Goal: Task Accomplishment & Management: Manage account settings

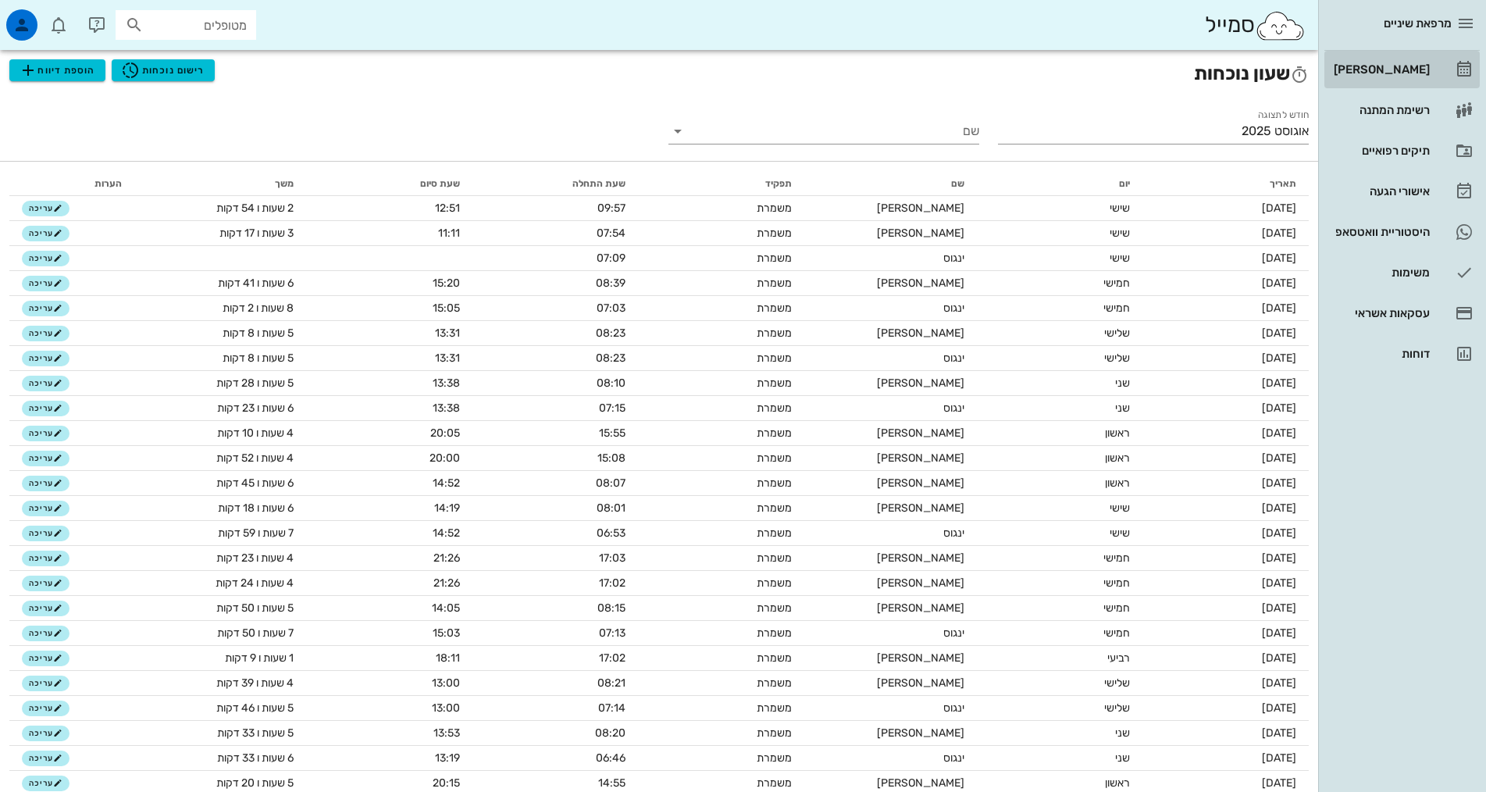
click at [1404, 67] on div "[PERSON_NAME]" at bounding box center [1379, 69] width 99 height 12
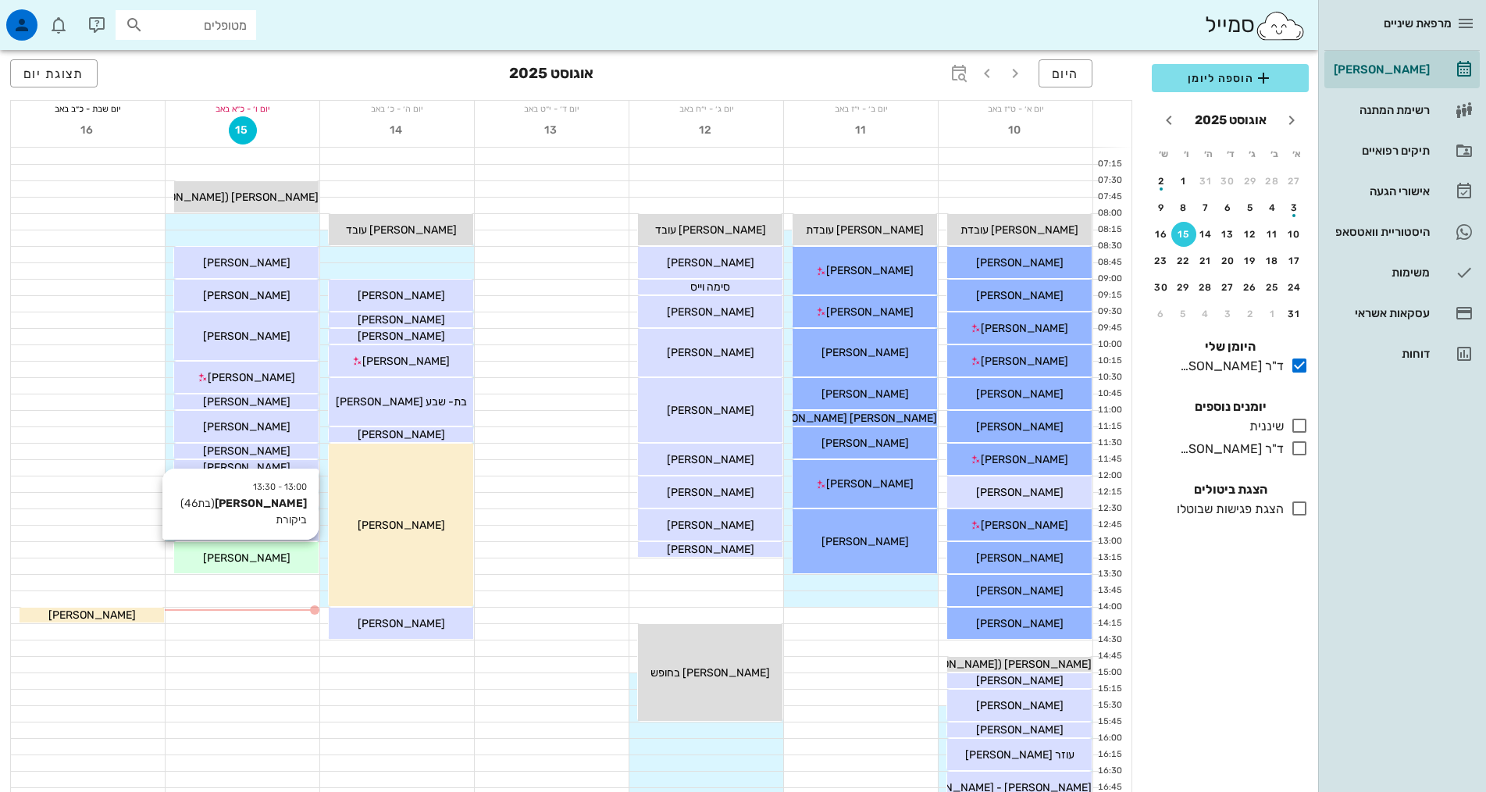
click at [254, 560] on span "[PERSON_NAME]" at bounding box center [246, 557] width 87 height 13
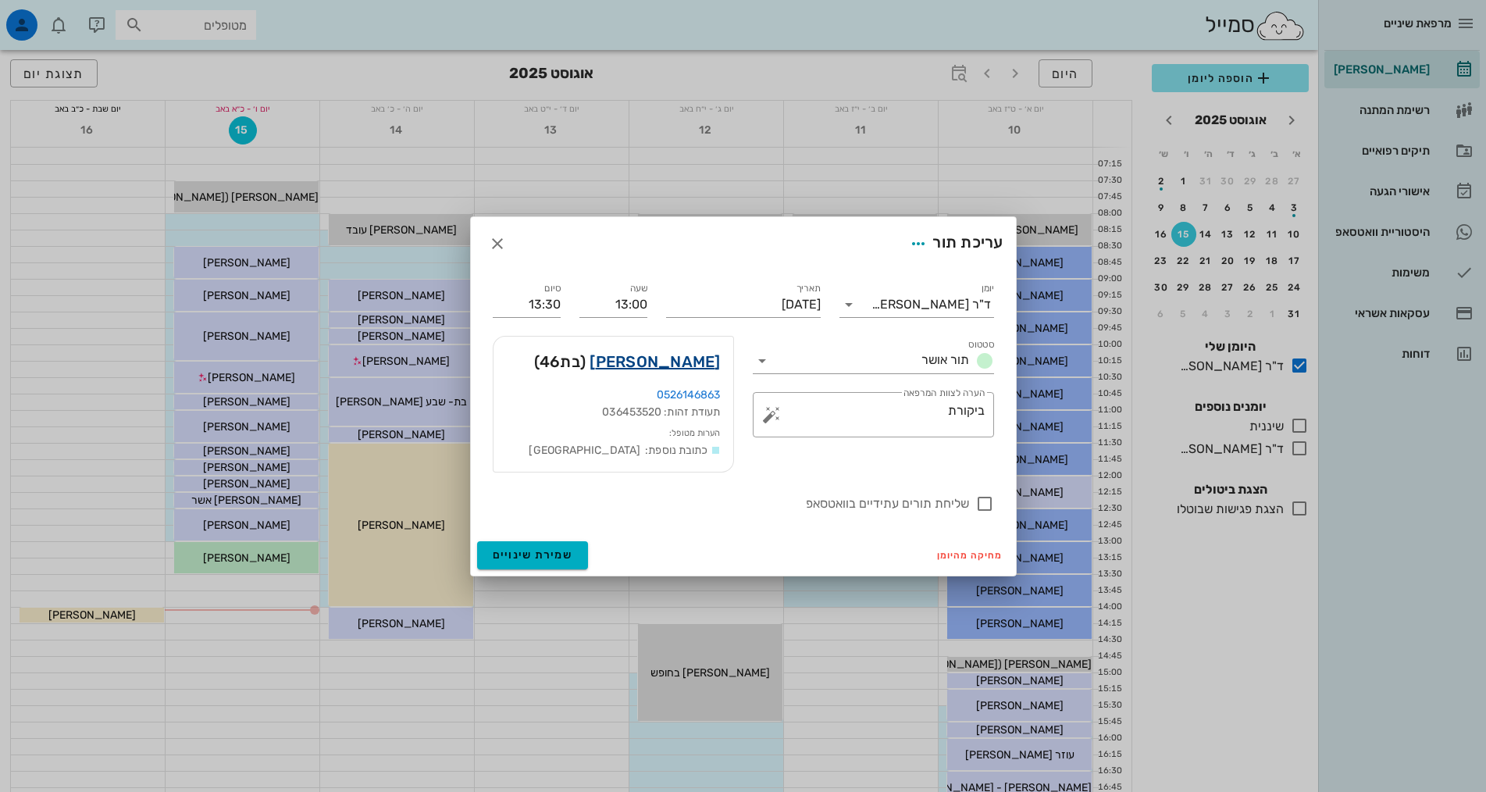
click at [713, 364] on link "[PERSON_NAME]" at bounding box center [654, 361] width 130 height 25
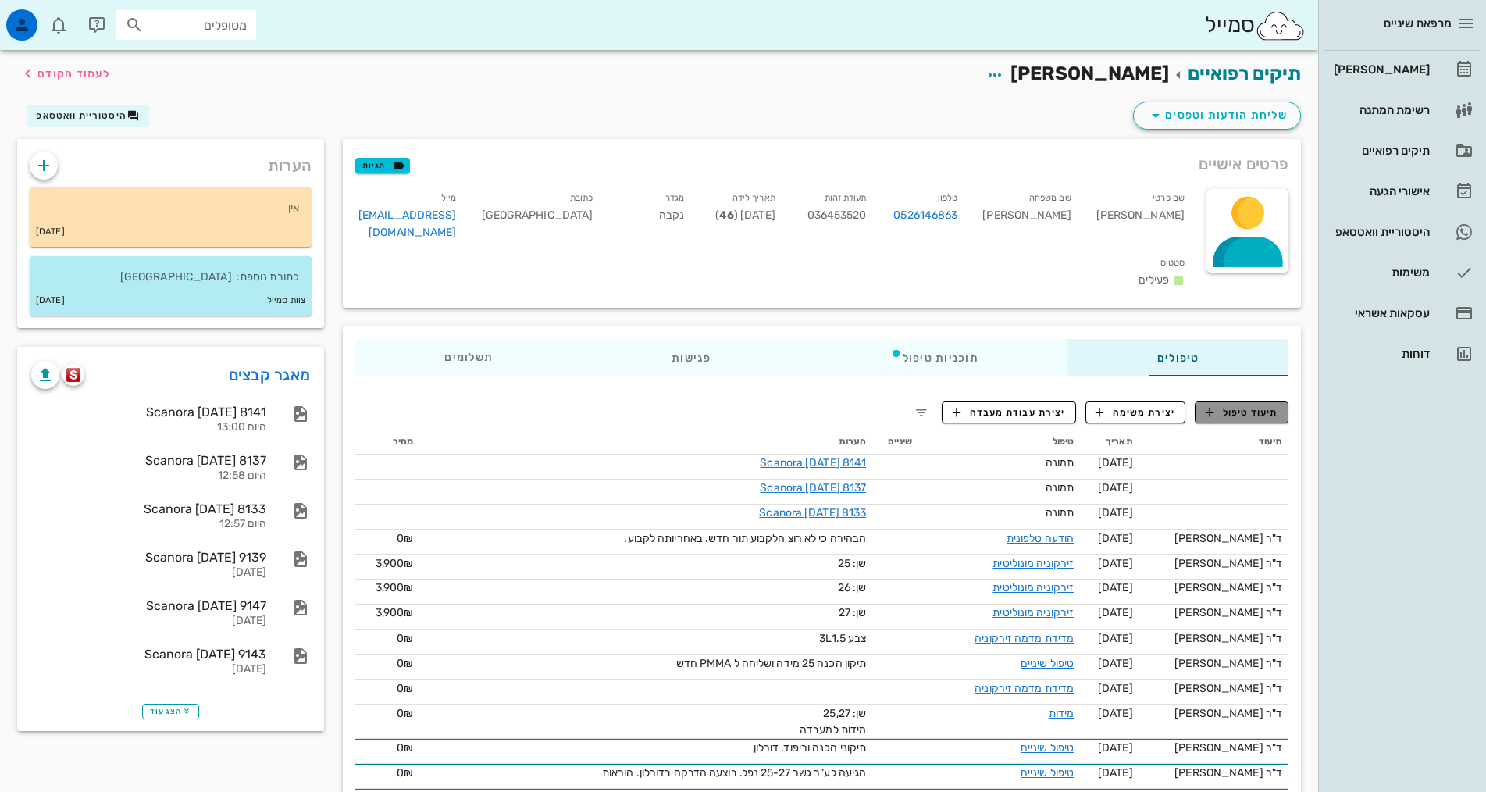
click at [1227, 405] on span "תיעוד טיפול" at bounding box center [1241, 412] width 73 height 14
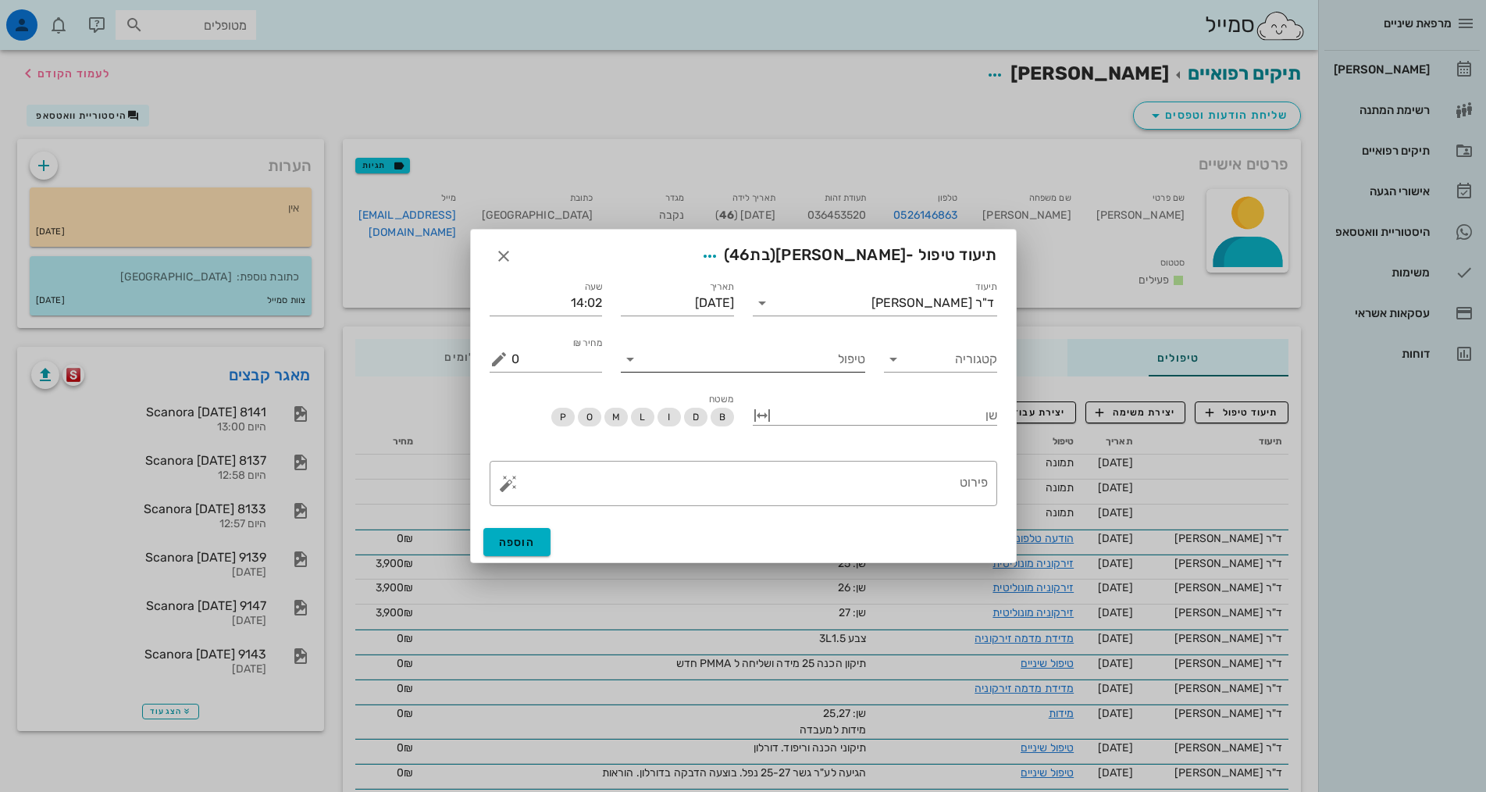
click at [802, 358] on input "טיפול" at bounding box center [753, 359] width 222 height 25
type input "צ"
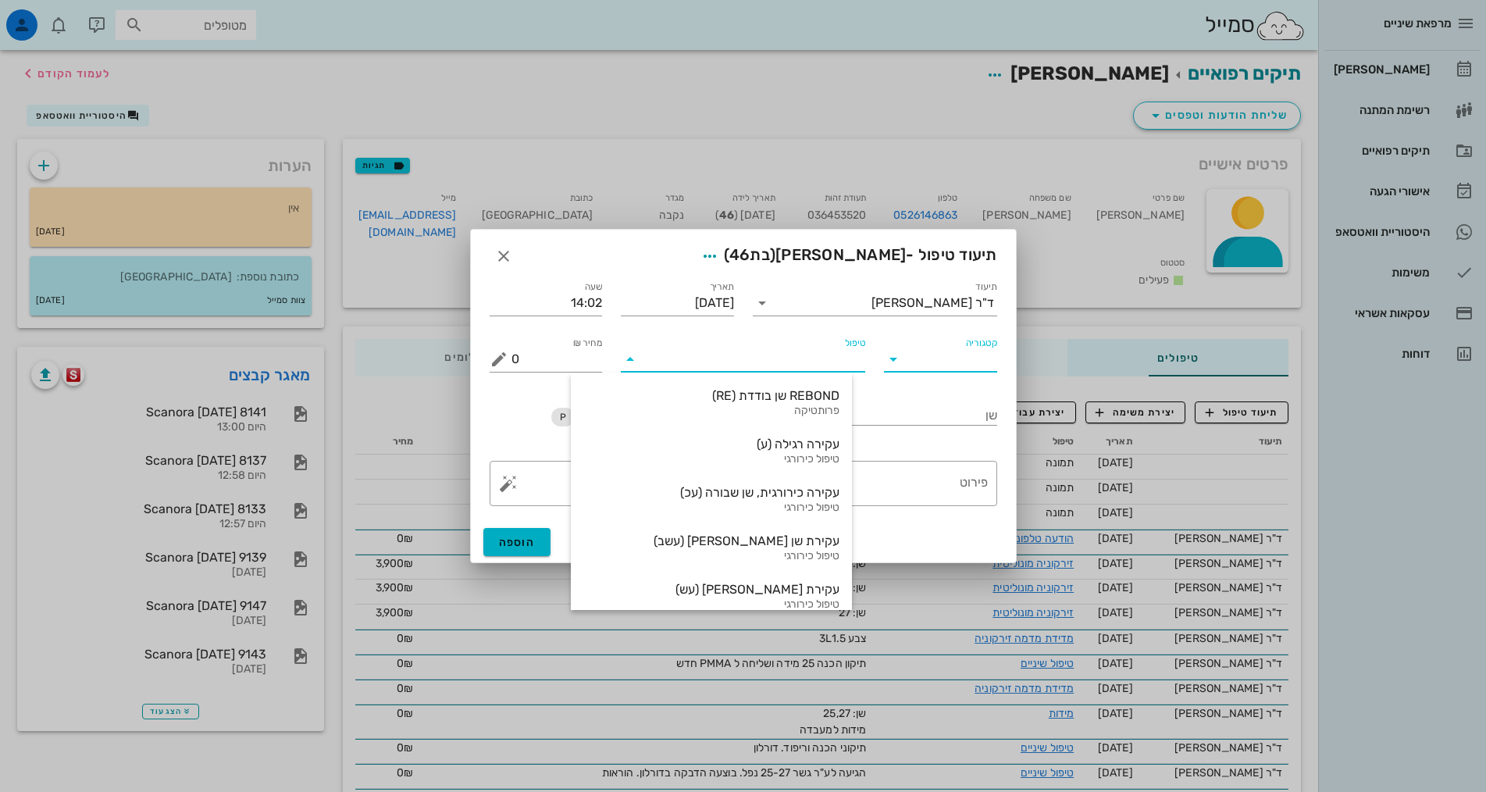
click at [909, 366] on input "קטגוריה" at bounding box center [953, 359] width 88 height 25
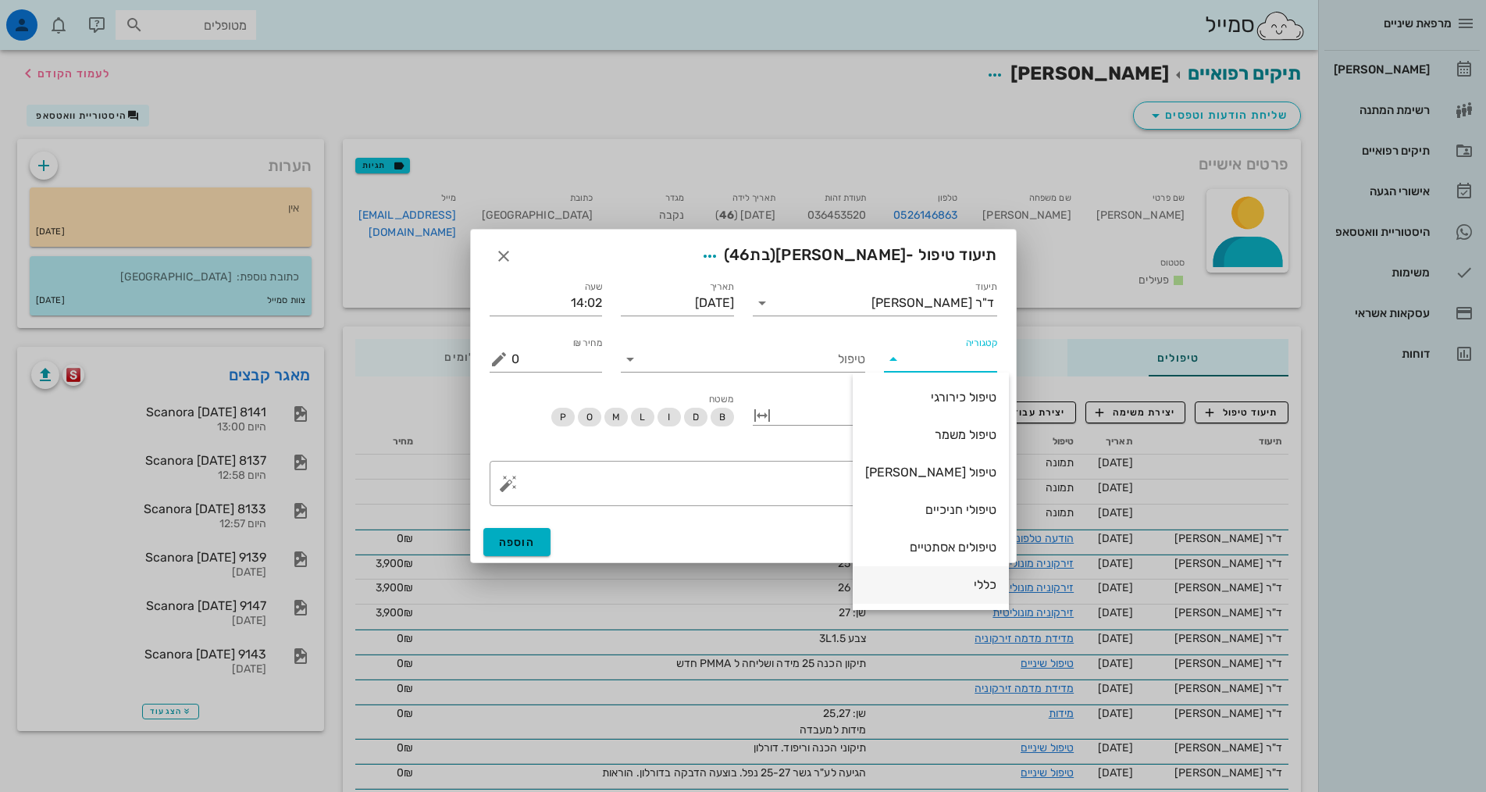
click at [964, 585] on div "כללי" at bounding box center [930, 584] width 131 height 15
type input "כללי"
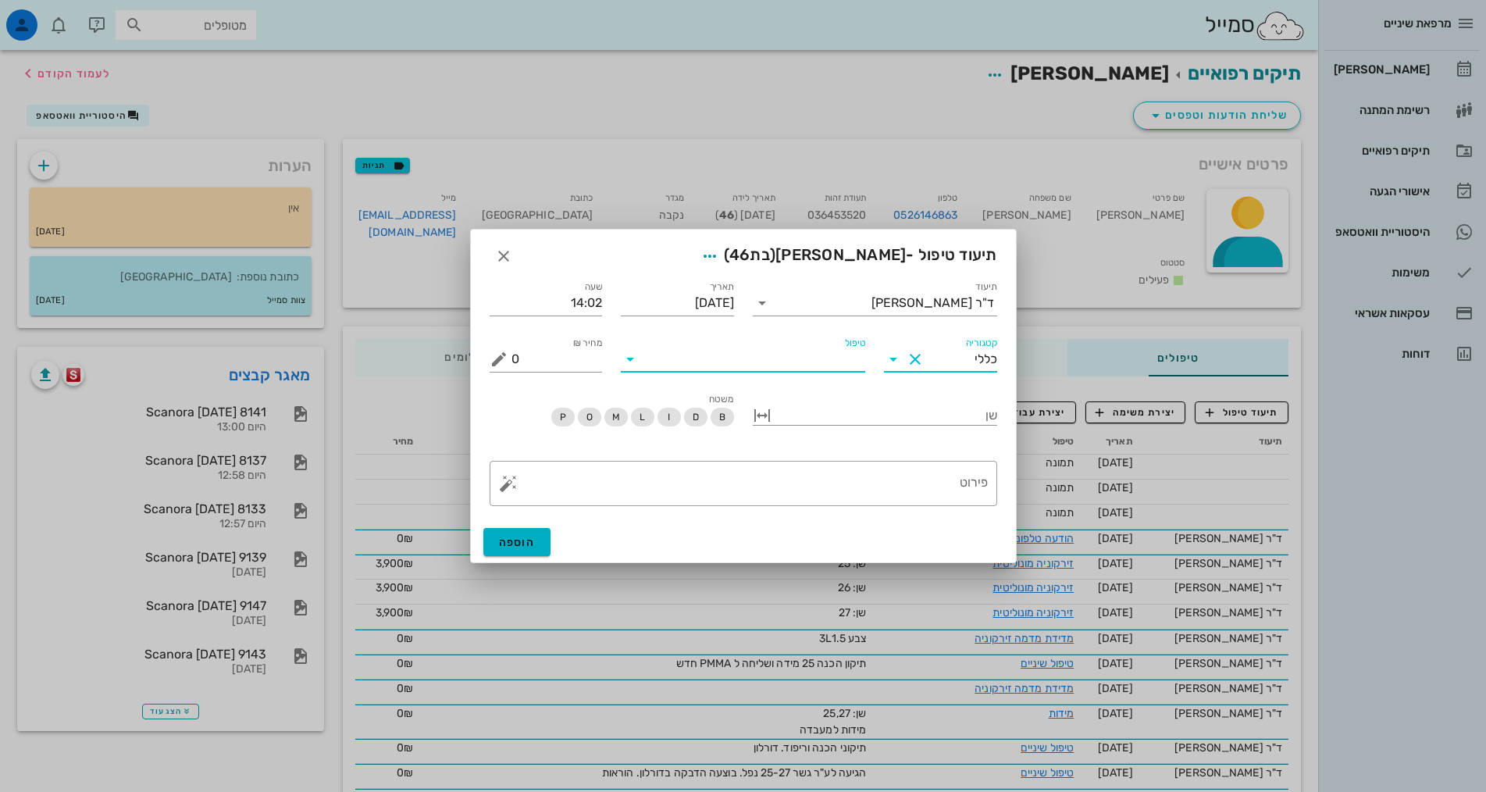
click at [763, 358] on input "טיפול" at bounding box center [753, 359] width 222 height 25
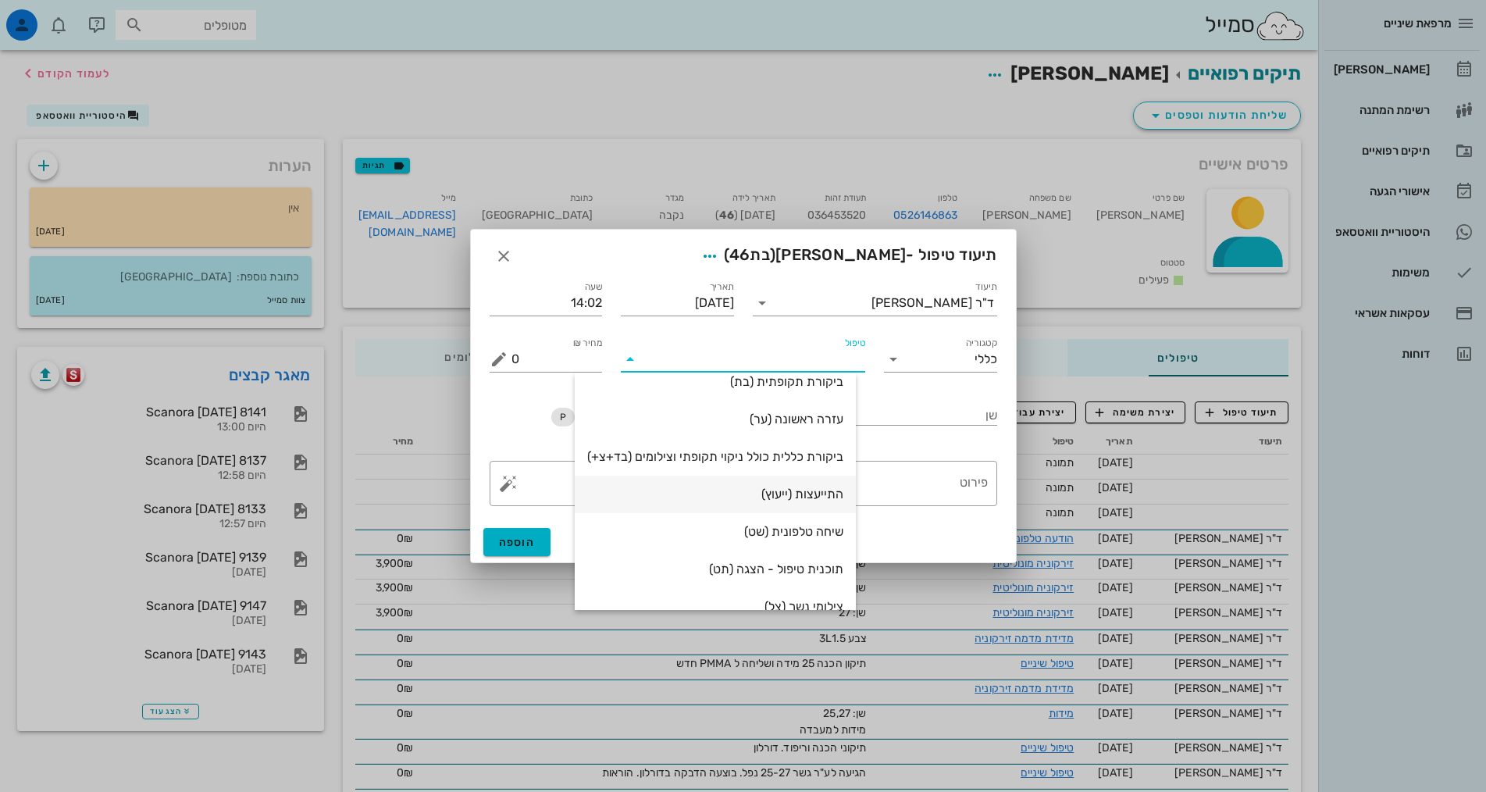
scroll to position [78, 0]
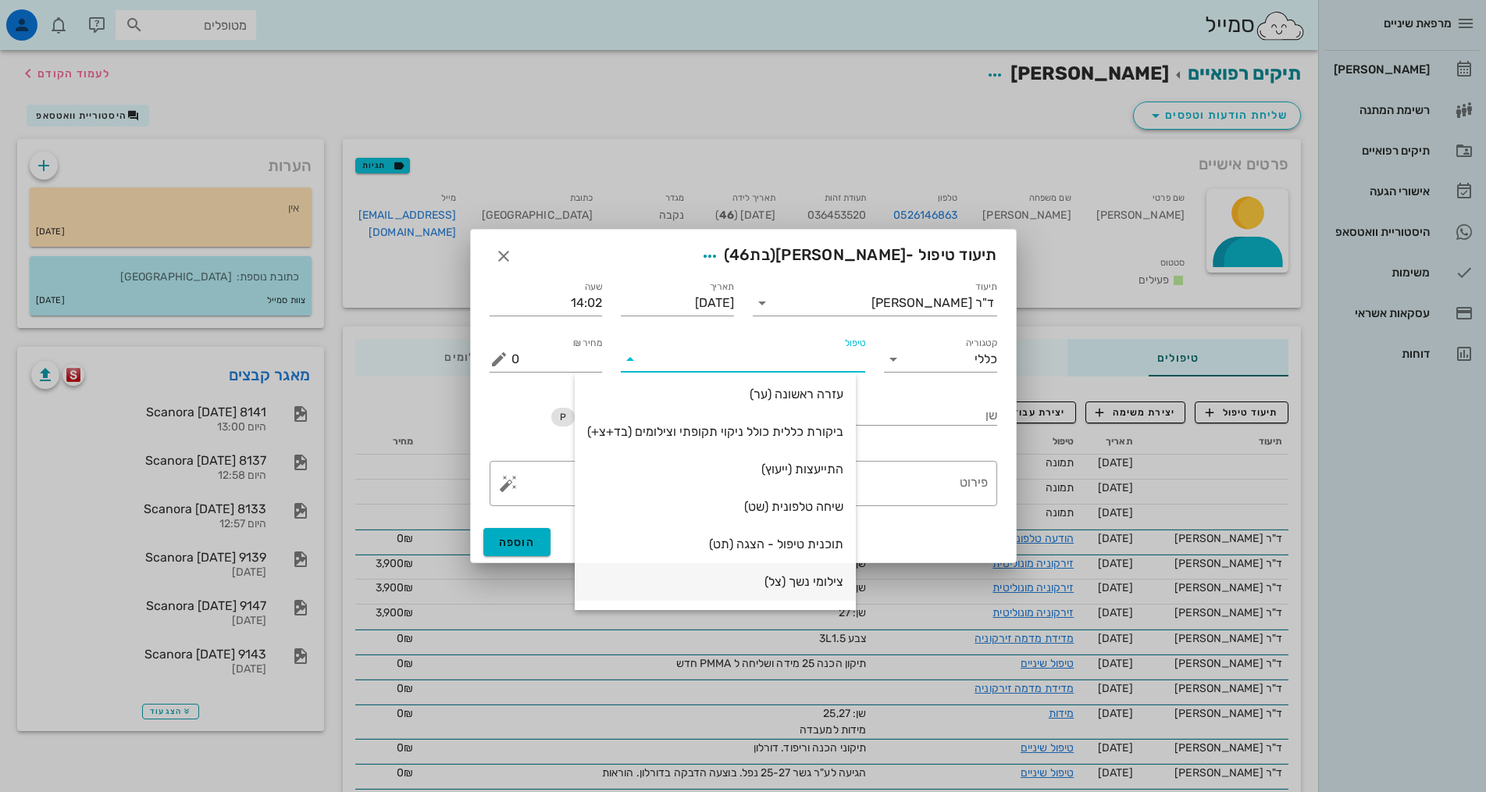
click at [806, 582] on div "צילומי נשך (צל)" at bounding box center [715, 581] width 256 height 15
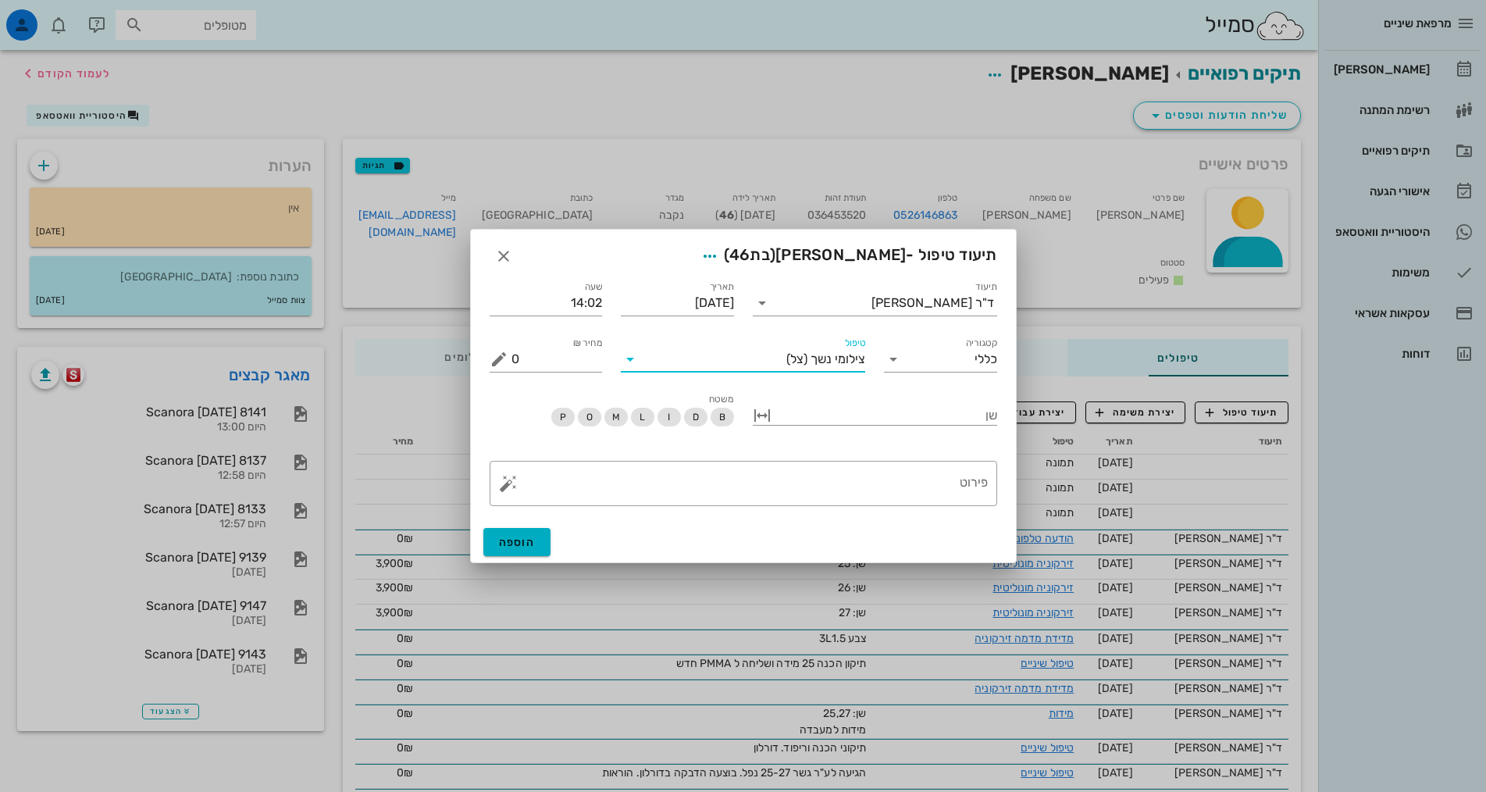
type input "250"
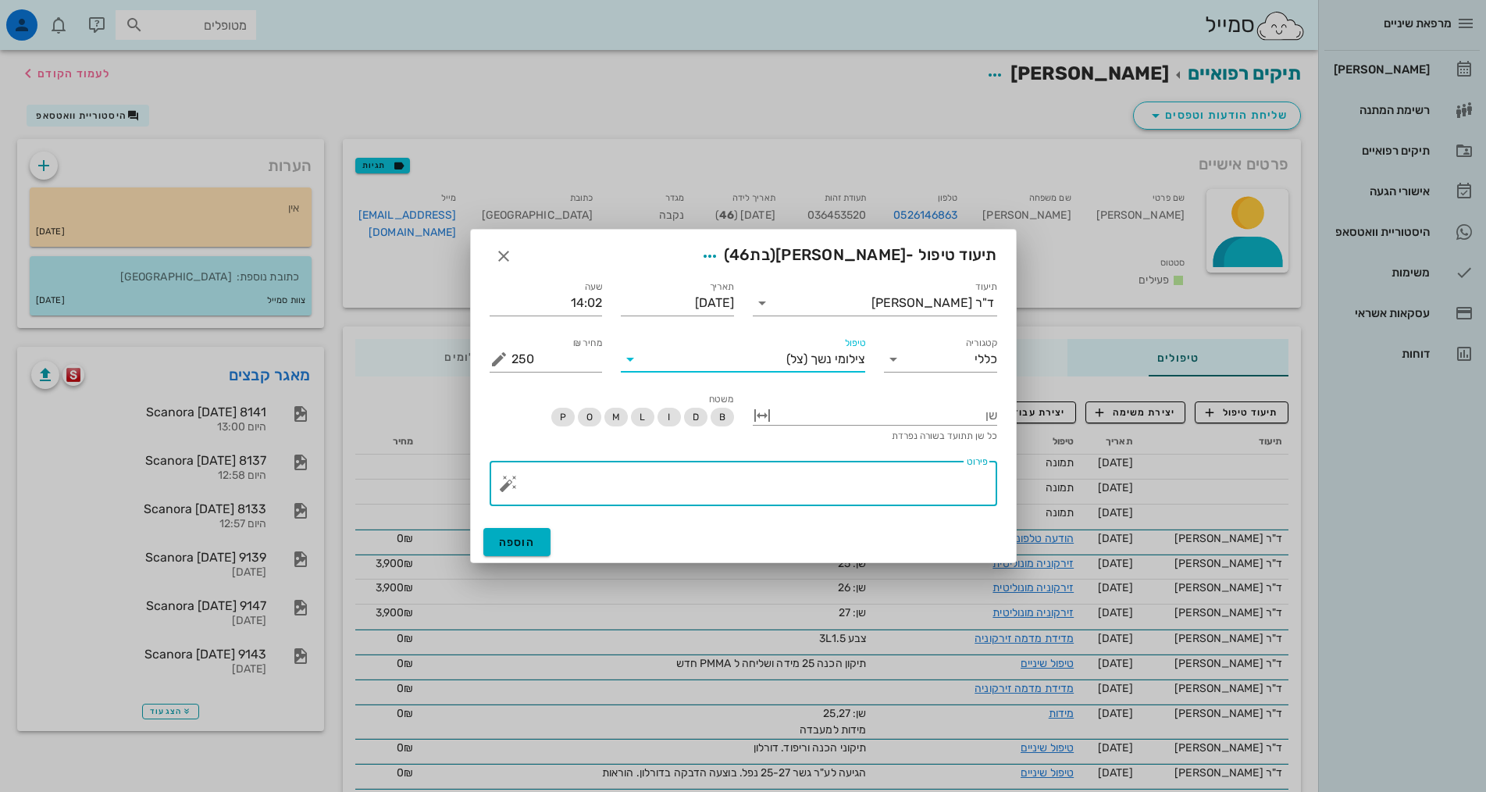
click at [935, 483] on textarea "פירוט" at bounding box center [749, 486] width 476 height 37
click at [531, 538] on span "הוספה" at bounding box center [517, 542] width 37 height 13
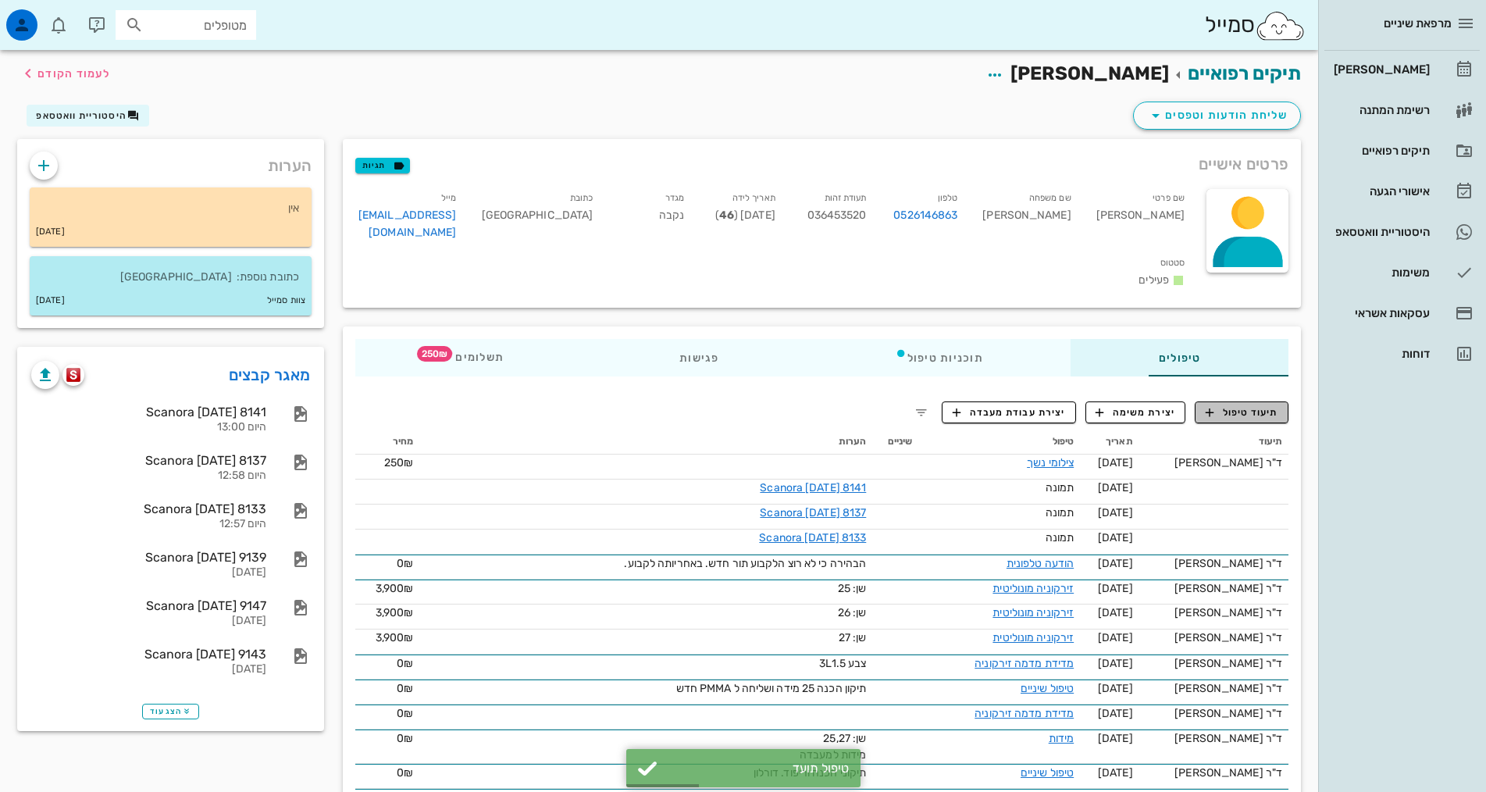
click at [1240, 405] on span "תיעוד טיפול" at bounding box center [1241, 412] width 73 height 14
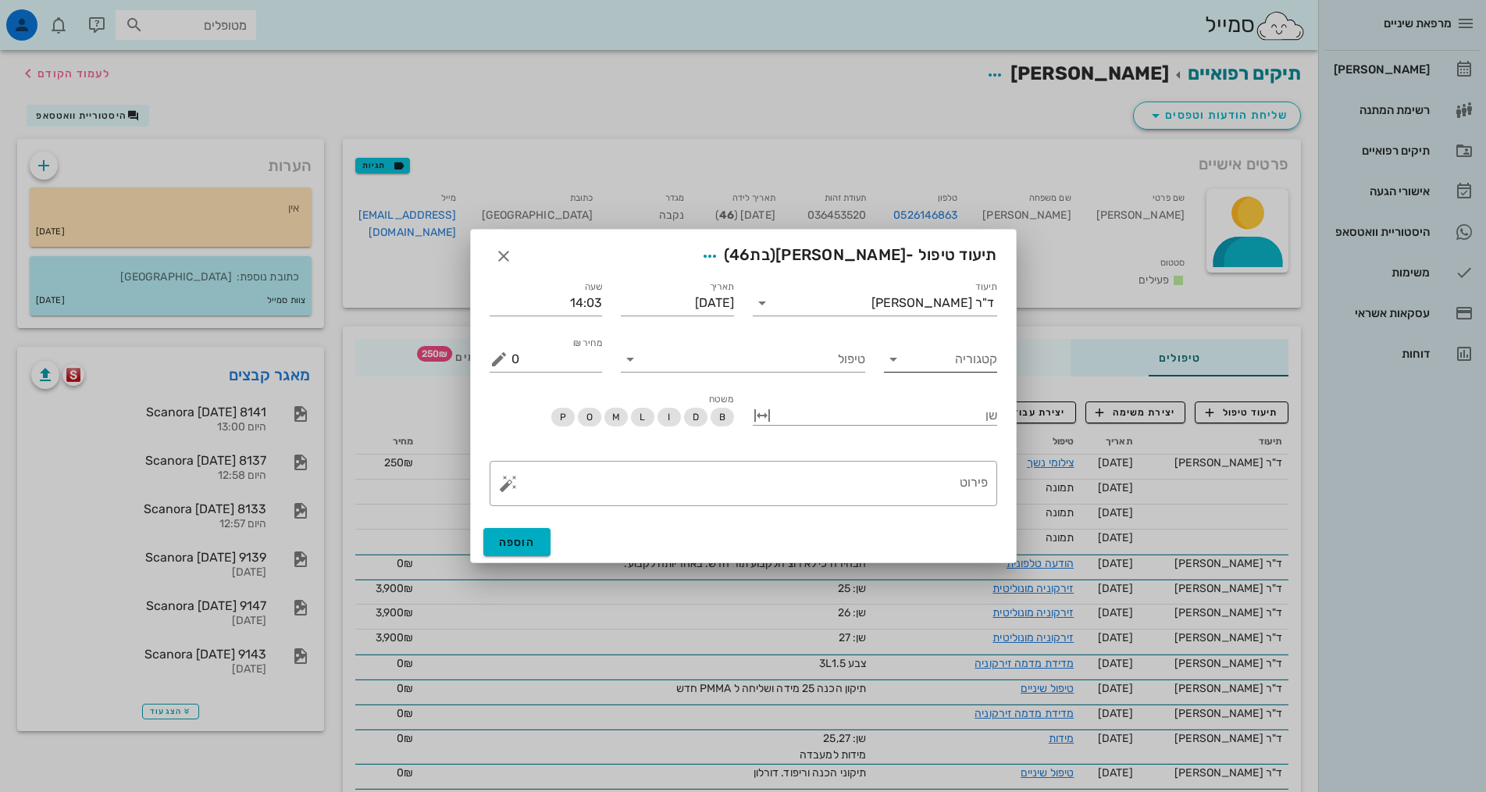
click at [892, 361] on icon at bounding box center [893, 359] width 19 height 19
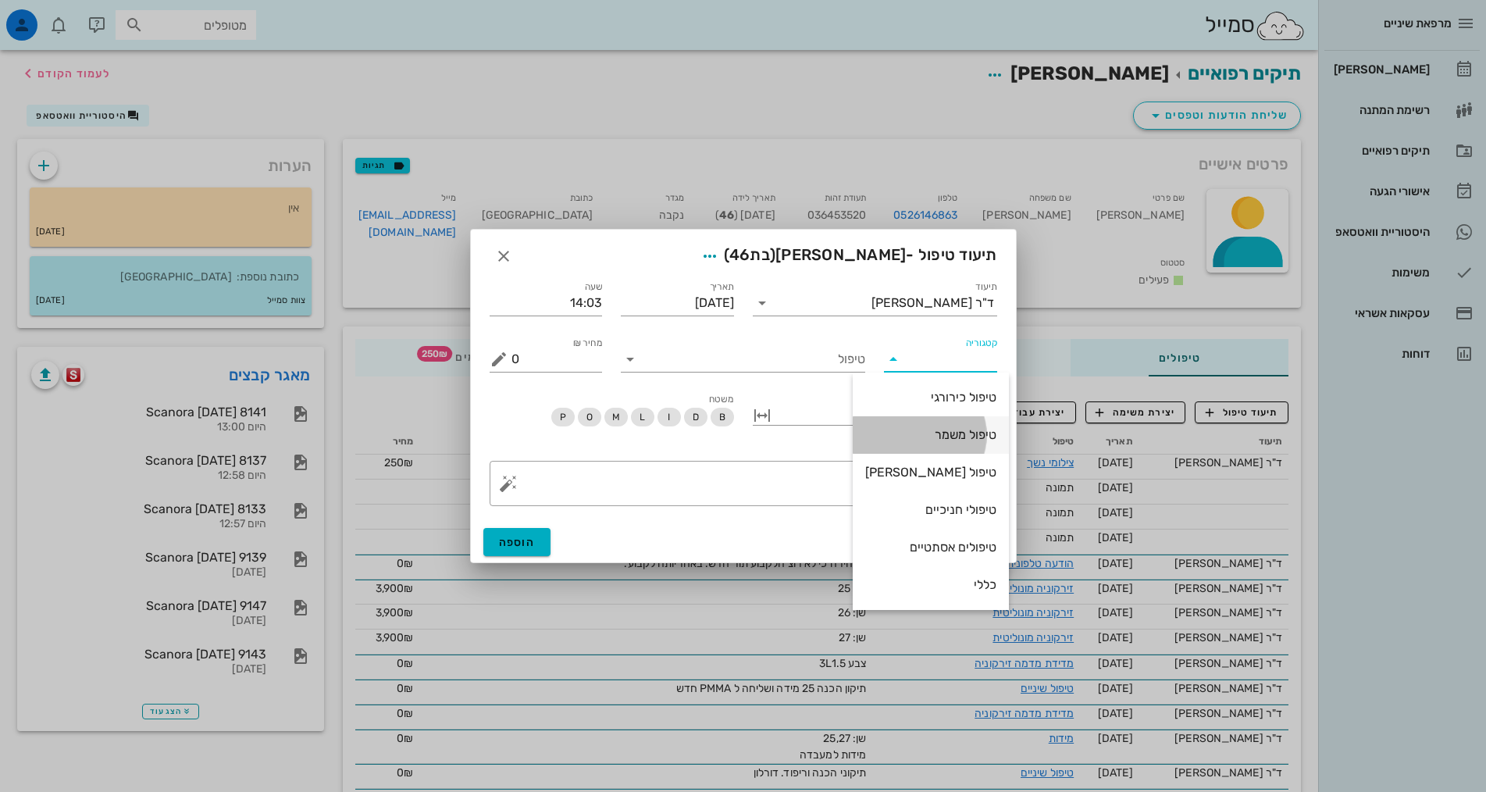
click at [945, 434] on div "טיפול משמר" at bounding box center [930, 434] width 131 height 15
type input "טיפול משמר"
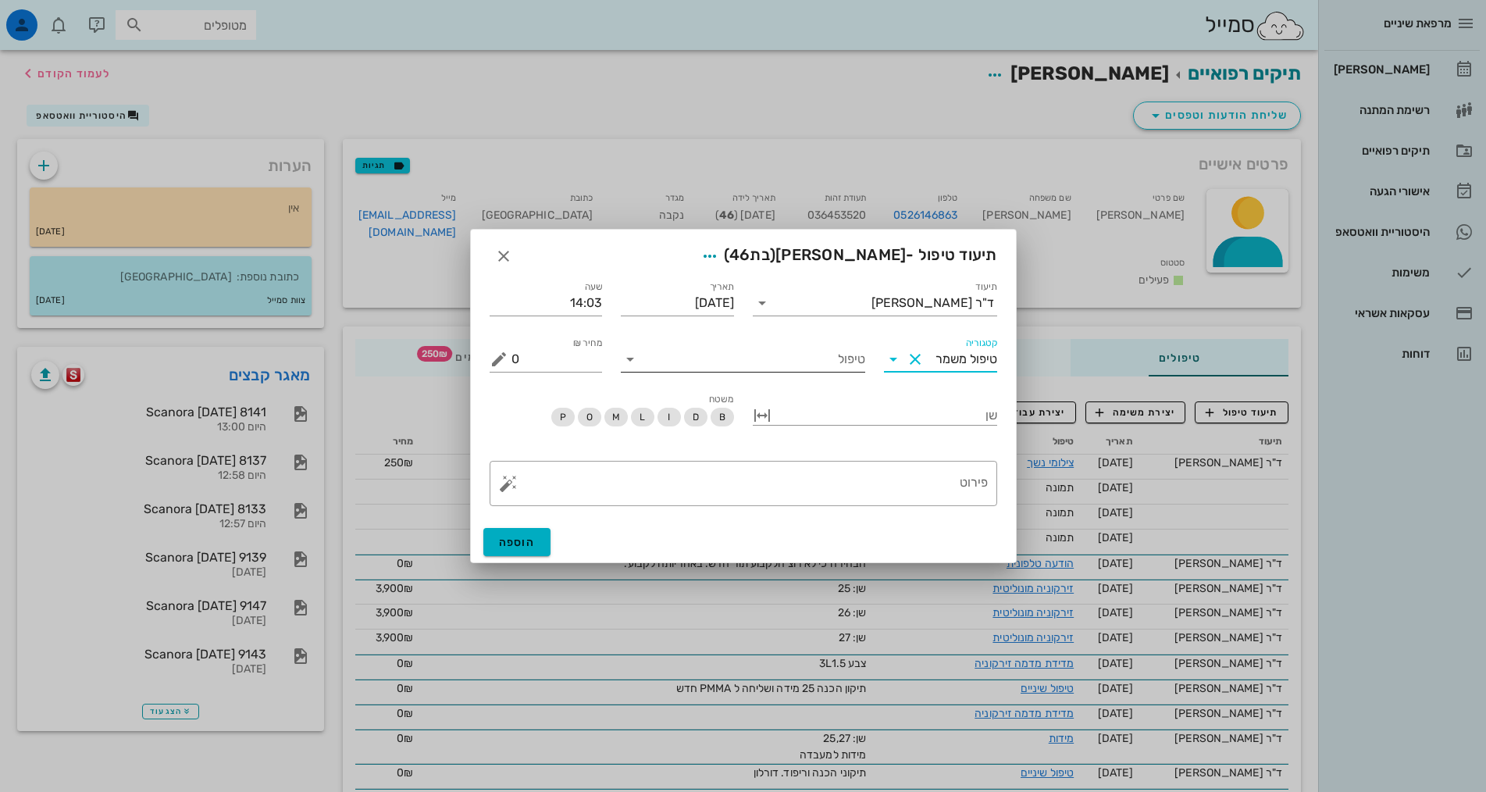
click at [709, 356] on input "טיפול" at bounding box center [753, 359] width 222 height 25
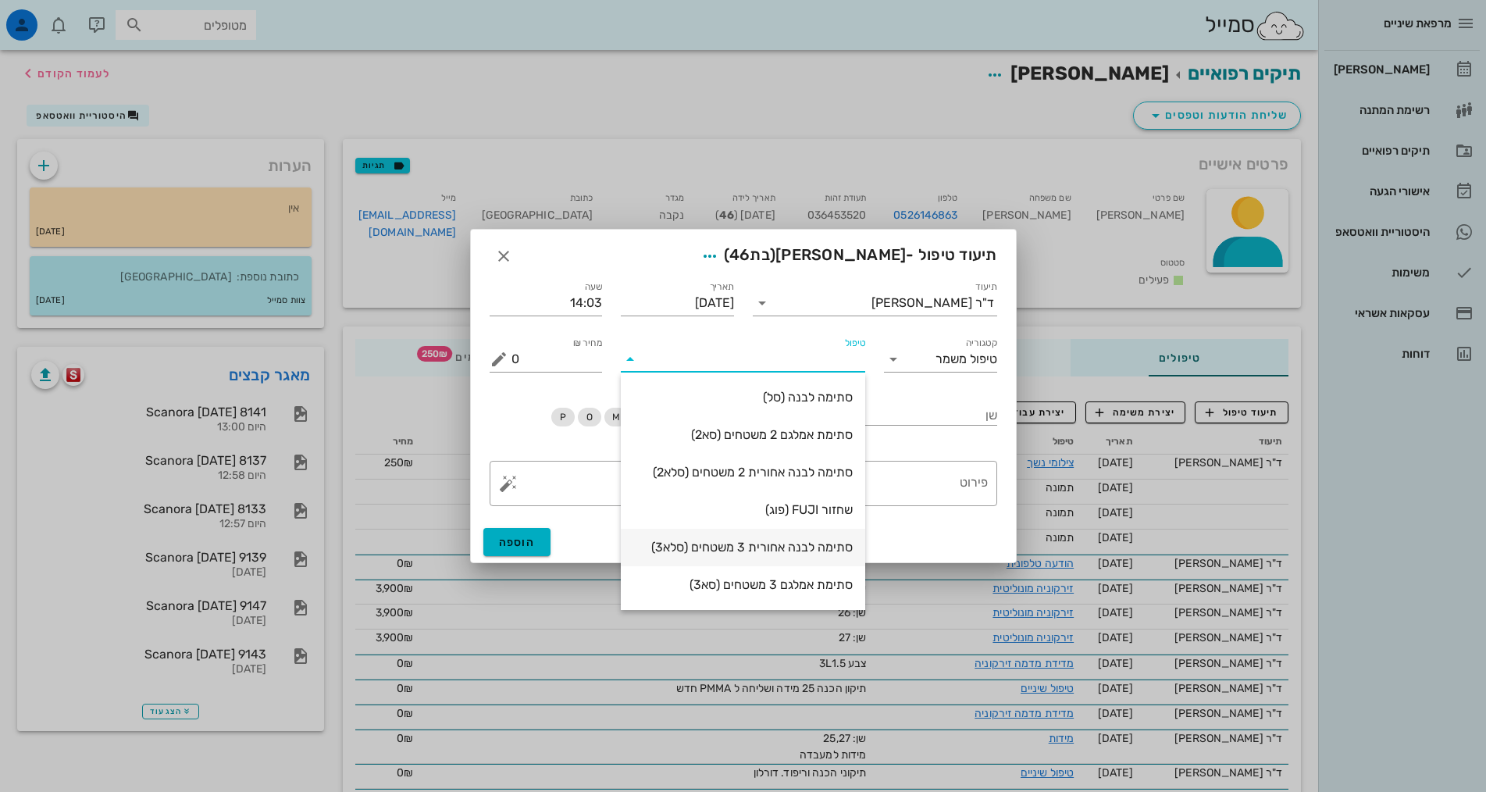
click at [764, 543] on div "סתימה לבנה אחורית 3 משטחים (סלא3)" at bounding box center [742, 546] width 219 height 15
type input "700"
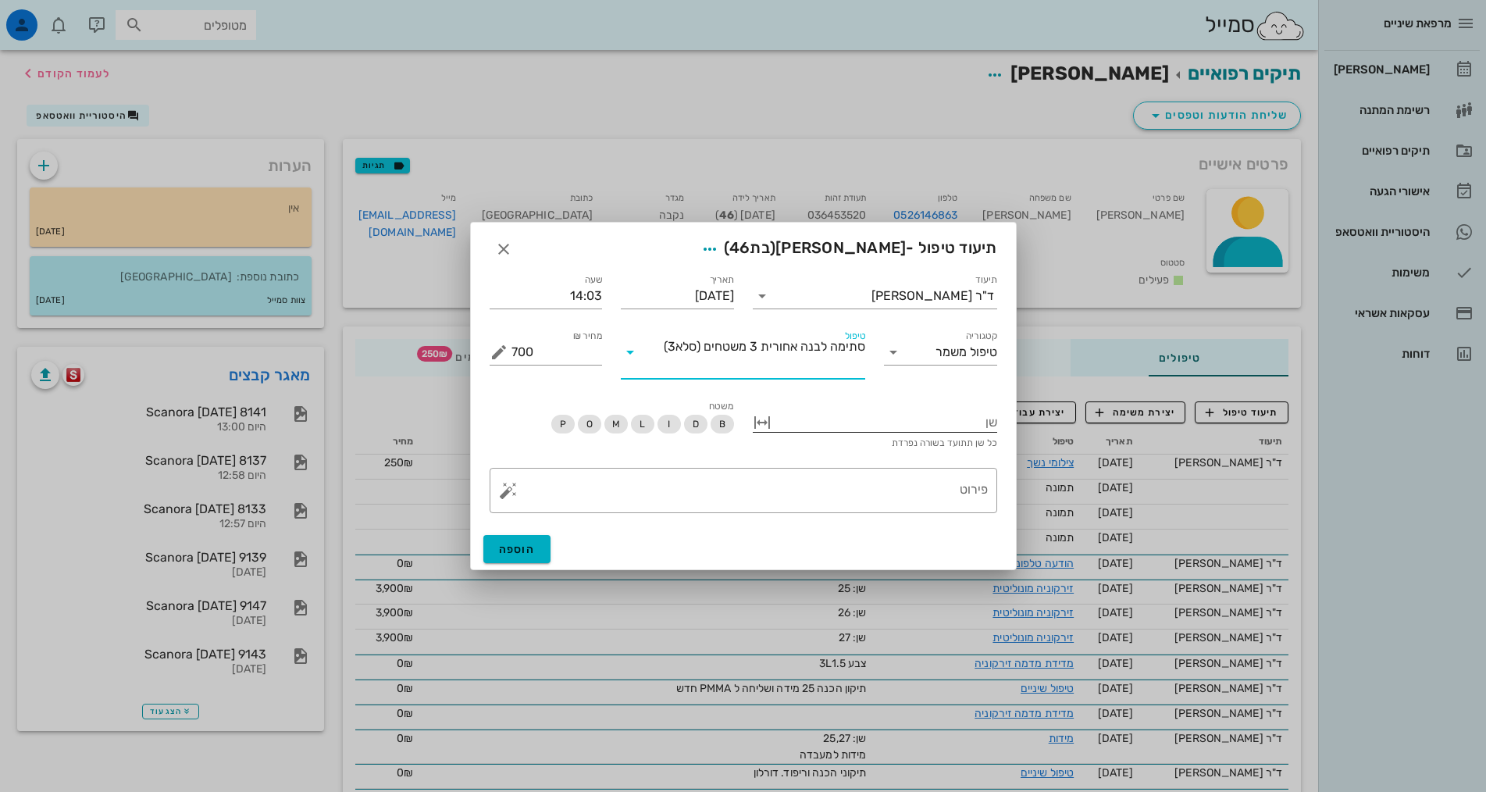
click at [958, 418] on div at bounding box center [885, 421] width 222 height 20
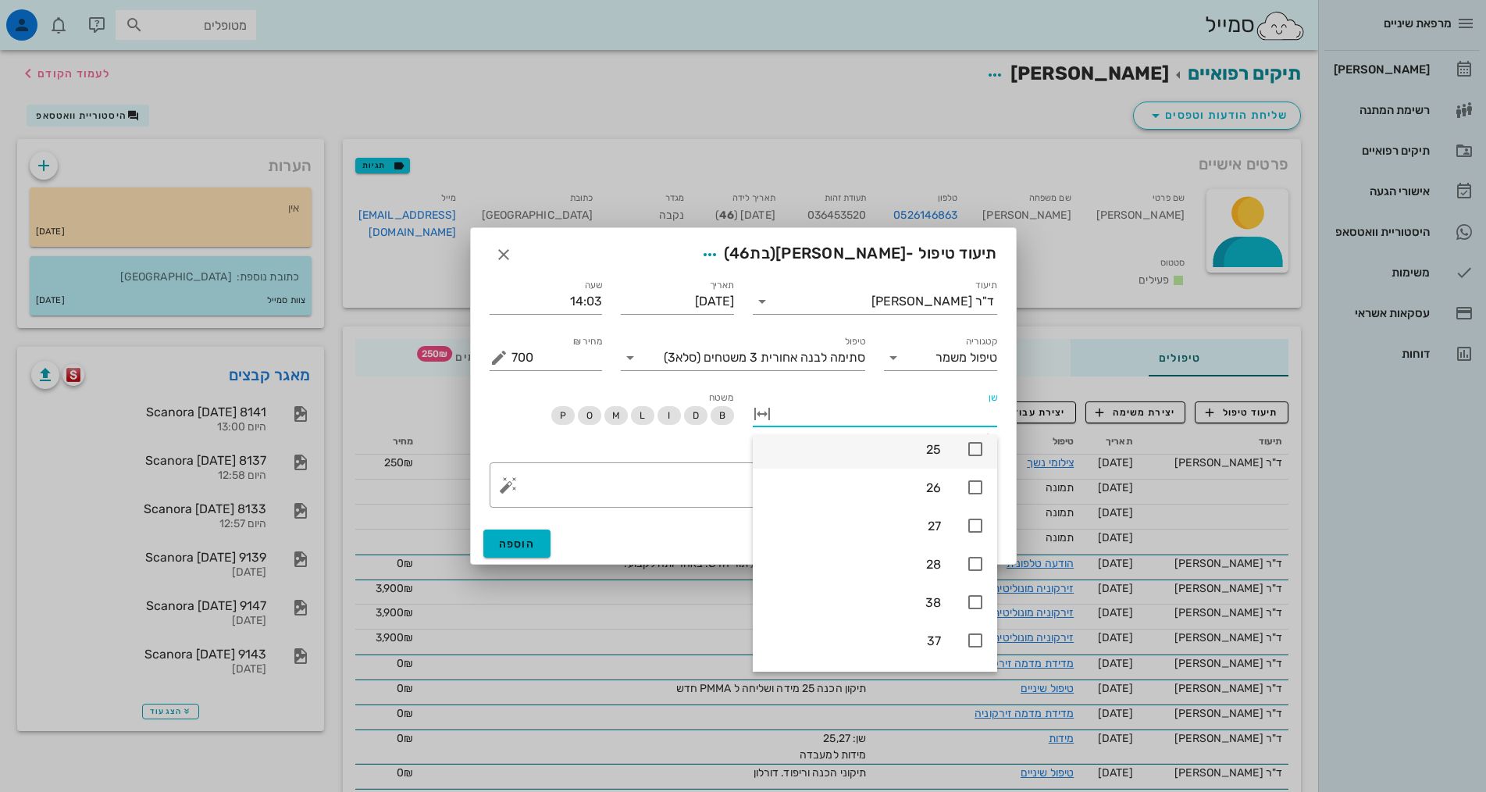
scroll to position [540, 0]
click at [977, 608] on icon at bounding box center [975, 607] width 19 height 19
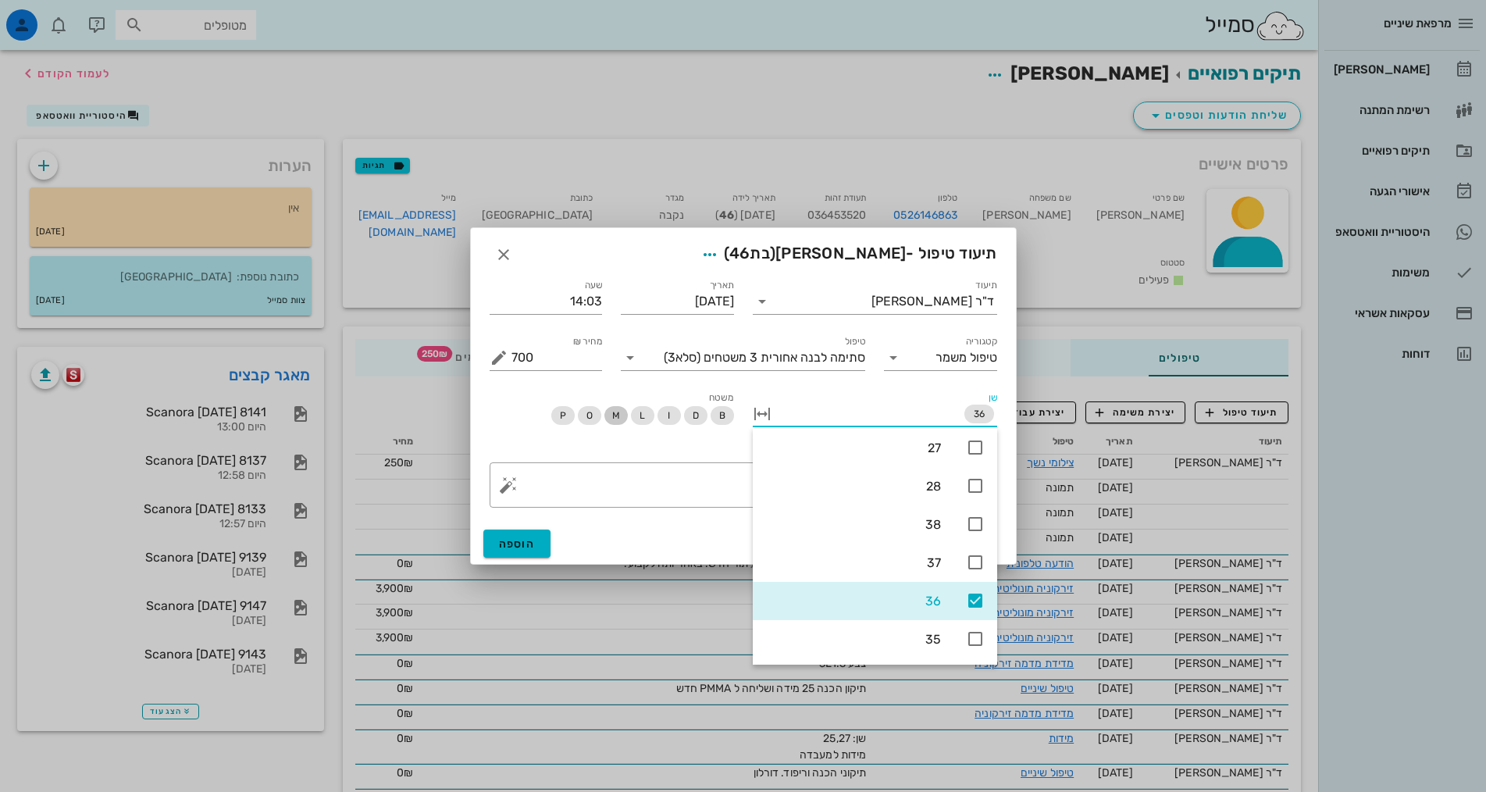
click at [613, 414] on span "M" at bounding box center [615, 415] width 23 height 19
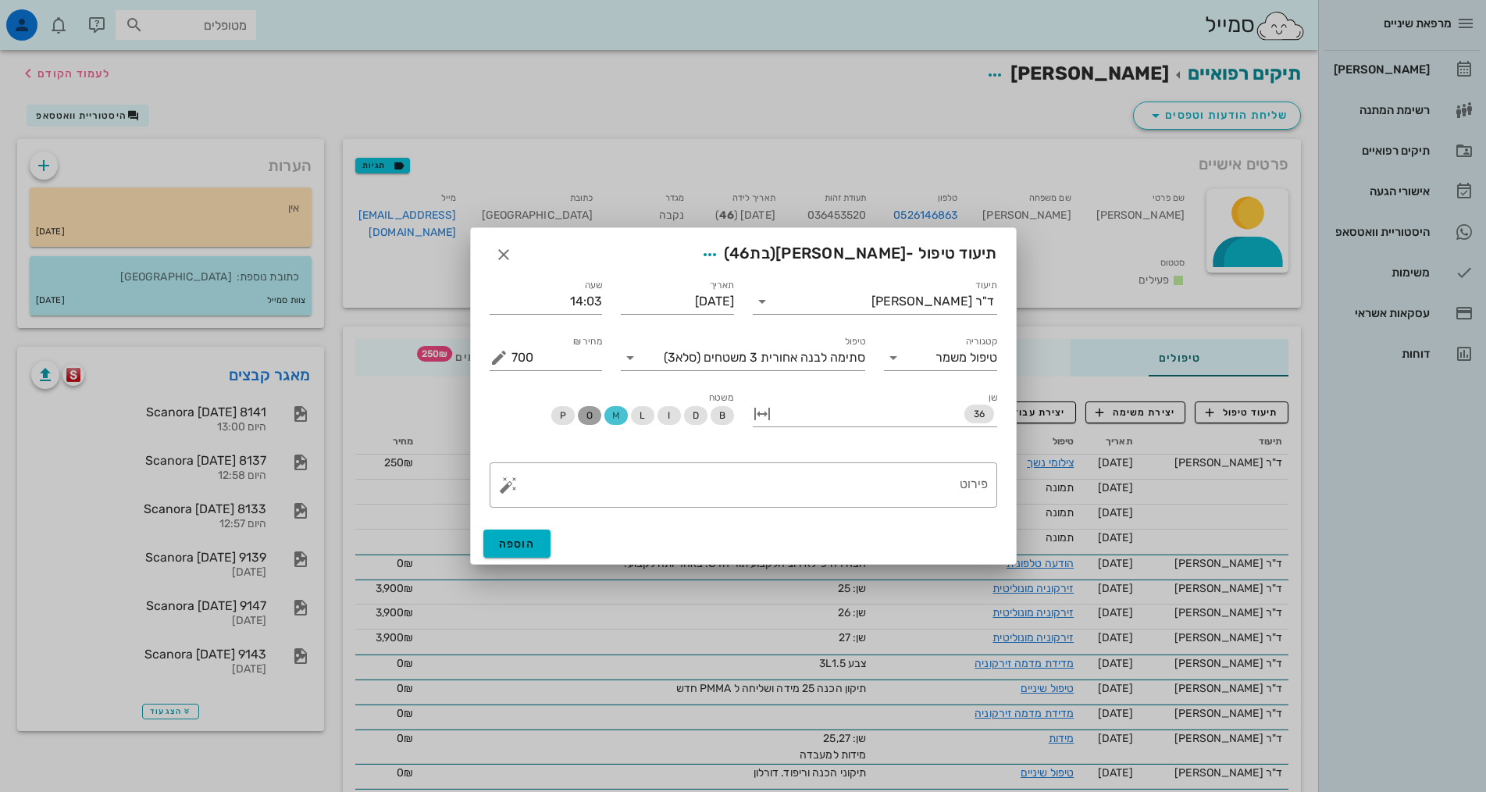
click at [588, 411] on span "O" at bounding box center [588, 415] width 6 height 19
click at [696, 417] on span "D" at bounding box center [695, 415] width 6 height 19
click at [535, 543] on button "הוספה" at bounding box center [517, 543] width 68 height 28
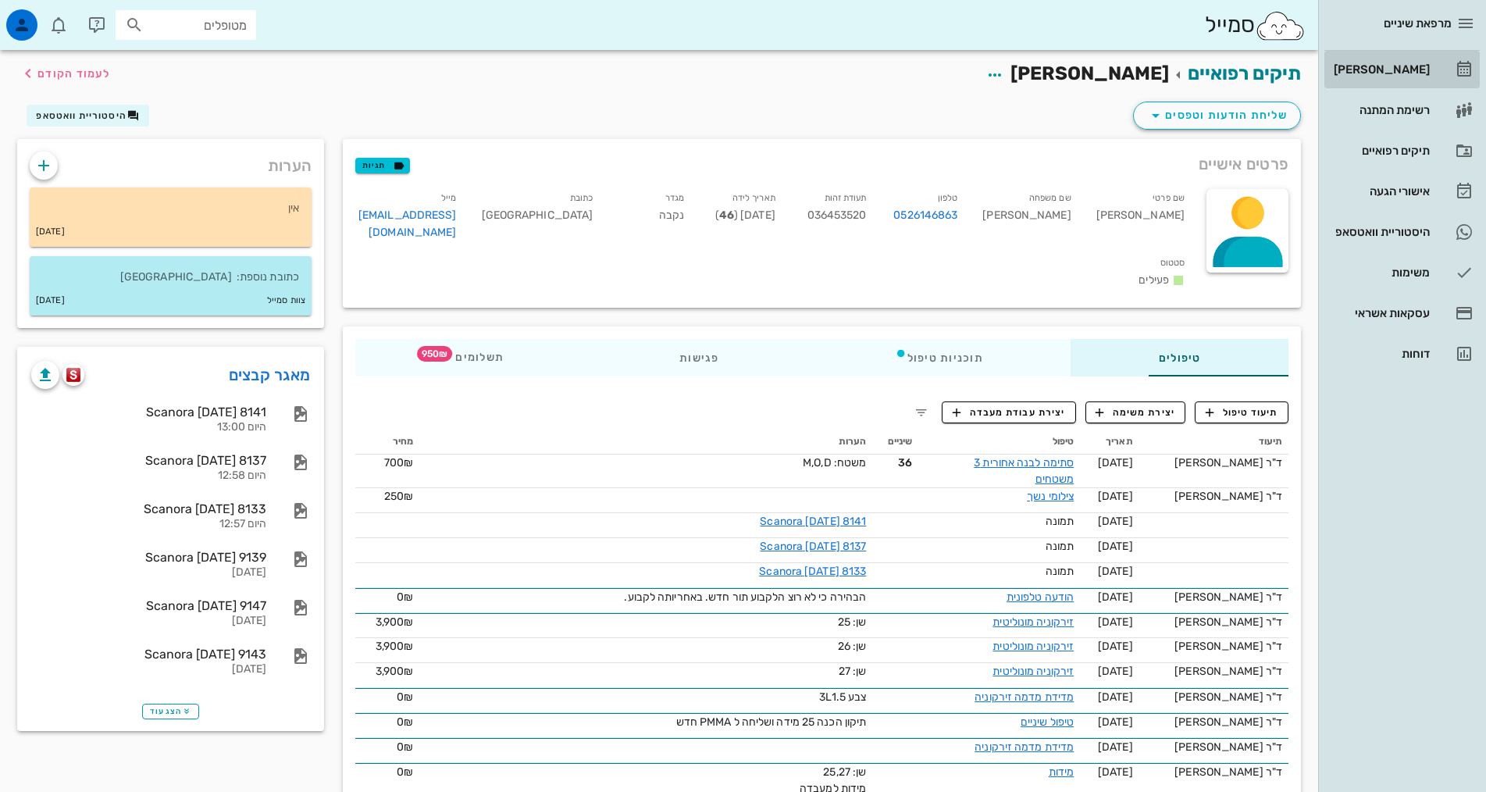
click at [1415, 69] on div "[PERSON_NAME]" at bounding box center [1379, 69] width 99 height 12
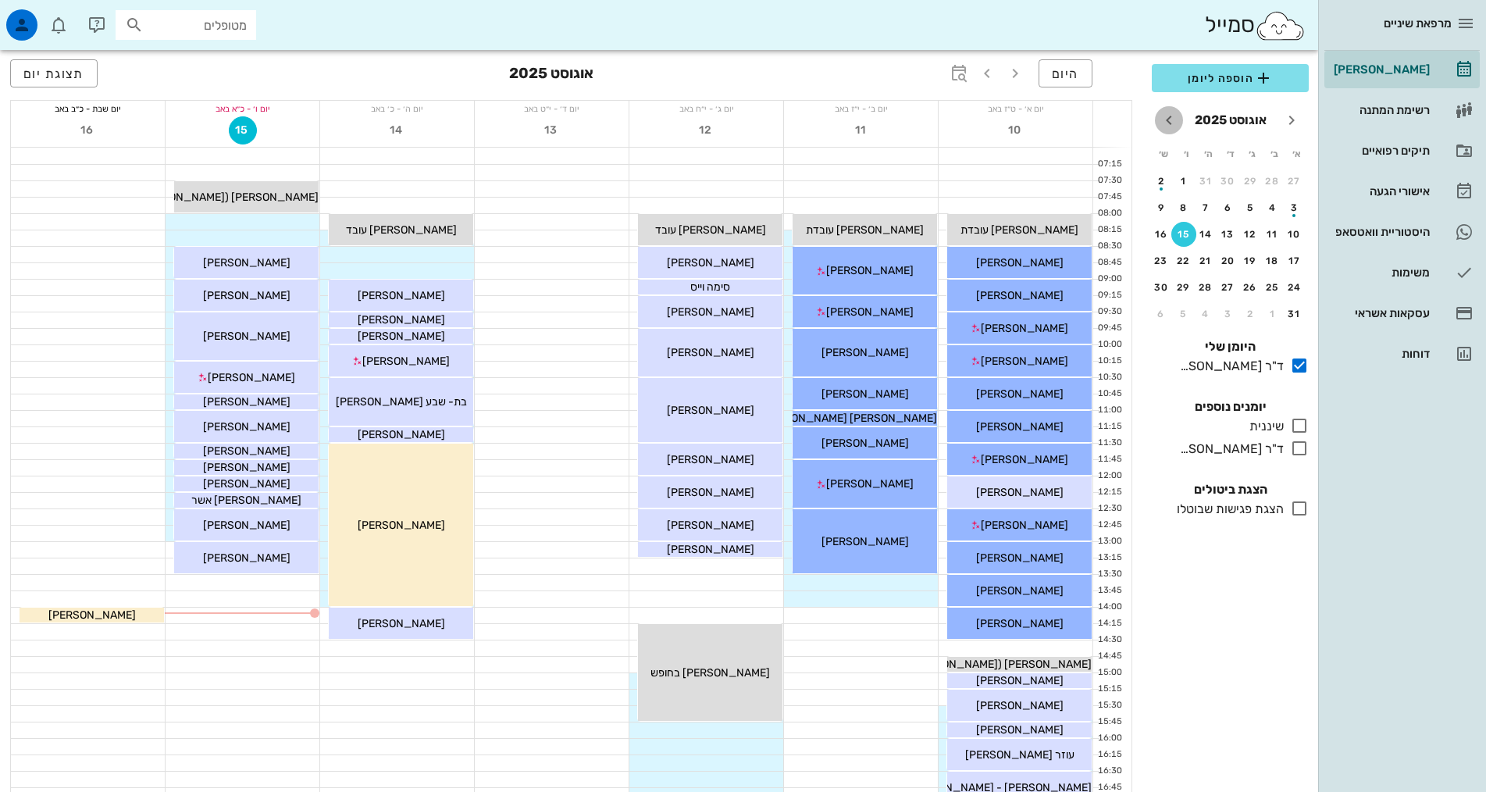
click at [1168, 125] on icon "חודש הבא" at bounding box center [1168, 120] width 19 height 19
click at [1167, 125] on icon "חודש הבא" at bounding box center [1168, 120] width 19 height 19
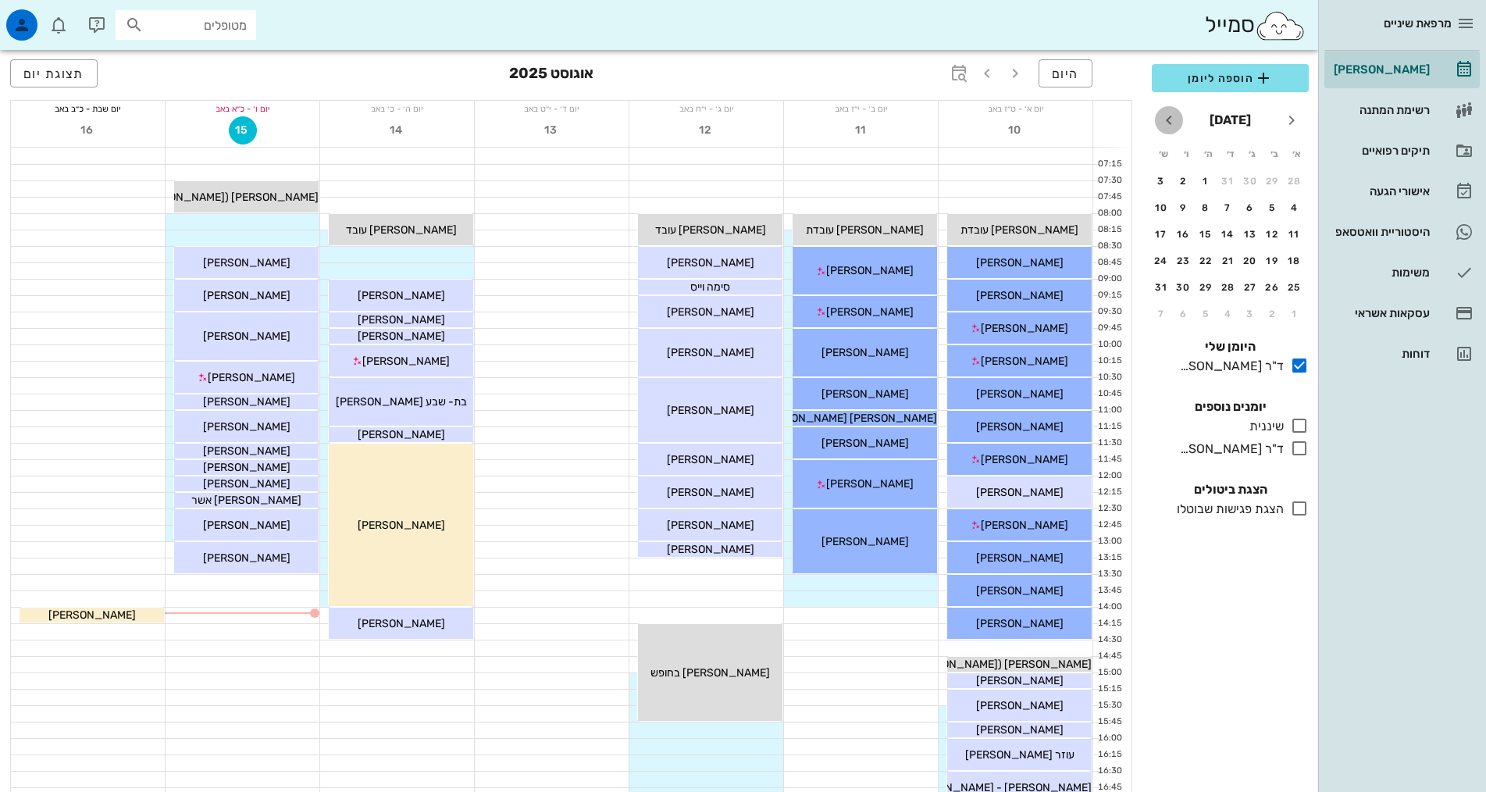
click at [1167, 125] on icon "חודש הבא" at bounding box center [1168, 120] width 19 height 19
click at [1184, 209] on div "13" at bounding box center [1183, 207] width 25 height 11
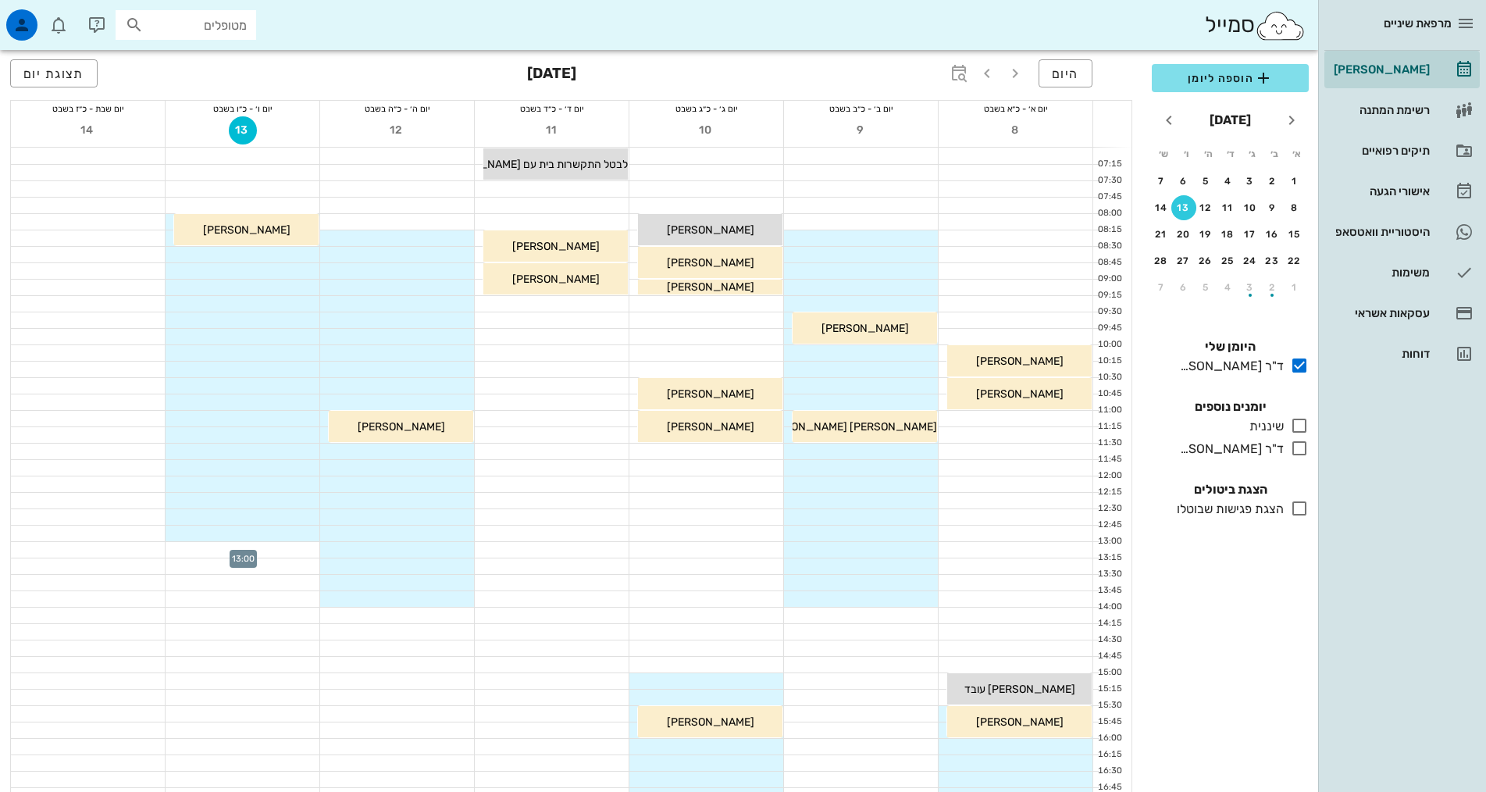
click at [307, 549] on div at bounding box center [242, 550] width 154 height 16
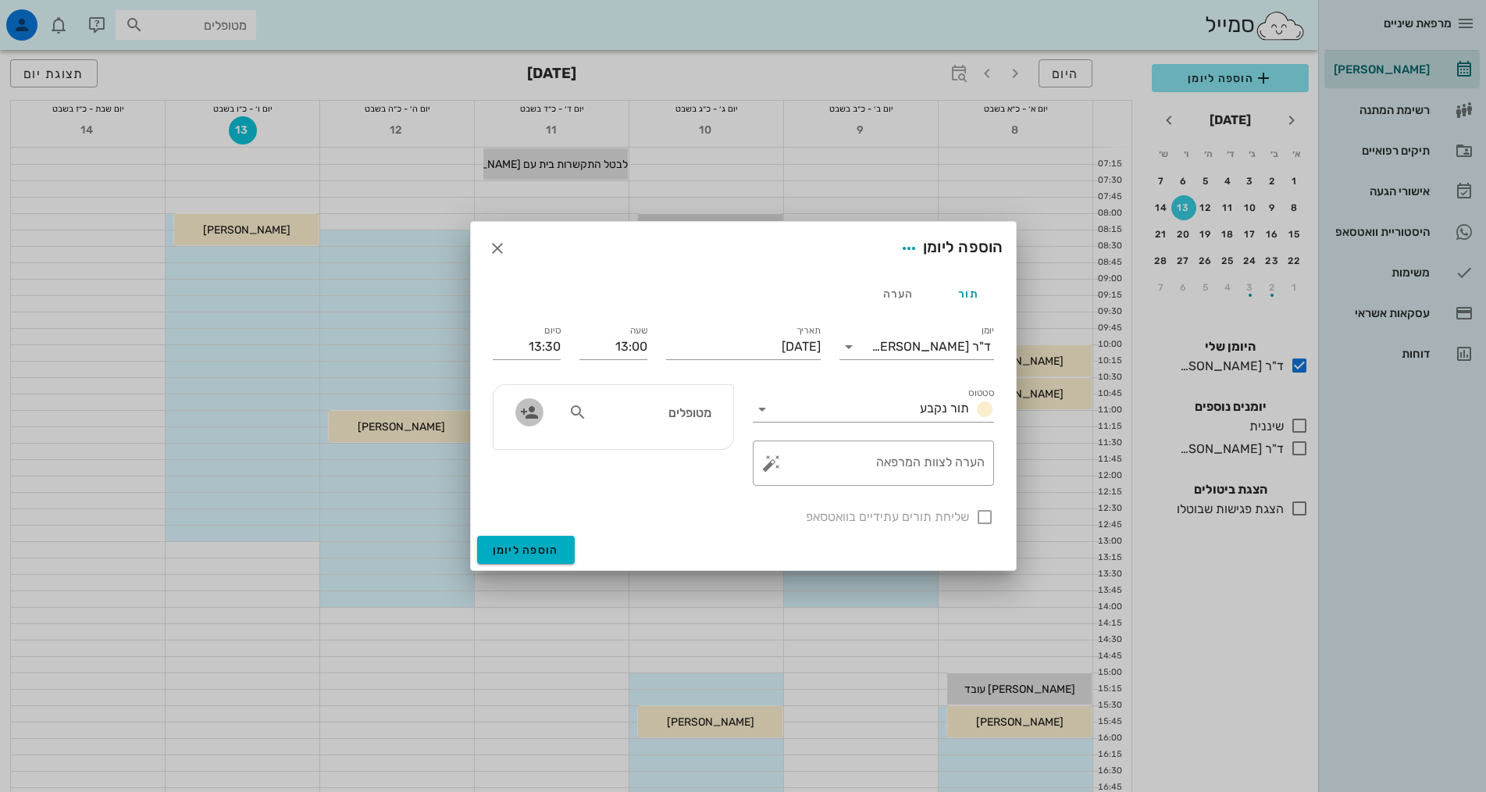
click at [529, 412] on icon "button" at bounding box center [529, 412] width 19 height 19
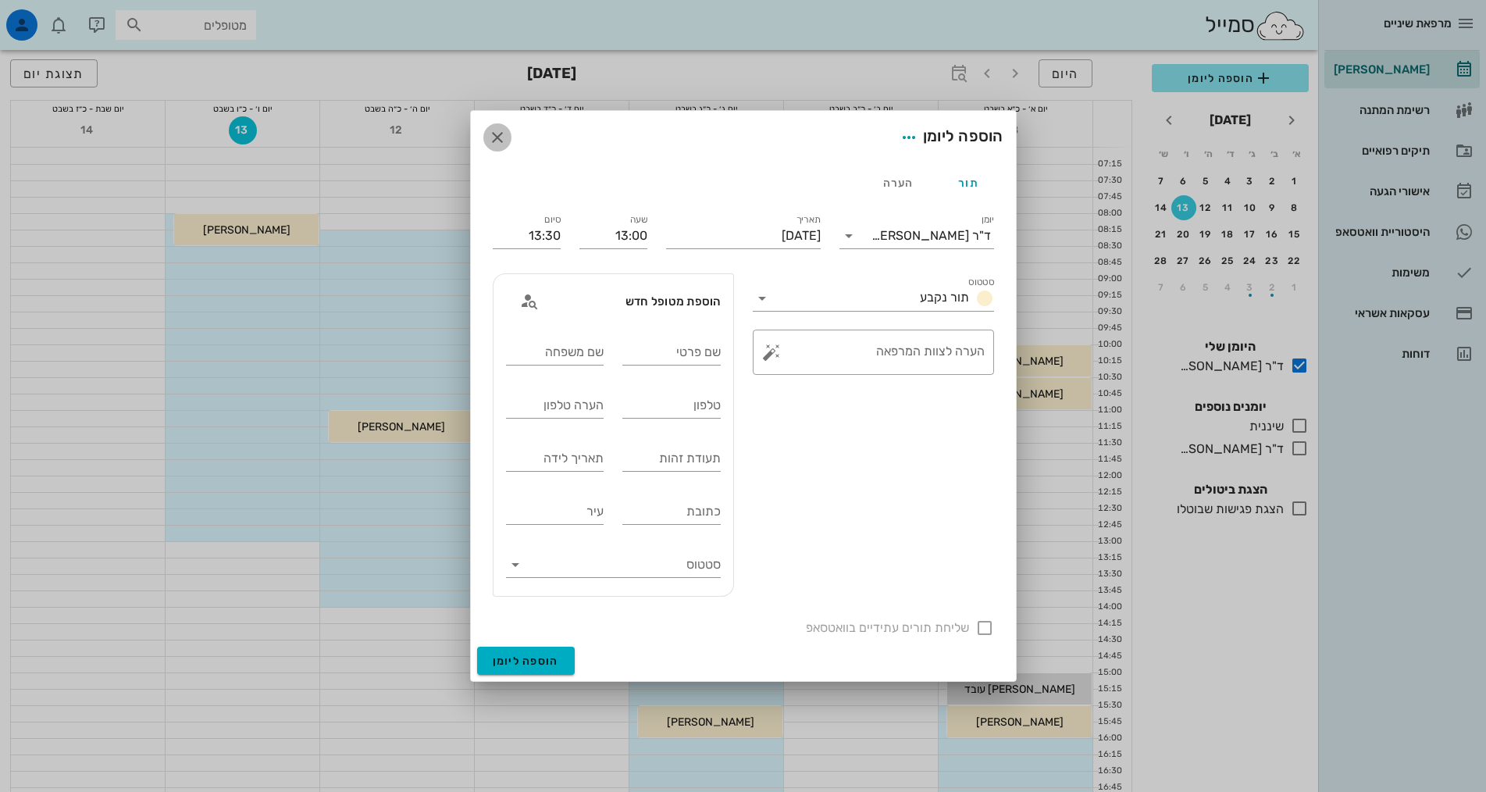
click at [497, 142] on icon "button" at bounding box center [497, 137] width 19 height 19
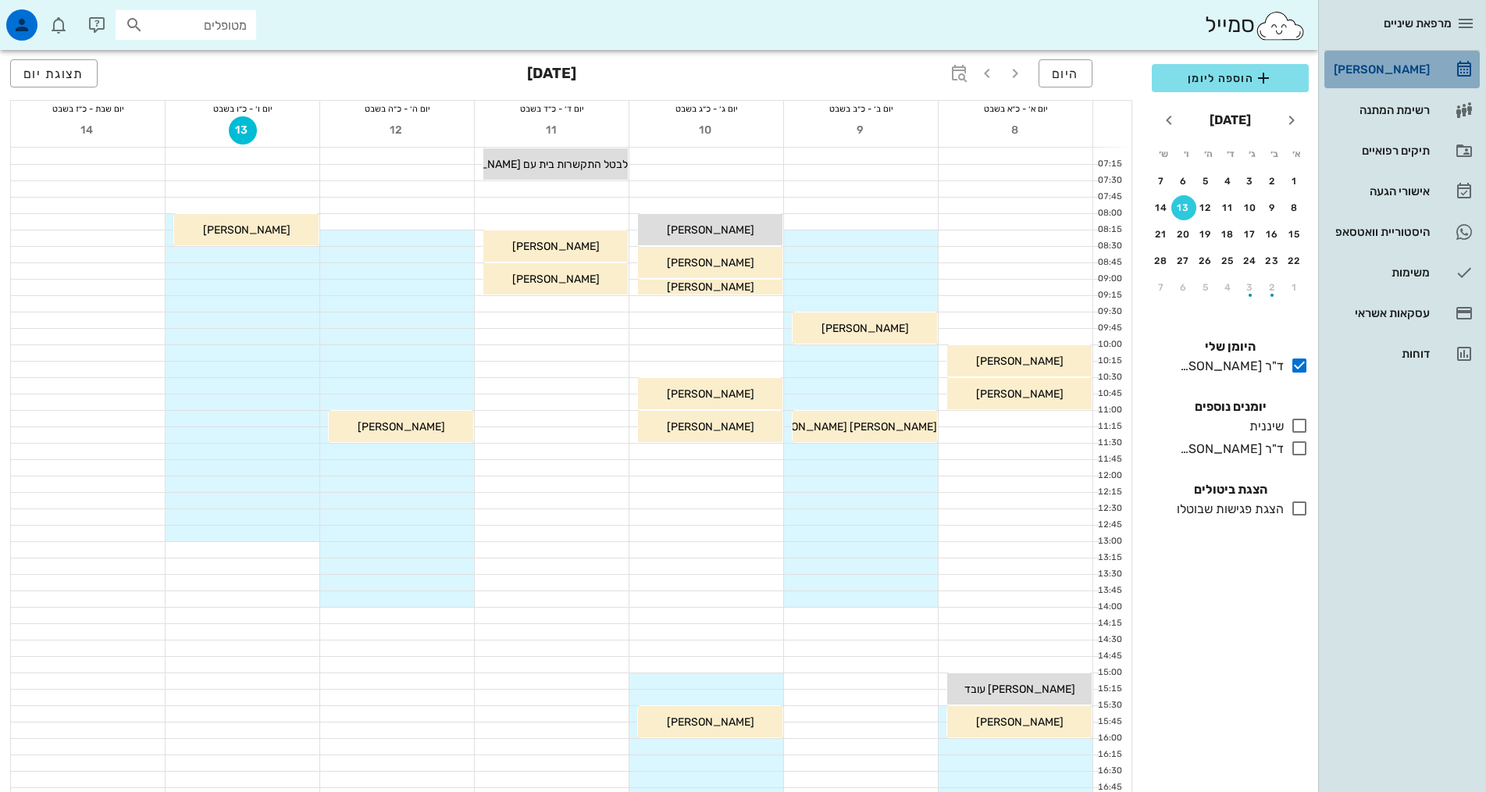
click at [1407, 68] on div "[PERSON_NAME]" at bounding box center [1379, 69] width 99 height 12
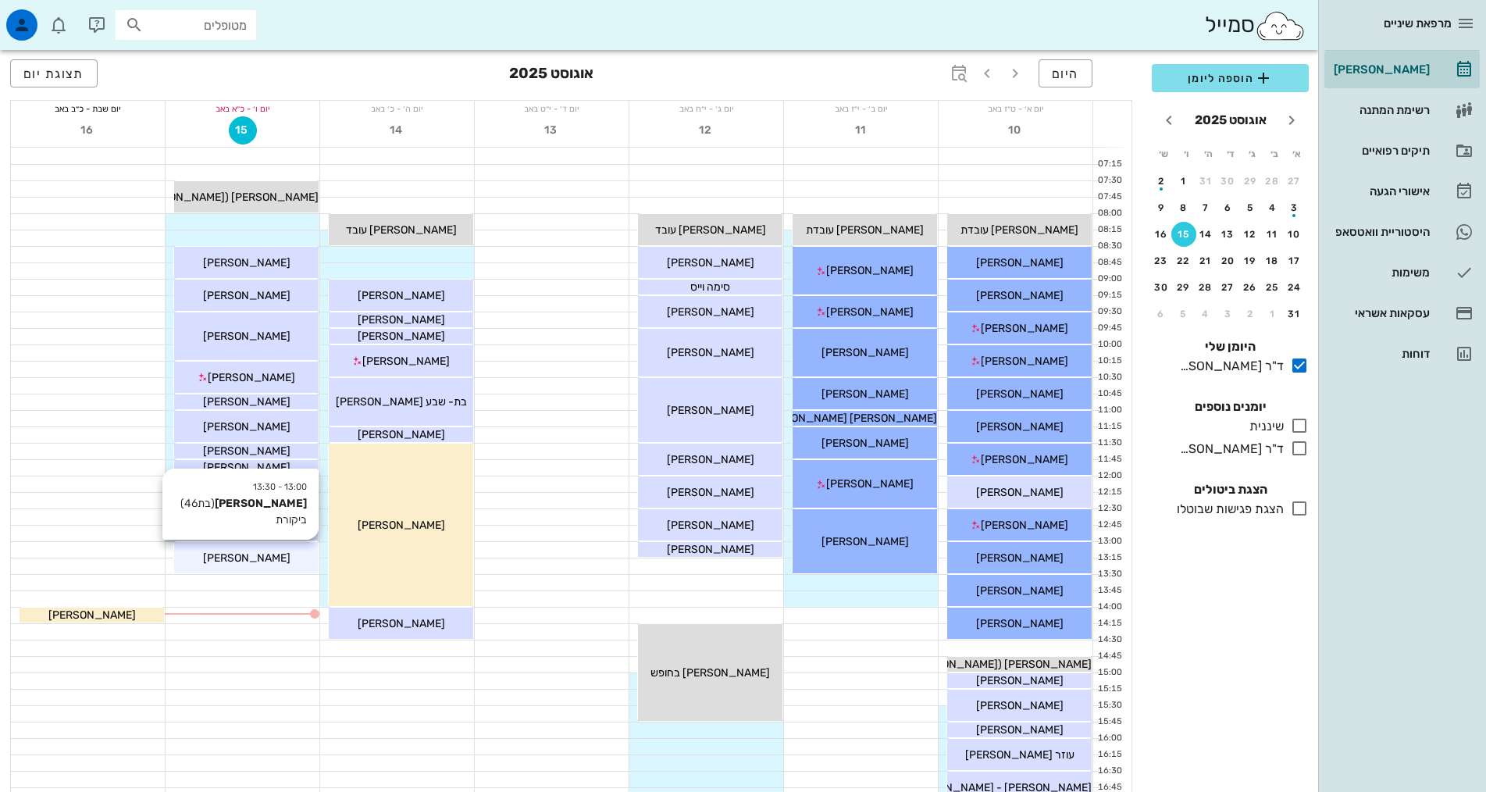
click at [224, 561] on span "[PERSON_NAME]" at bounding box center [246, 557] width 87 height 13
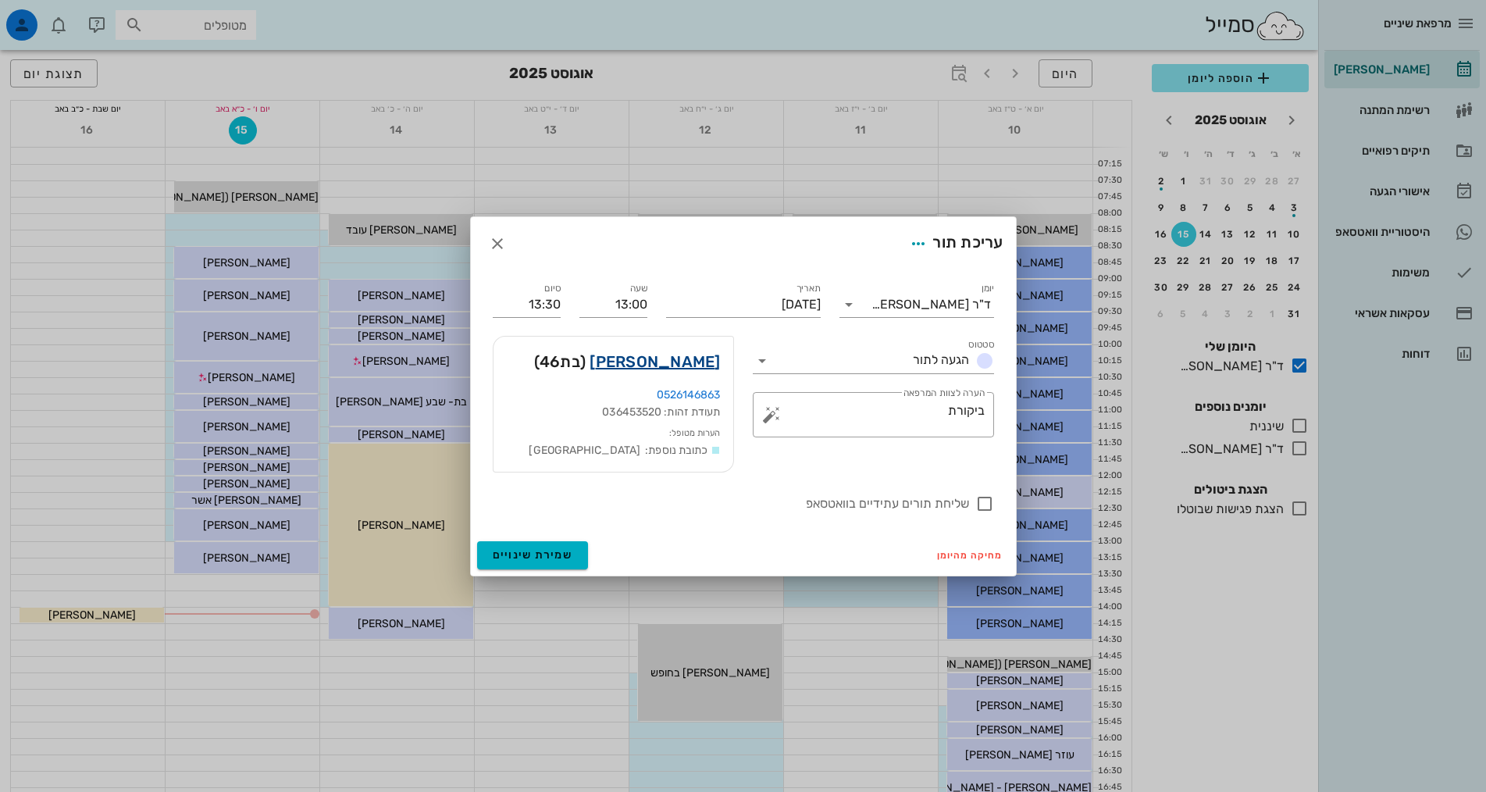
click at [678, 361] on link "[PERSON_NAME]" at bounding box center [654, 361] width 130 height 25
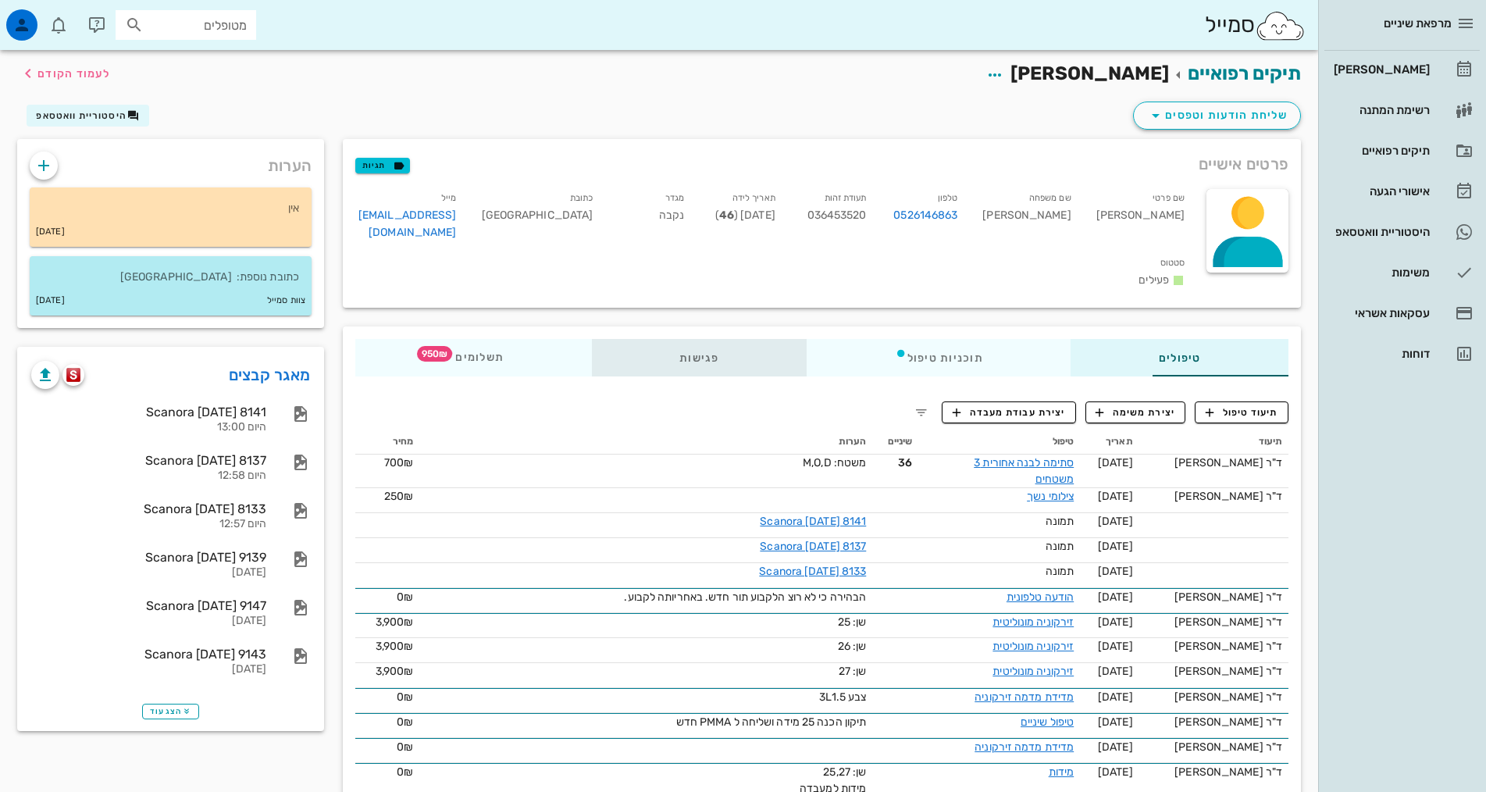
click at [643, 339] on div "פגישות" at bounding box center [699, 357] width 215 height 37
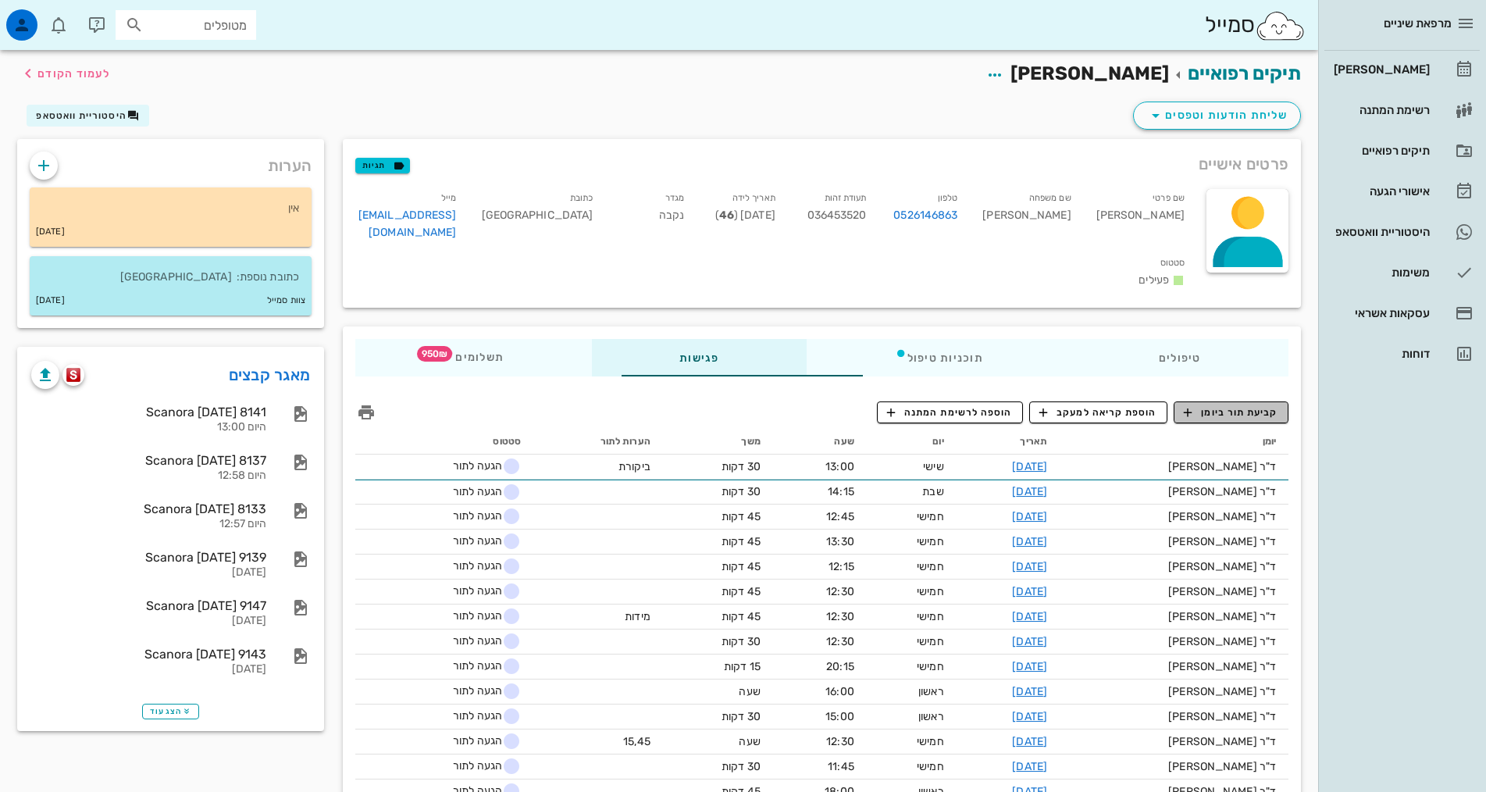
click at [1207, 405] on span "קביעת תור ביומן" at bounding box center [1230, 412] width 94 height 14
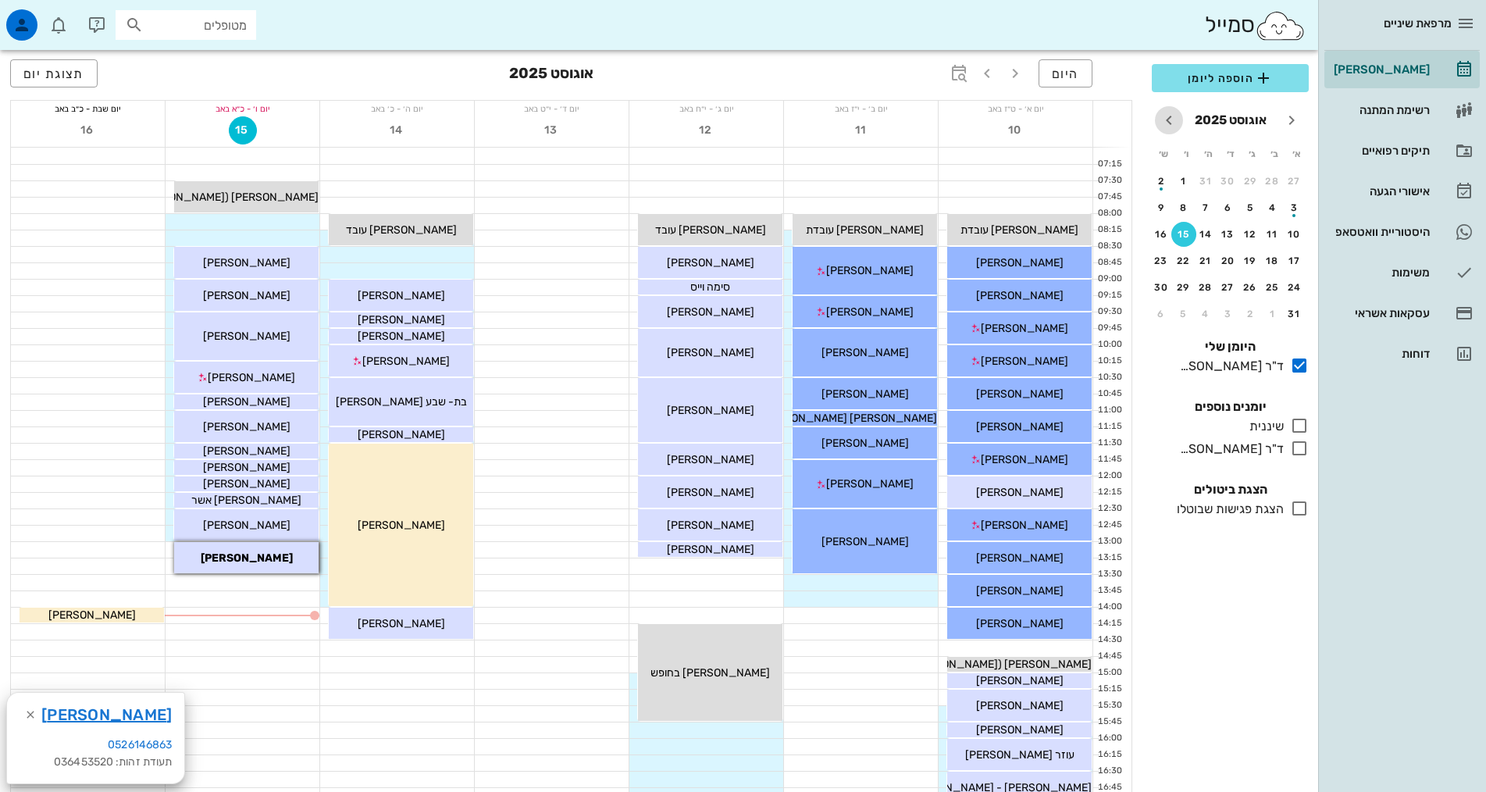
click at [1169, 125] on icon "חודש הבא" at bounding box center [1168, 120] width 19 height 19
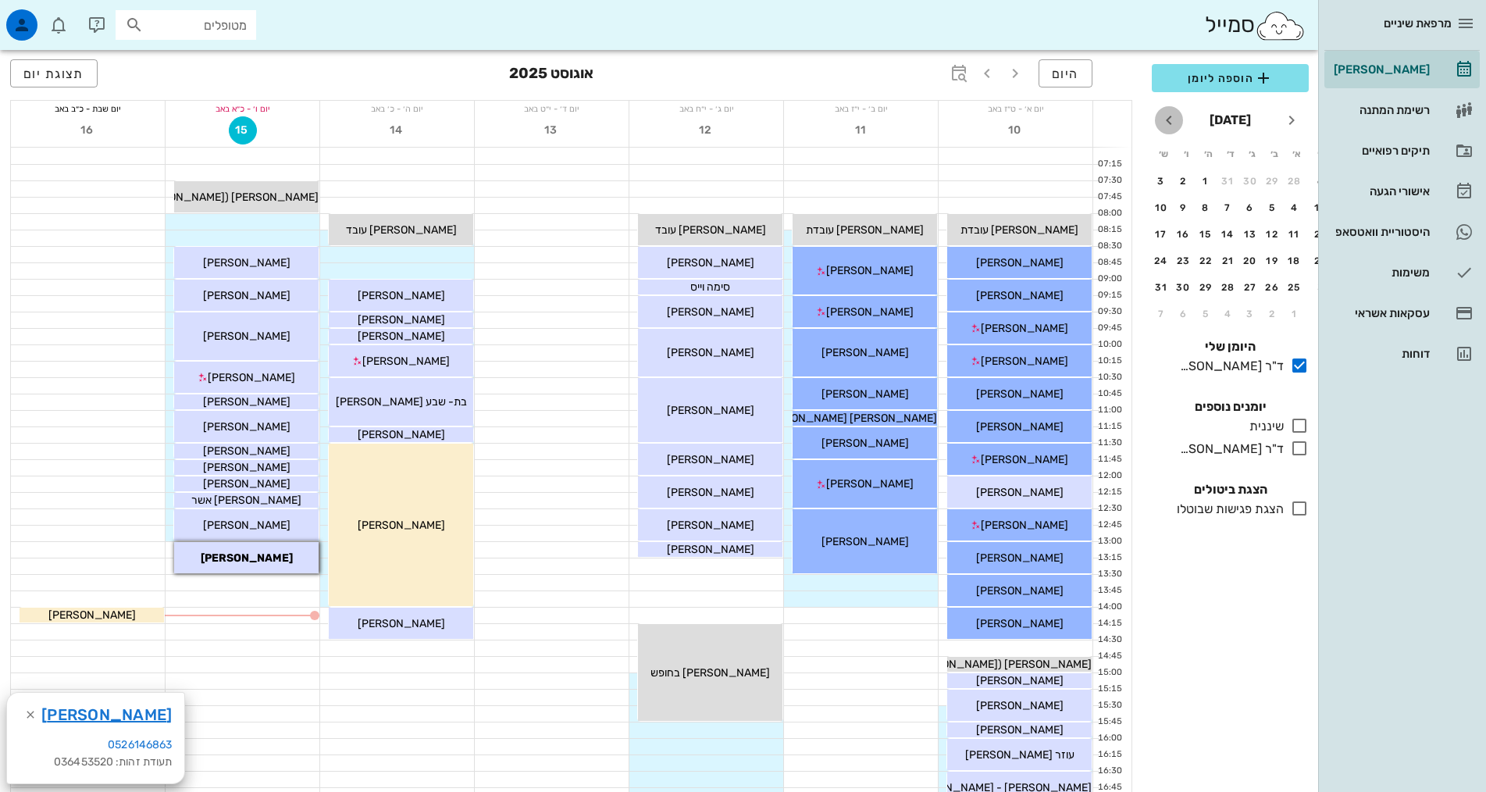
click at [1169, 125] on icon "חודש הבא" at bounding box center [1168, 120] width 19 height 19
click at [1162, 207] on div "14" at bounding box center [1160, 207] width 25 height 11
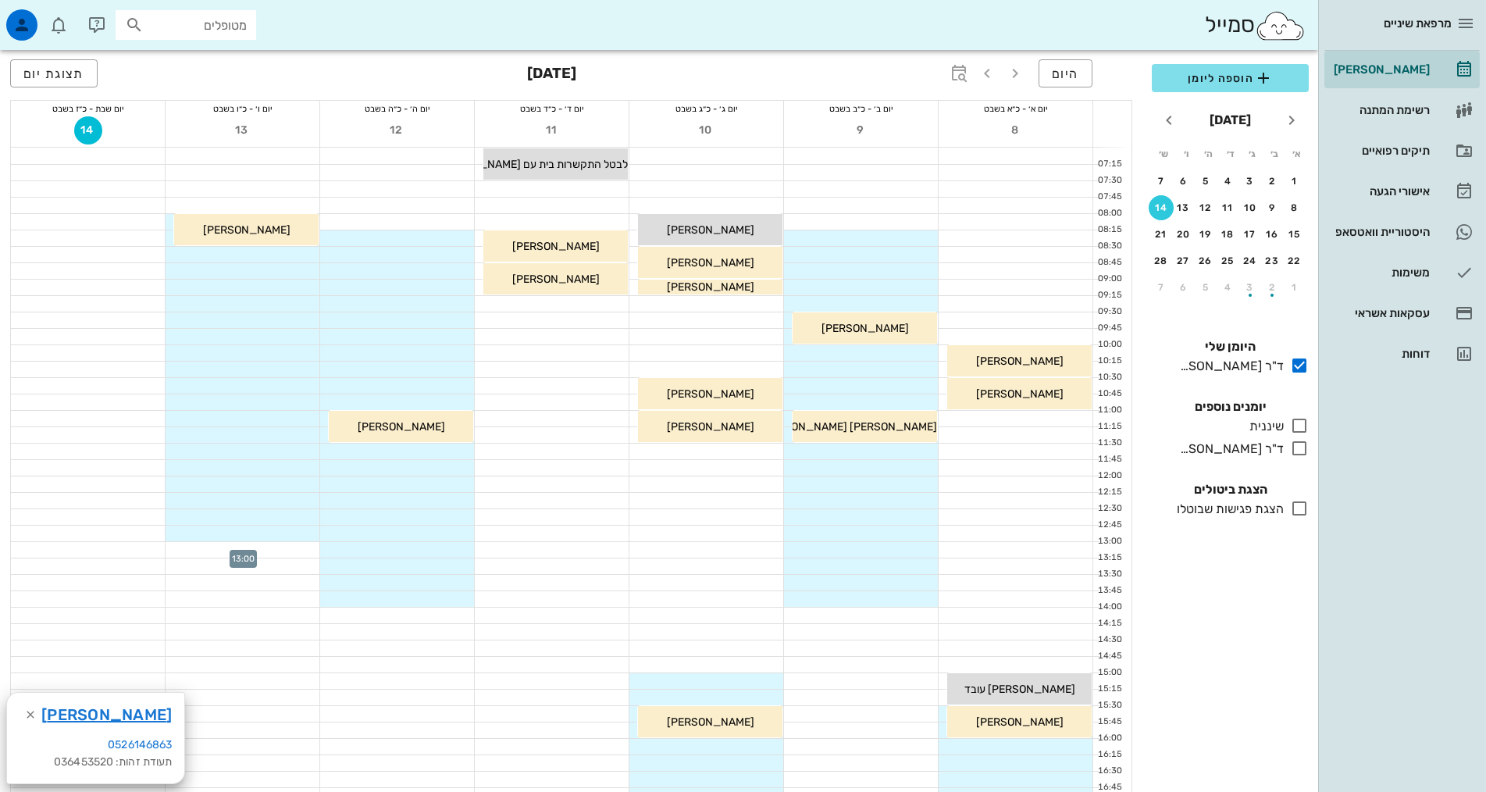
click at [298, 545] on div at bounding box center [242, 550] width 154 height 16
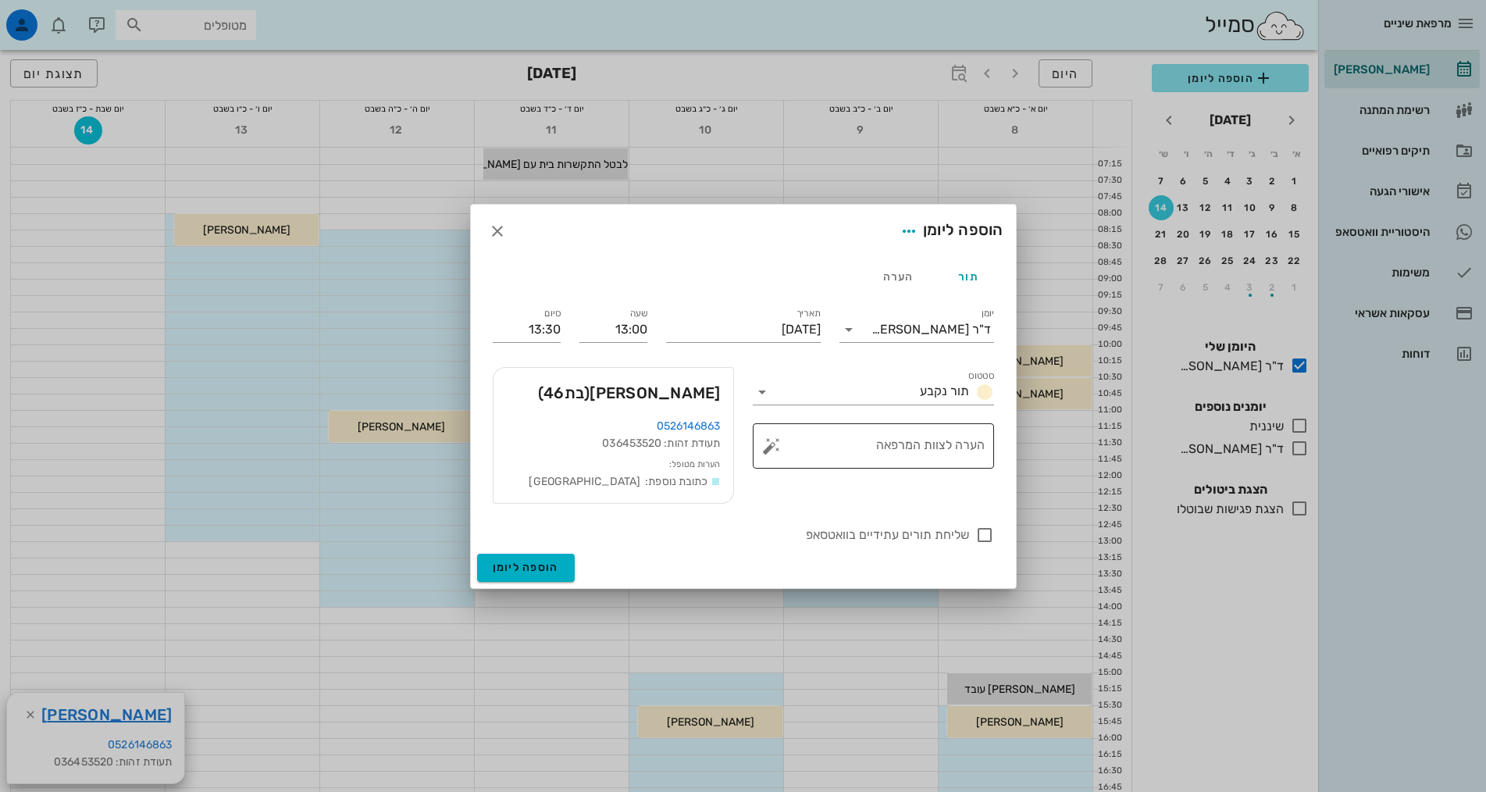
click at [916, 442] on textarea "הערה לצוות המרפאה" at bounding box center [879, 449] width 210 height 37
type textarea "ביקורת שן 47 שחזור דק"
click at [533, 568] on span "הוספה ליומן" at bounding box center [526, 566] width 66 height 13
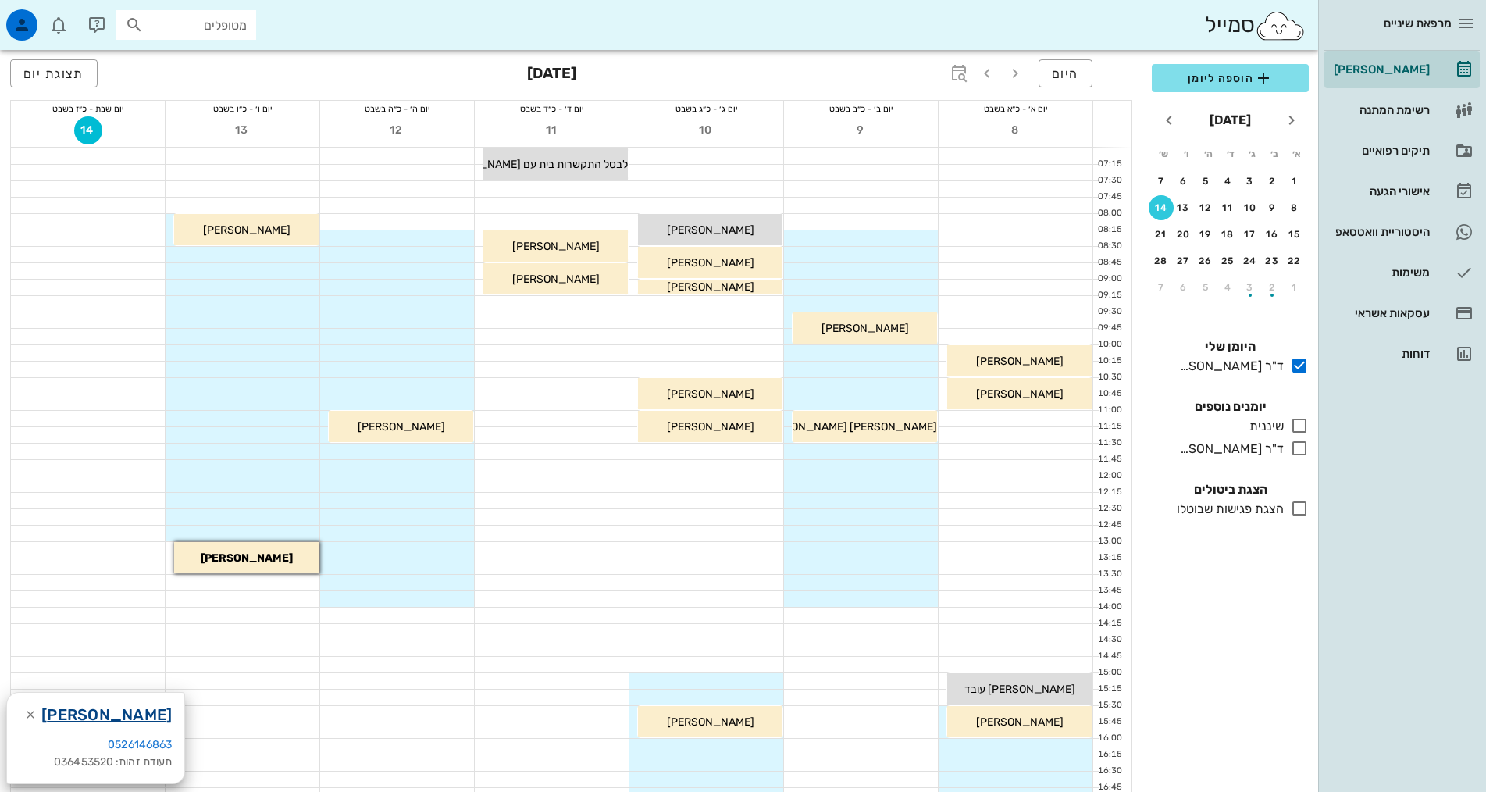
click at [122, 714] on link "[PERSON_NAME]" at bounding box center [106, 714] width 130 height 25
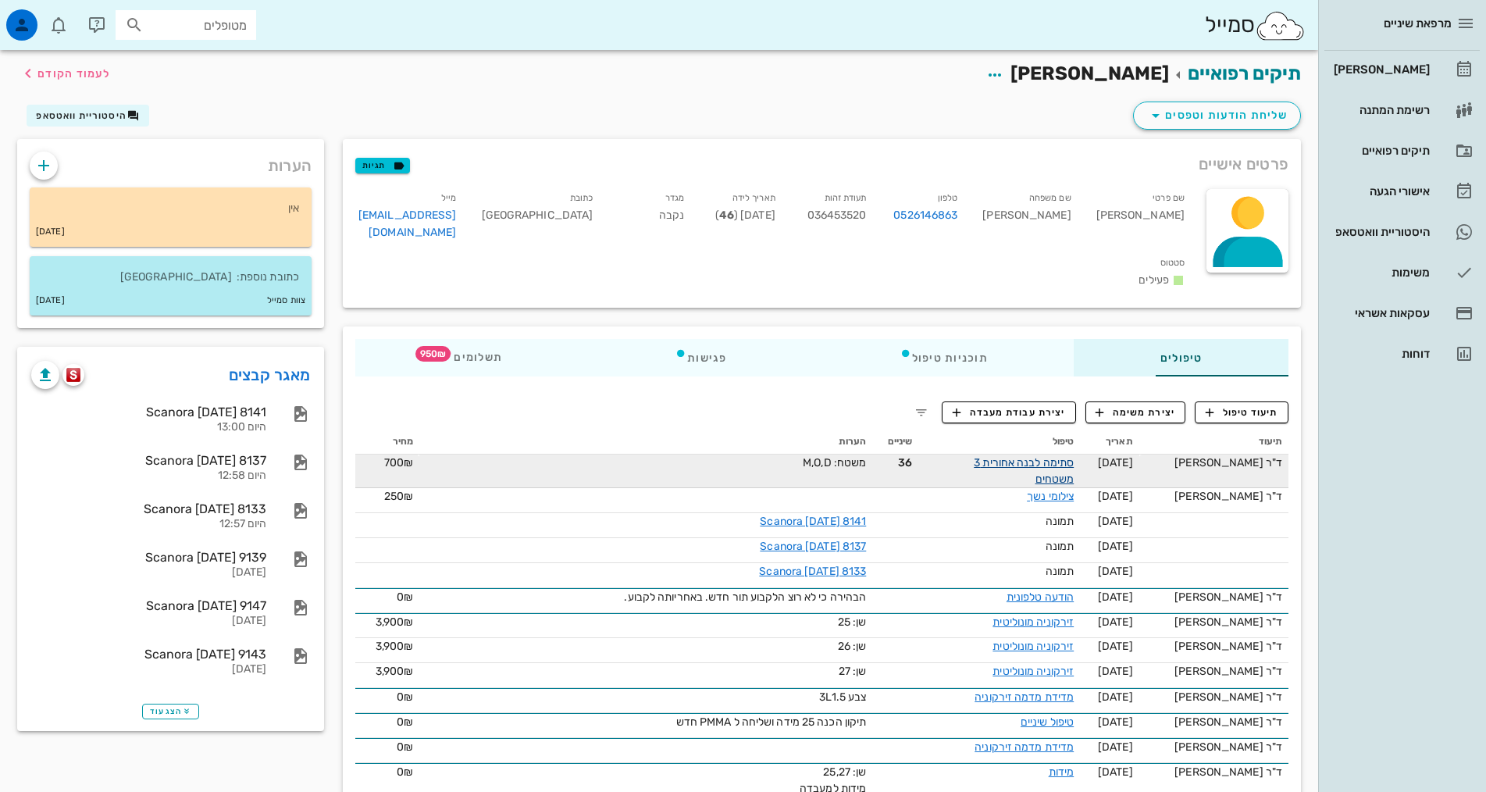
click at [1037, 456] on link "סתימה לבנה אחורית 3 משטחים" at bounding box center [1023, 471] width 100 height 30
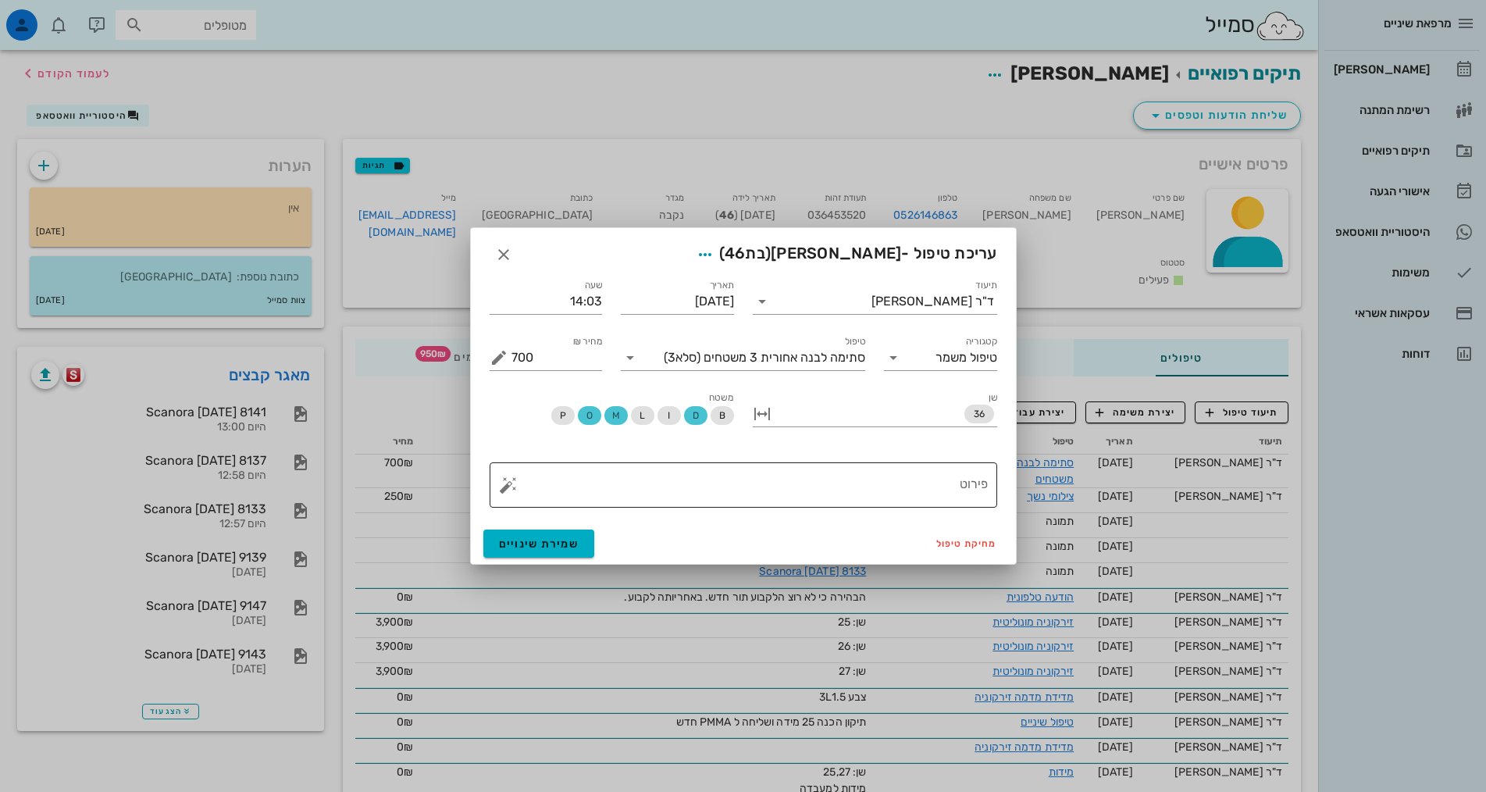
click at [954, 474] on textarea "פירוט" at bounding box center [749, 488] width 476 height 37
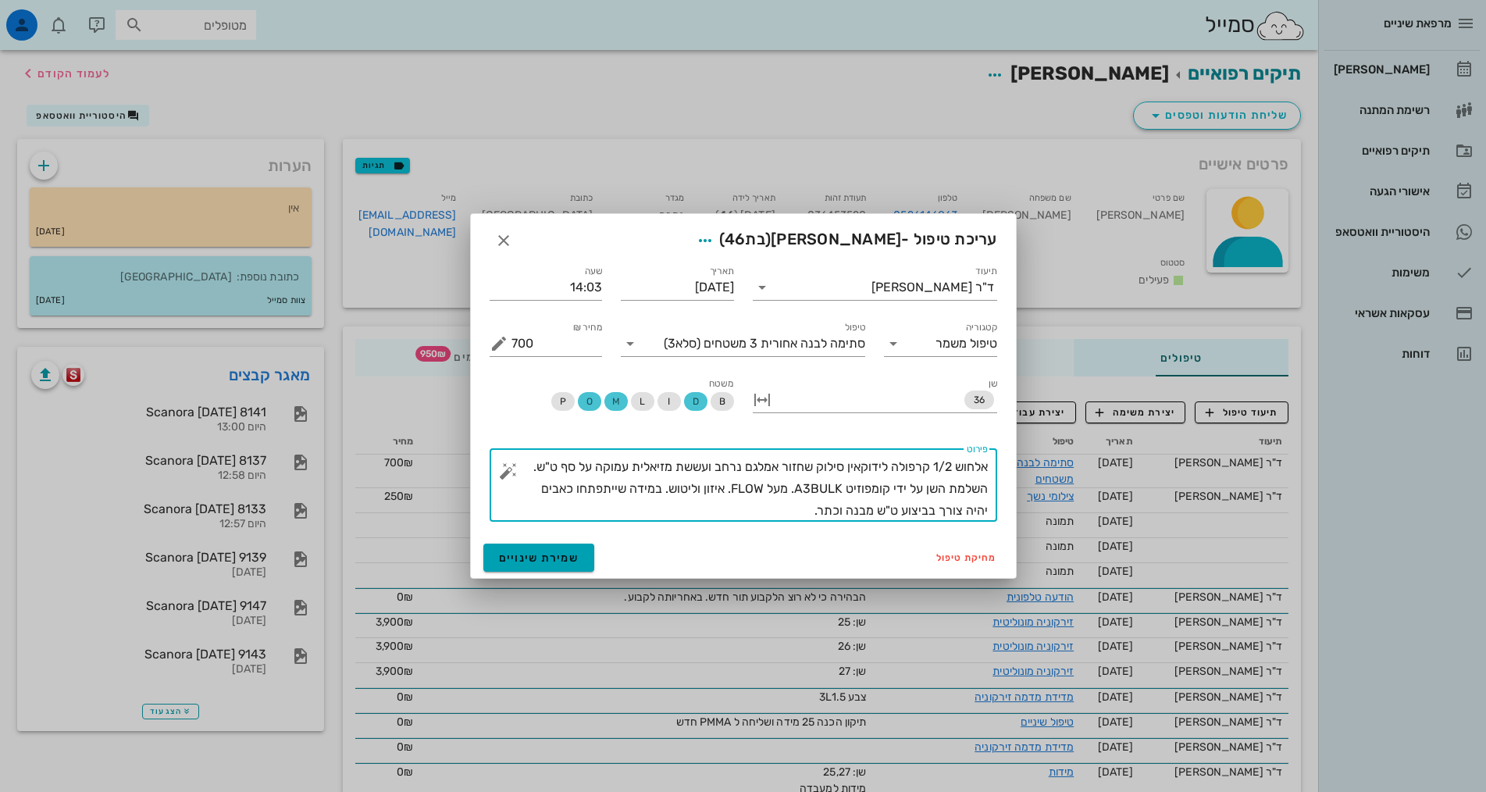
type textarea "אלחוש 1/2 קרפולה לידוקאין סילוק שחזור אמלגם נרחב ועששת מזיאלית עמוקה על סף ט"ש.…"
click at [549, 559] on span "שמירת שינויים" at bounding box center [539, 557] width 80 height 13
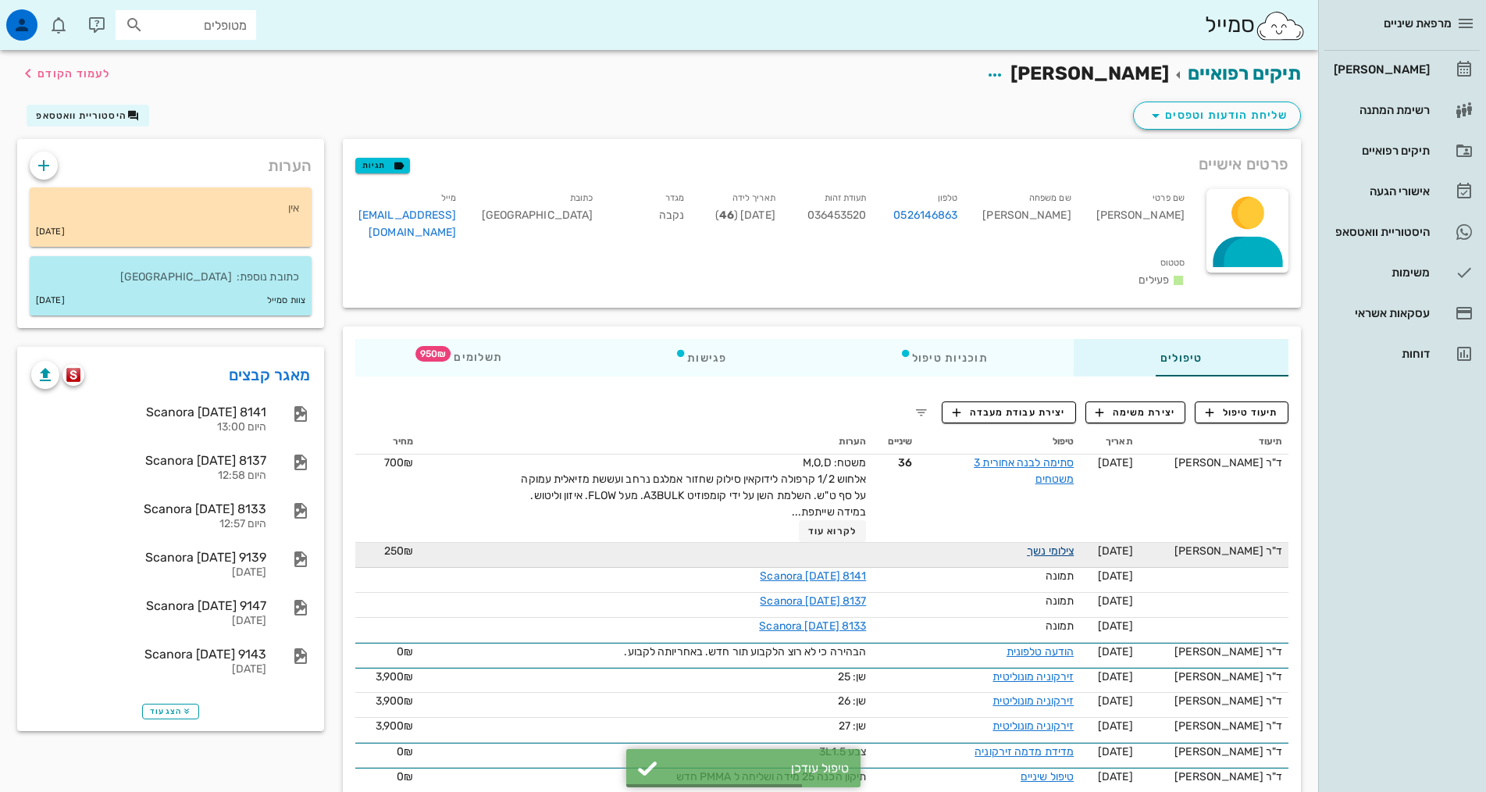
click at [1045, 544] on link "צילומי נשך" at bounding box center [1050, 550] width 47 height 13
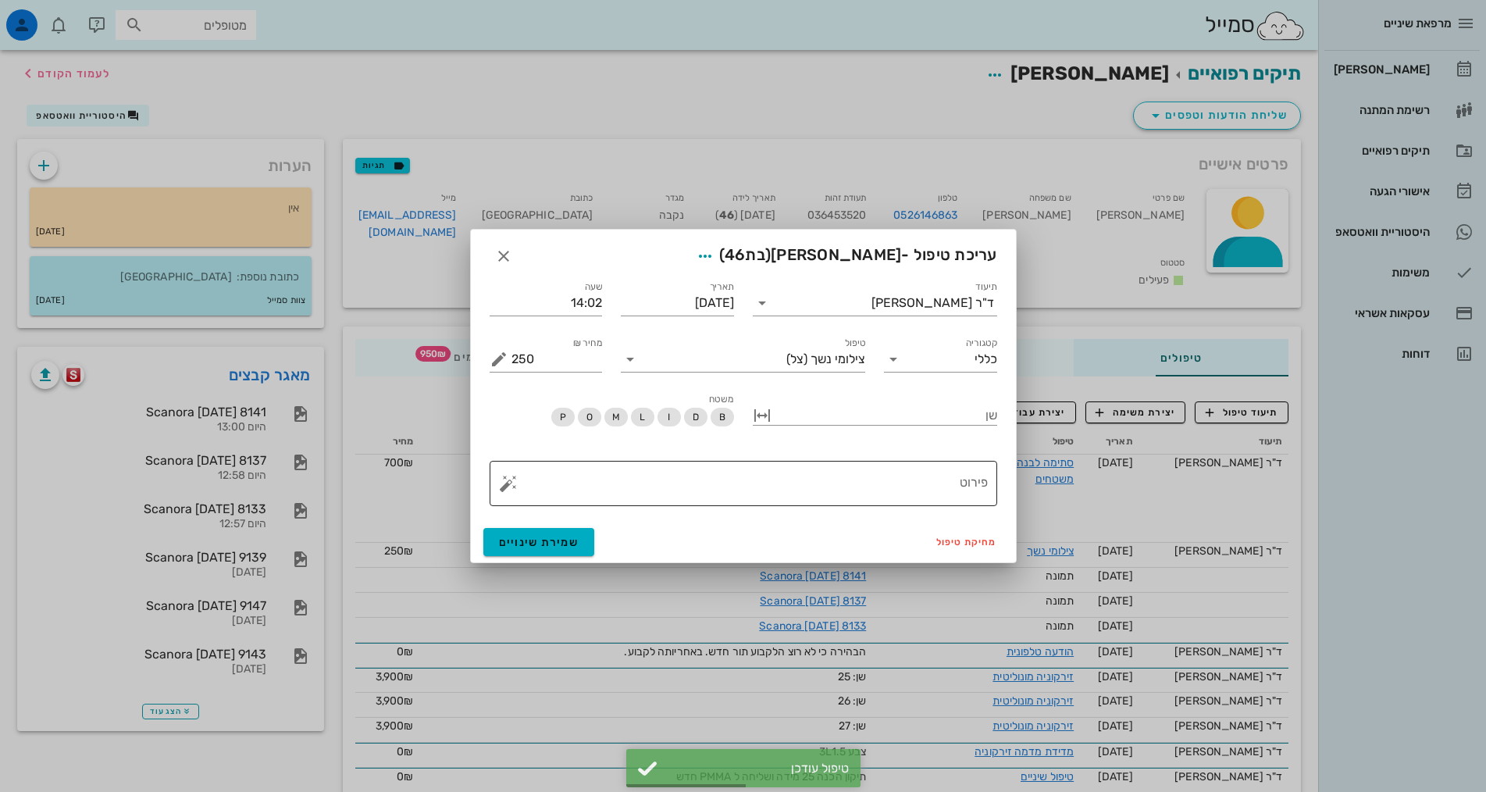
click at [946, 464] on div "פירוט" at bounding box center [749, 483] width 476 height 45
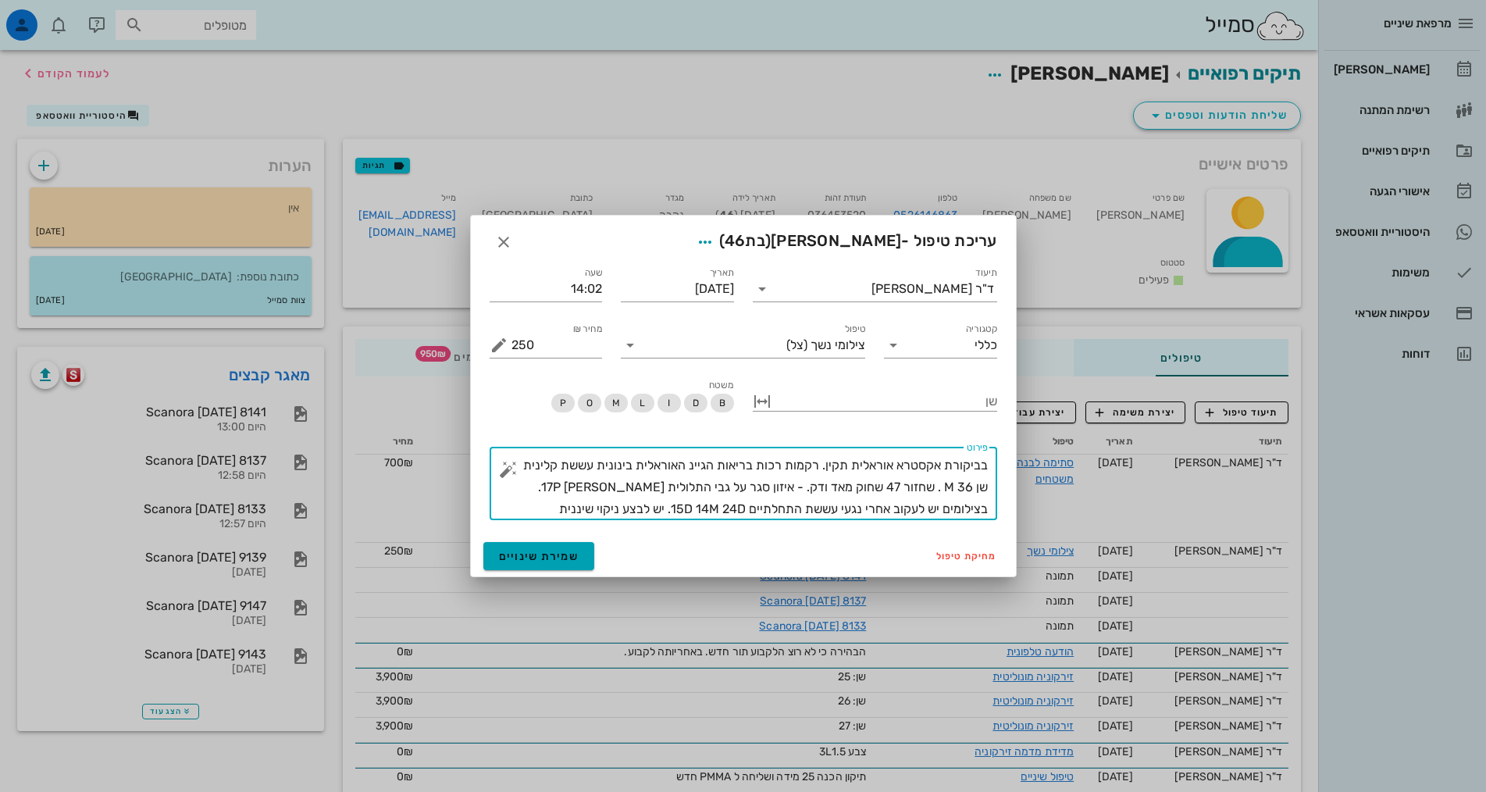
type textarea "בביקורת אקסטרא אוראלית תקין. רקמות רכות בריאות הגיינ האוראלית בינונית עששת קלינ…"
click at [514, 557] on span "שמירת שינויים" at bounding box center [539, 556] width 80 height 13
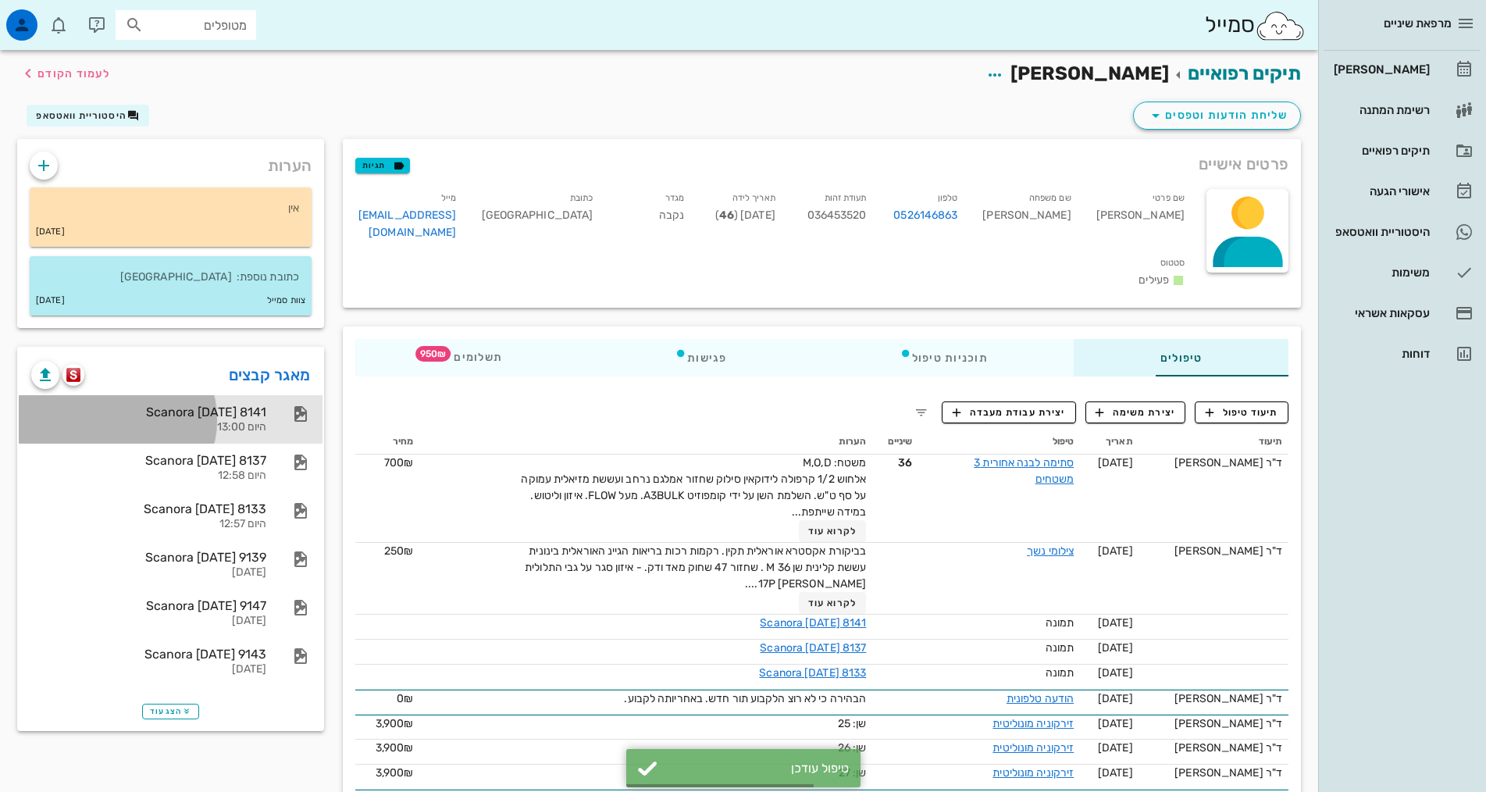
click at [127, 428] on div "היום 13:00" at bounding box center [148, 427] width 235 height 13
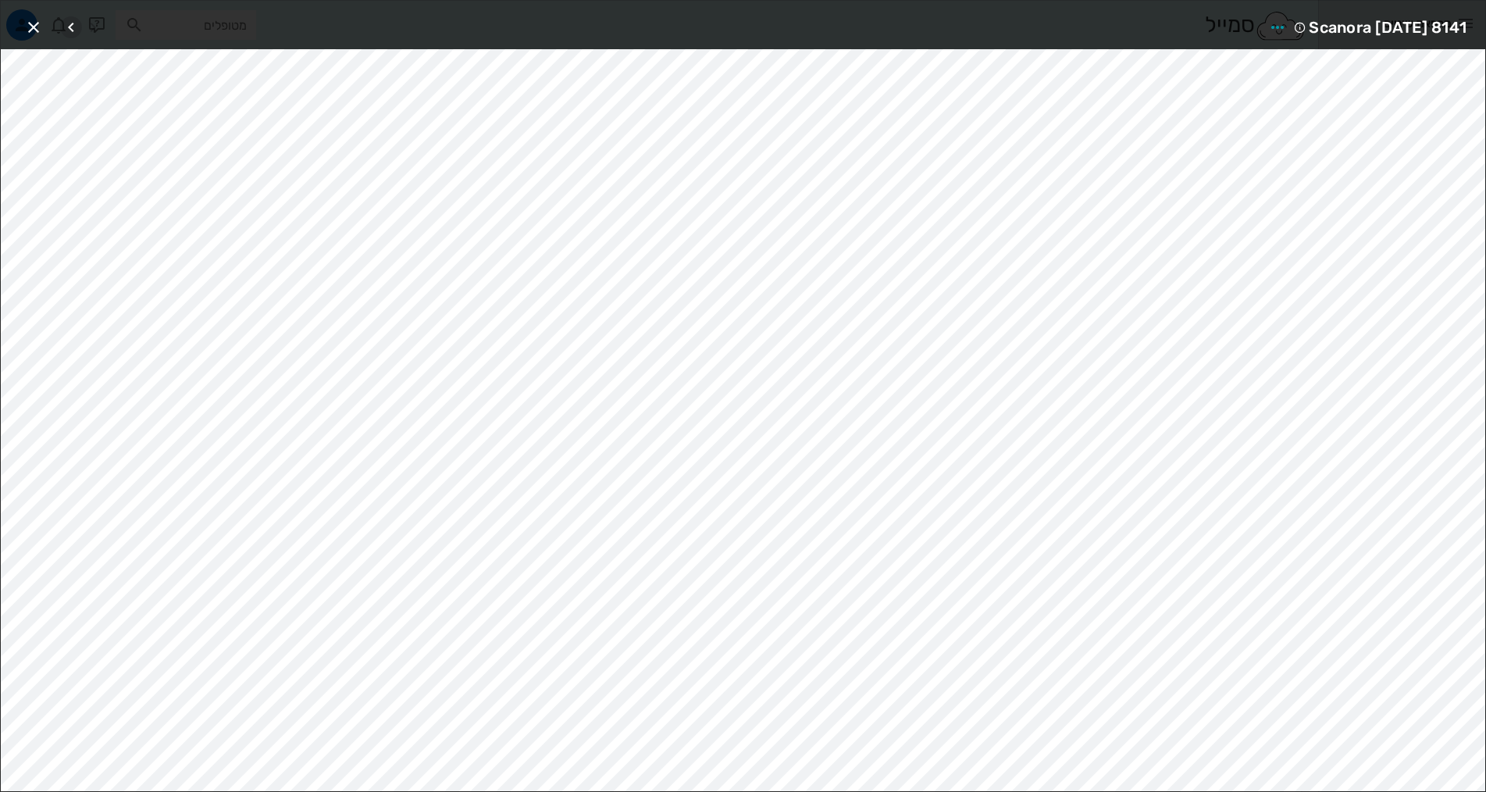
click at [66, 27] on icon "button" at bounding box center [71, 27] width 19 height 19
click at [41, 27] on icon "button" at bounding box center [33, 27] width 19 height 19
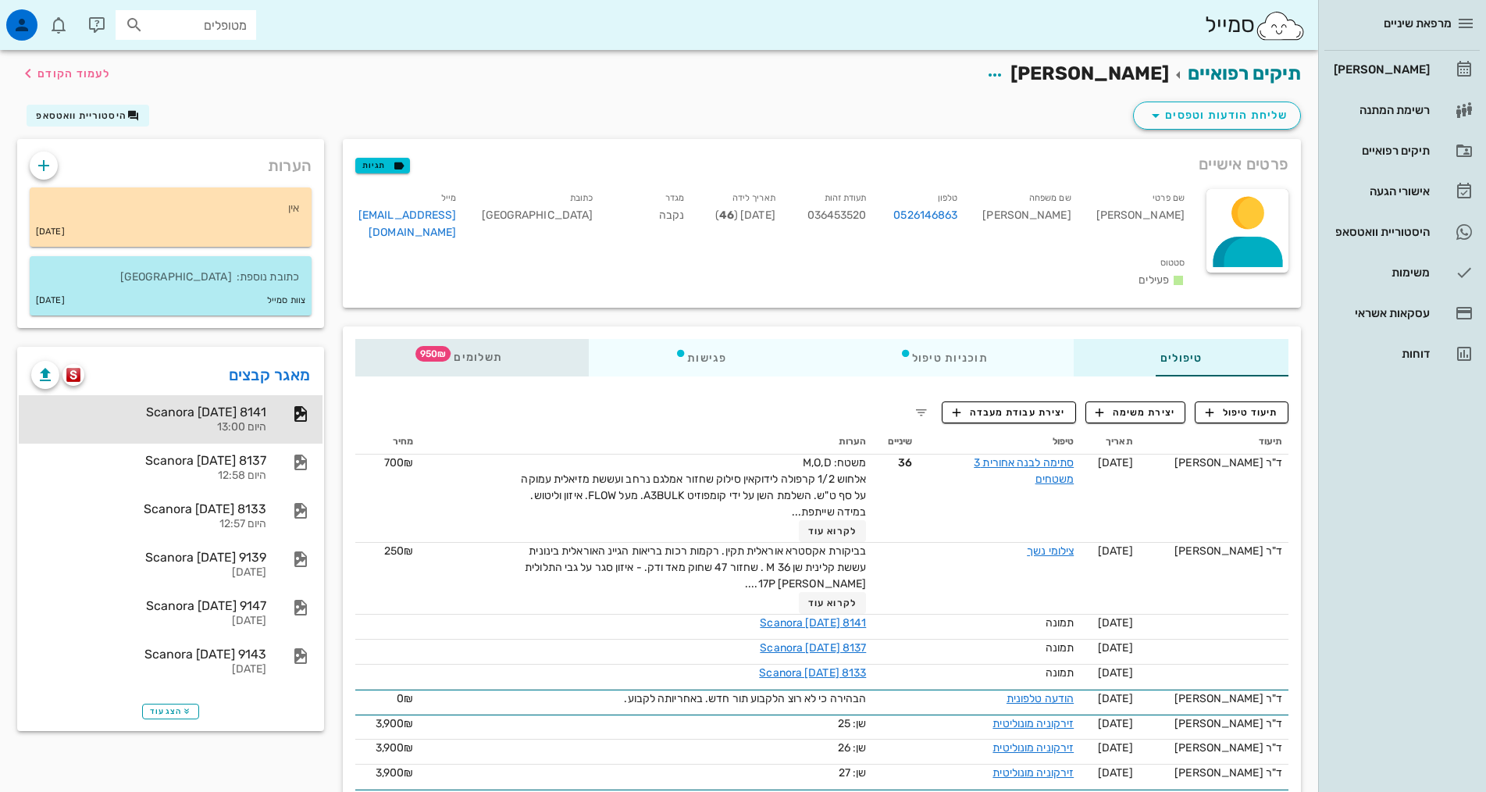
click at [441, 352] on span "תשלומים 950₪" at bounding box center [471, 357] width 61 height 11
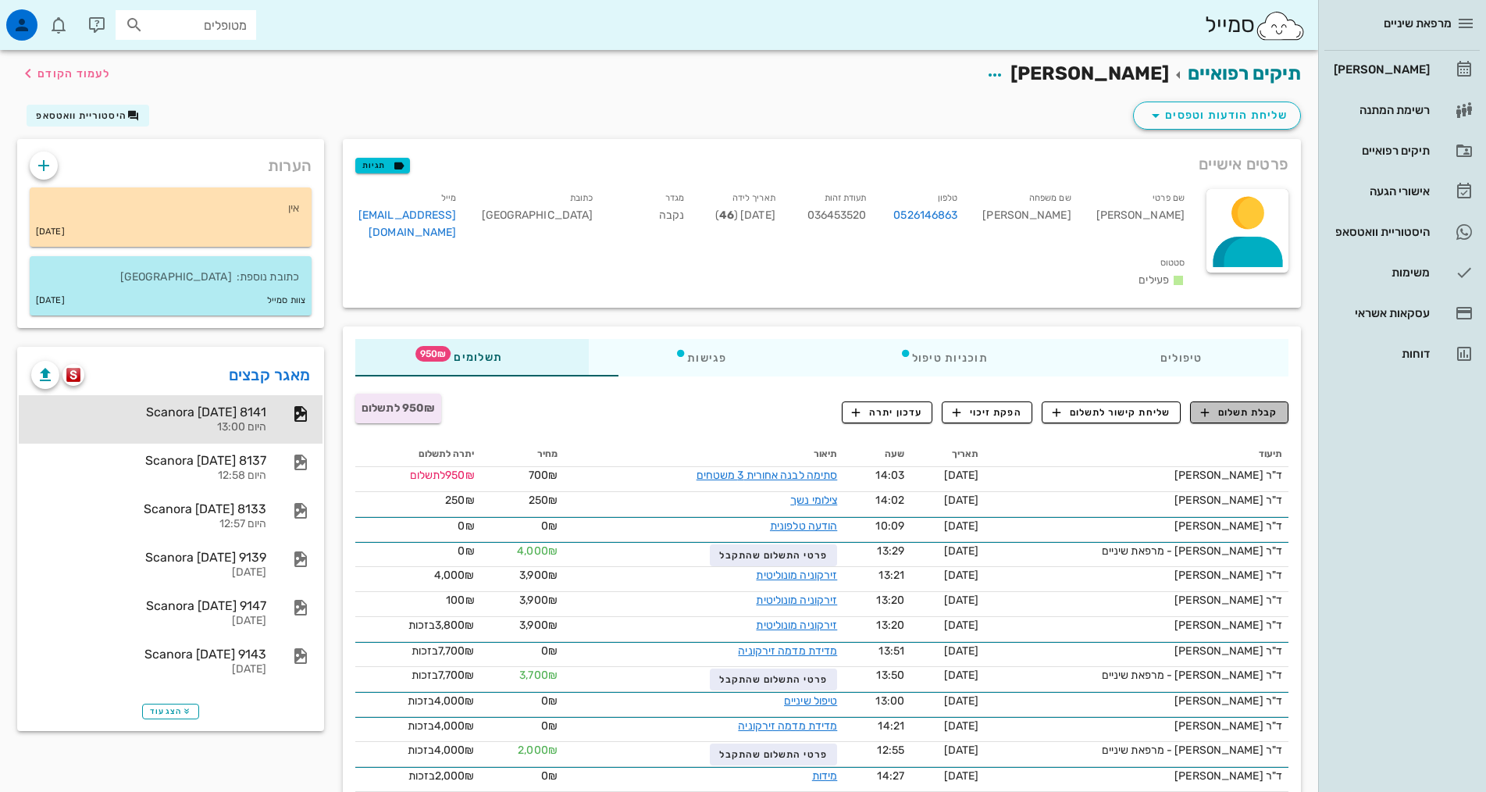
click at [1235, 405] on span "קבלת תשלום" at bounding box center [1239, 412] width 77 height 14
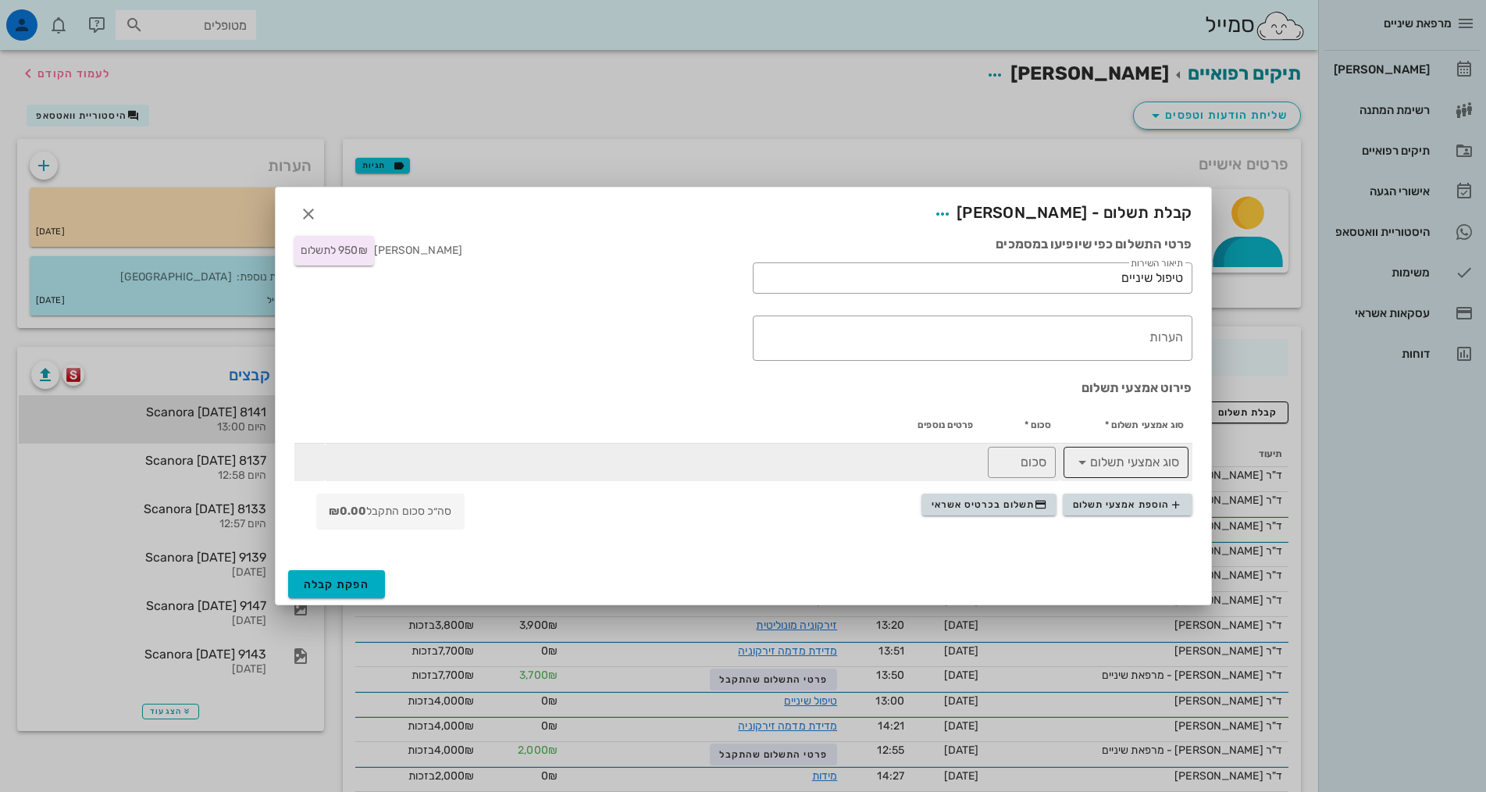
click at [1079, 461] on icon at bounding box center [1082, 462] width 19 height 19
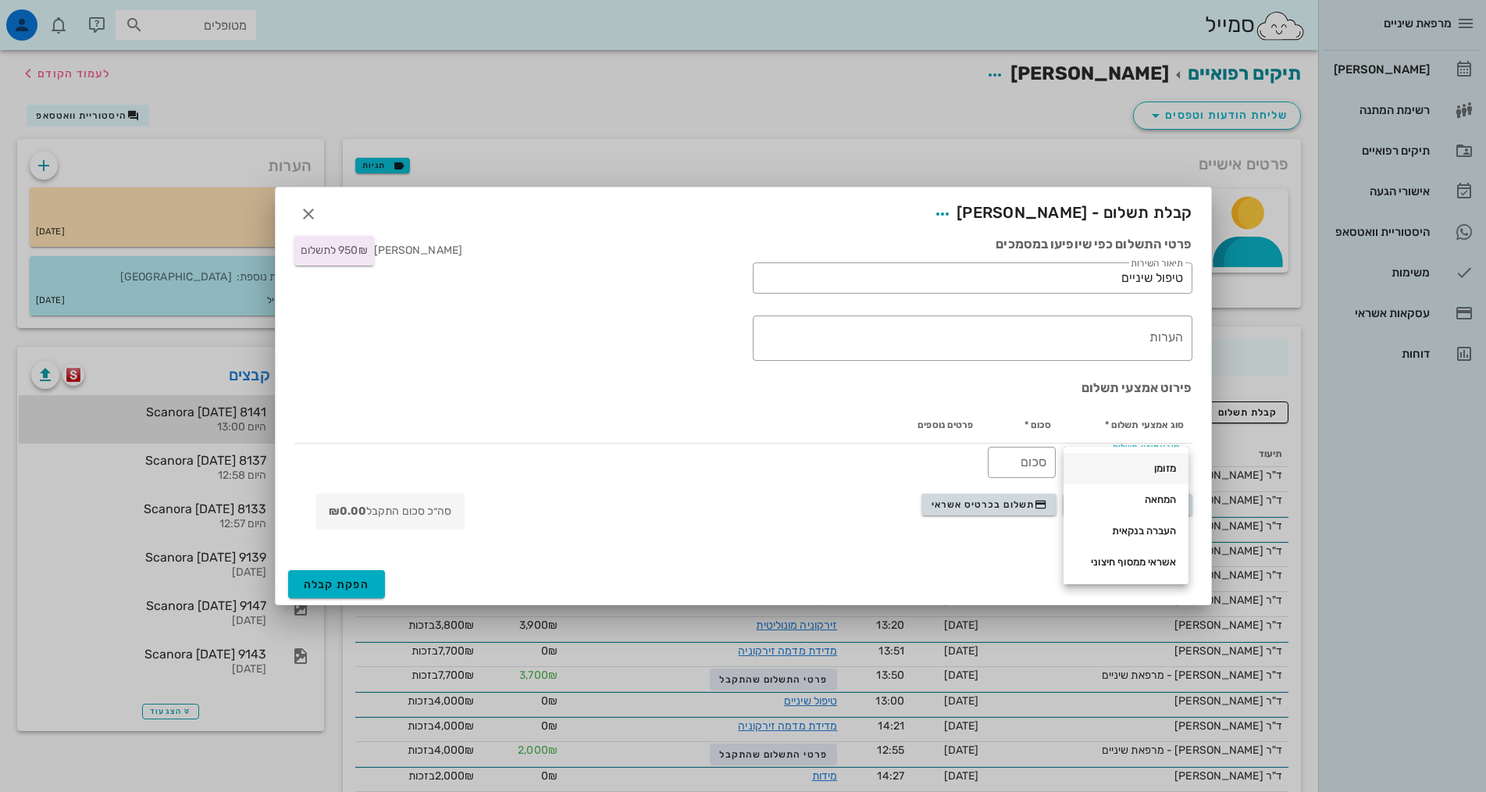
click at [1163, 465] on div "מזומן" at bounding box center [1126, 468] width 100 height 12
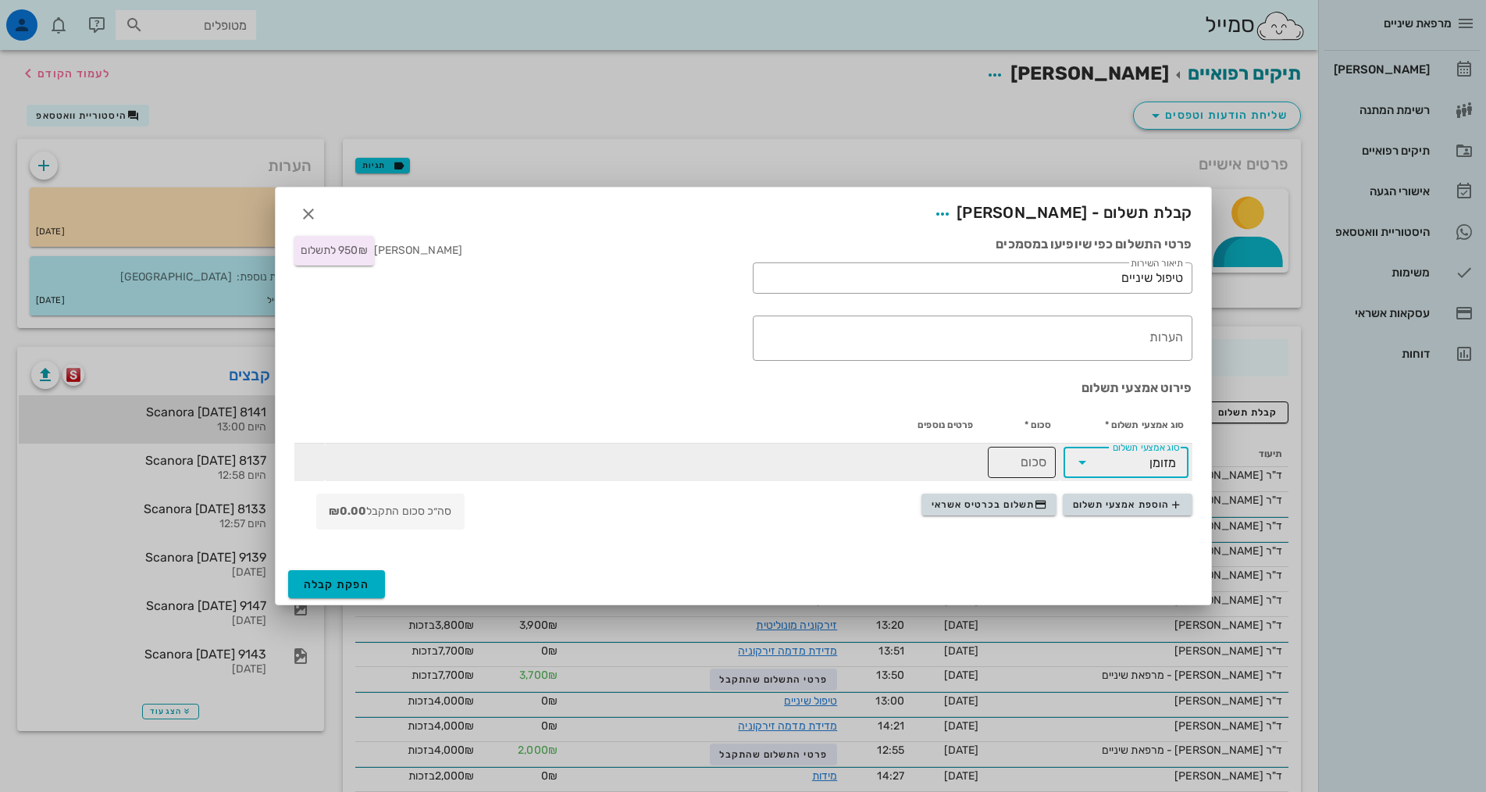
click at [1037, 463] on input "סכום" at bounding box center [1021, 462] width 49 height 25
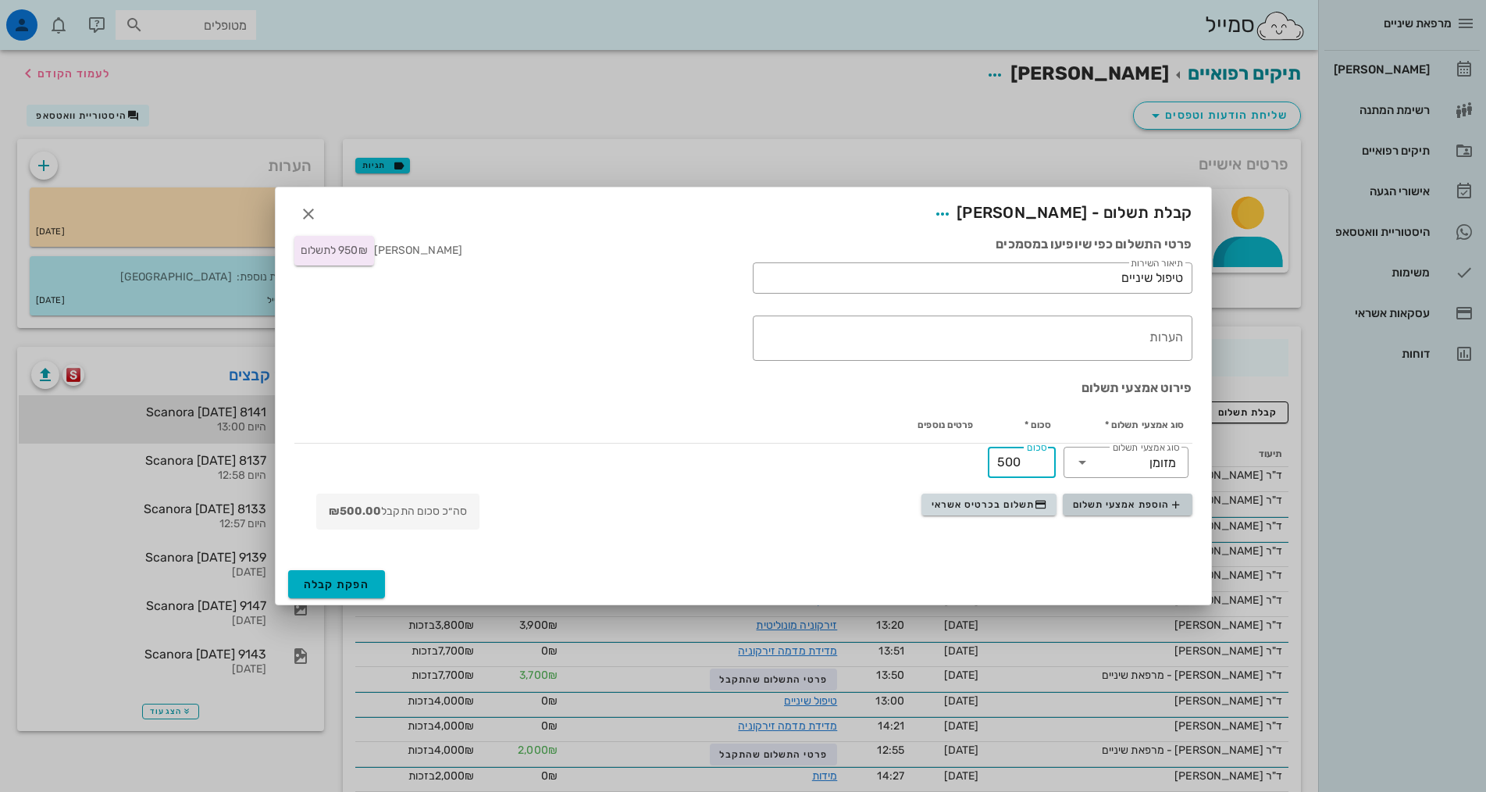
type input "500"
click at [1158, 506] on span "הוספת אמצעי תשלום" at bounding box center [1127, 504] width 109 height 12
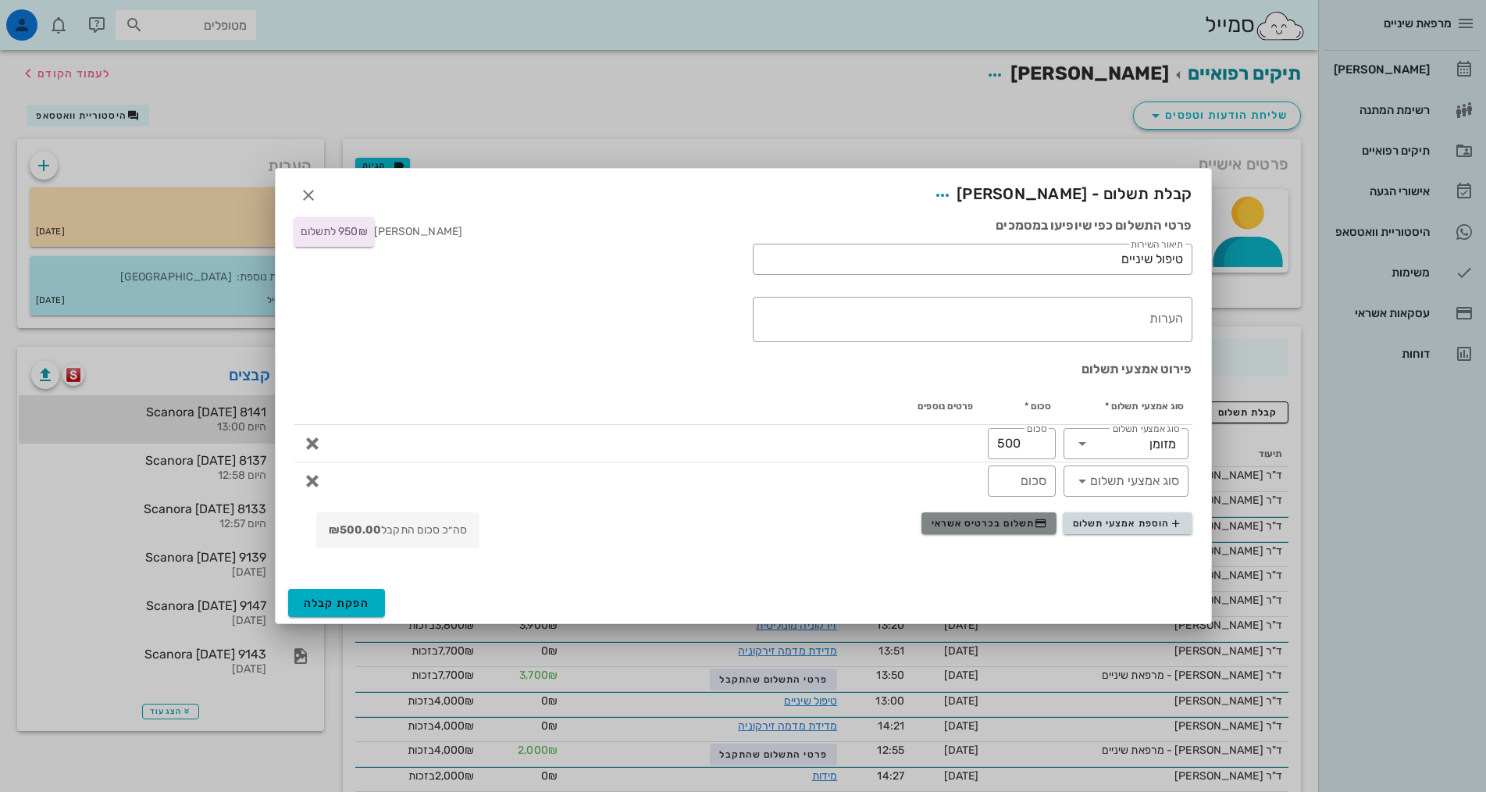
click at [1026, 520] on span "תשלום בכרטיס אשראי" at bounding box center [989, 523] width 116 height 12
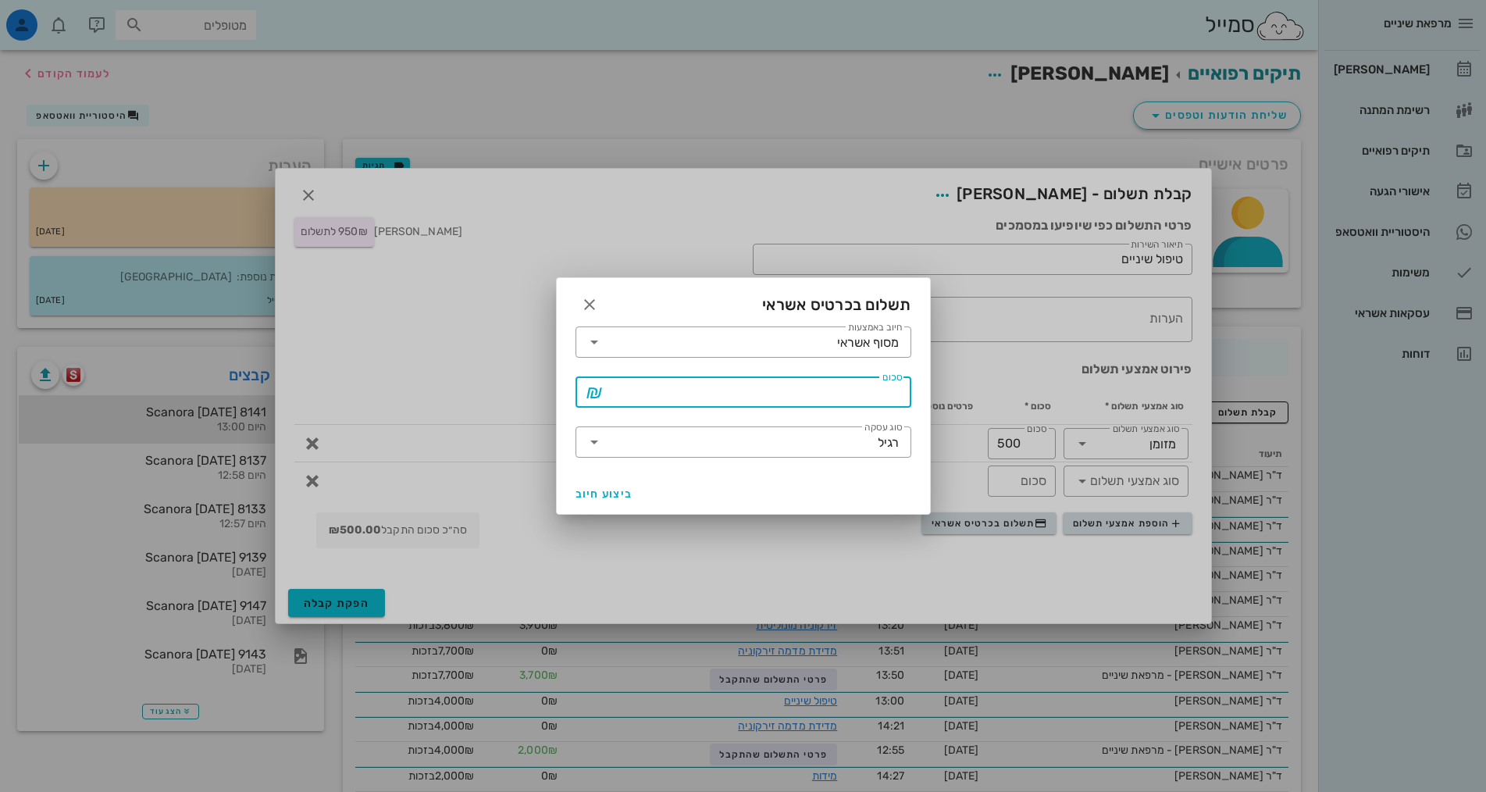
click at [863, 391] on input "סכום" at bounding box center [754, 391] width 295 height 25
type input "450"
click at [596, 499] on span "ביצוע חיוב" at bounding box center [604, 493] width 58 height 13
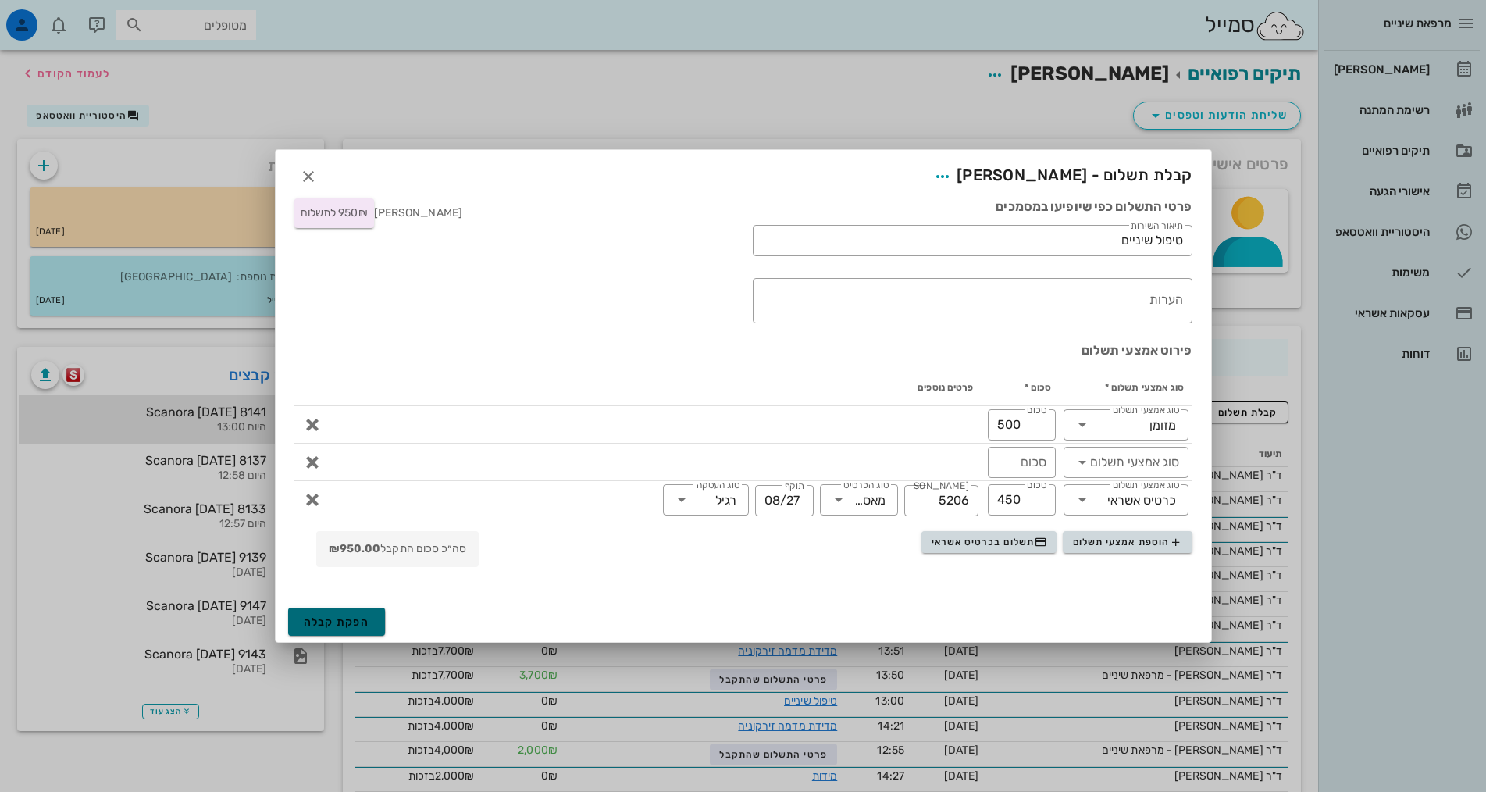
click at [312, 615] on span "הפקת קבלה" at bounding box center [337, 621] width 66 height 13
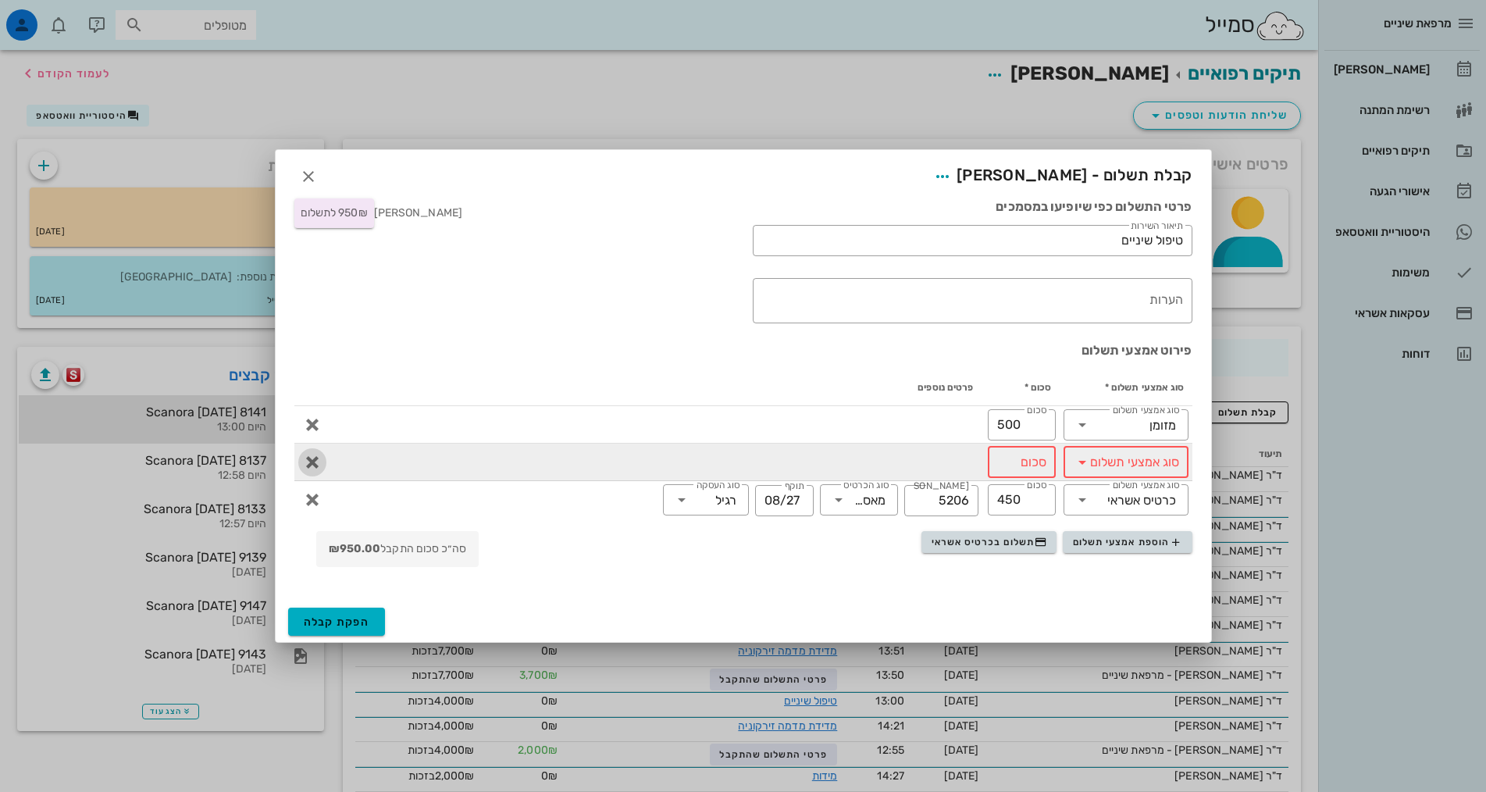
click at [315, 462] on icon "button" at bounding box center [312, 462] width 19 height 19
type input "450"
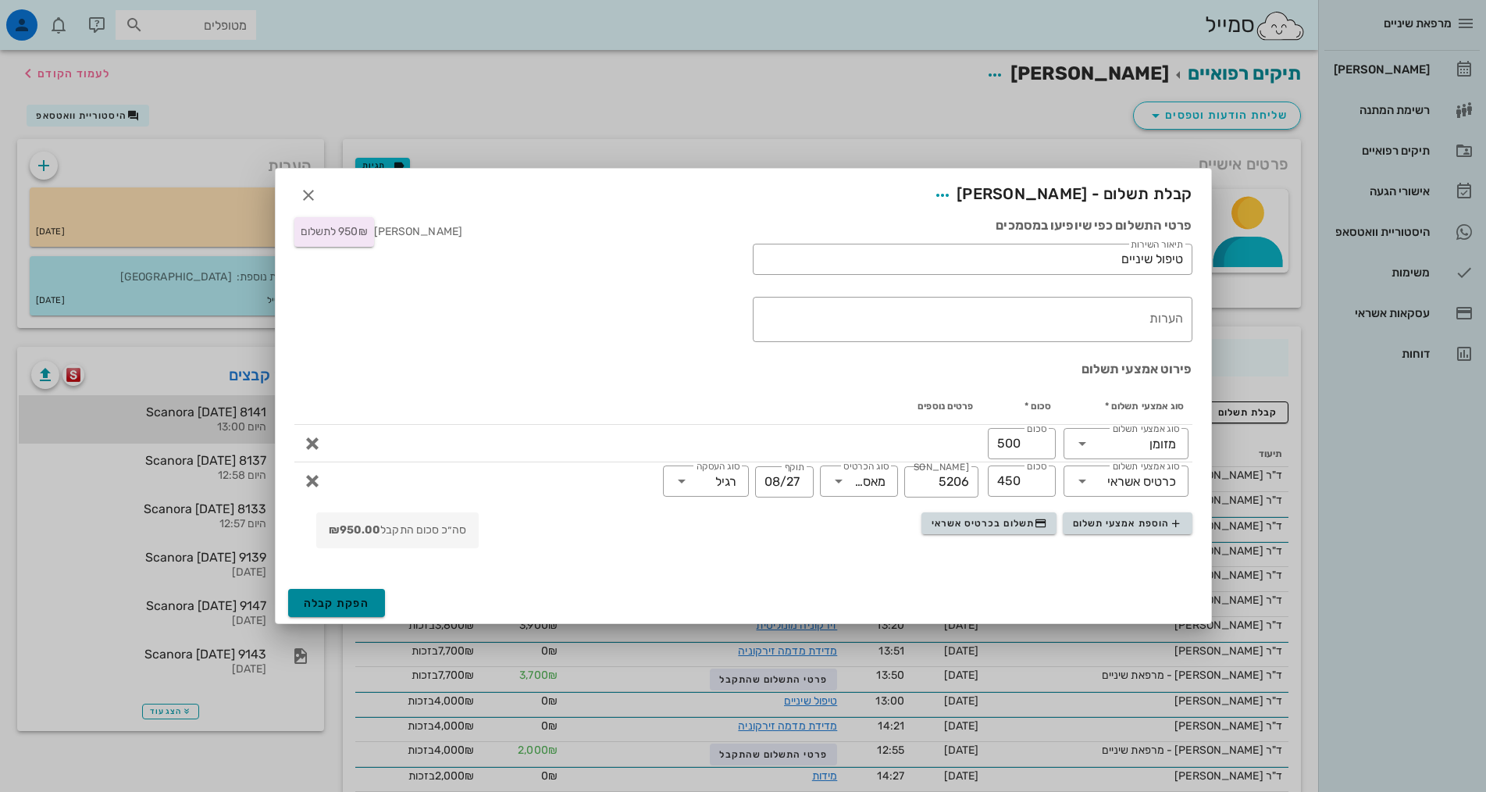
click at [367, 605] on span "הפקת קבלה" at bounding box center [337, 602] width 66 height 13
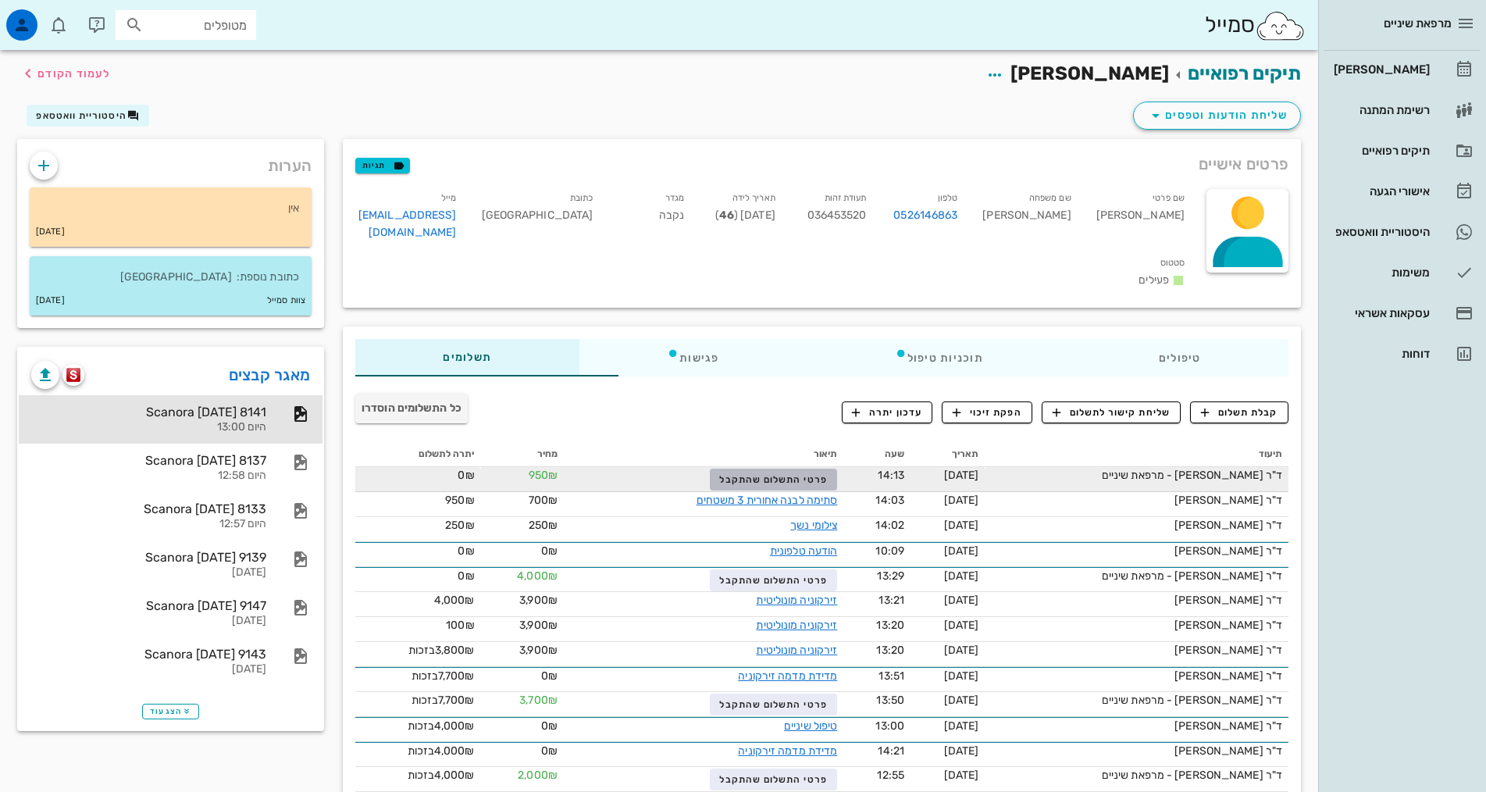
click at [719, 474] on span "פרטי התשלום שהתקבל" at bounding box center [773, 479] width 108 height 11
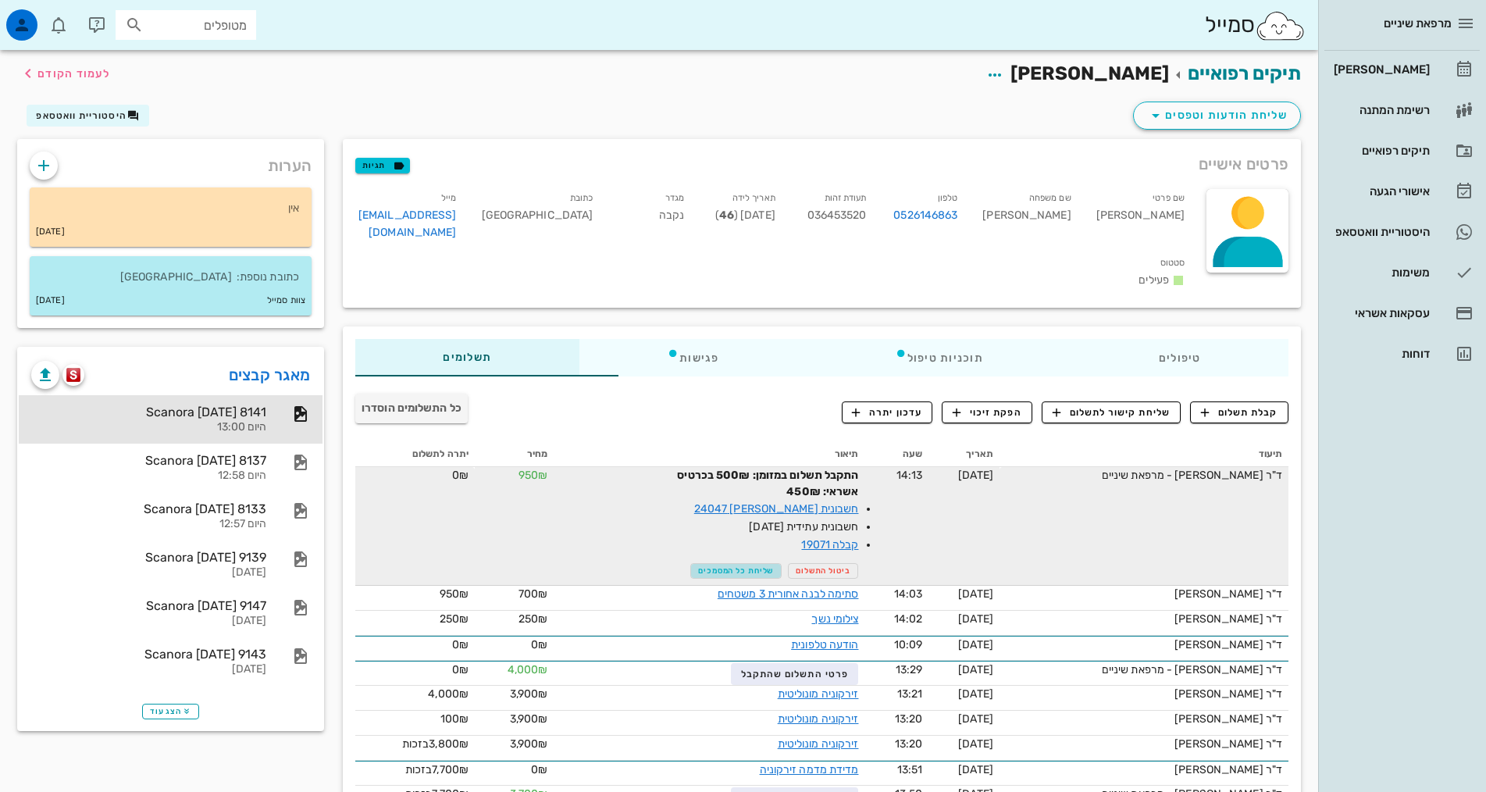
click at [710, 566] on span "שליחת כל המסמכים" at bounding box center [736, 570] width 76 height 9
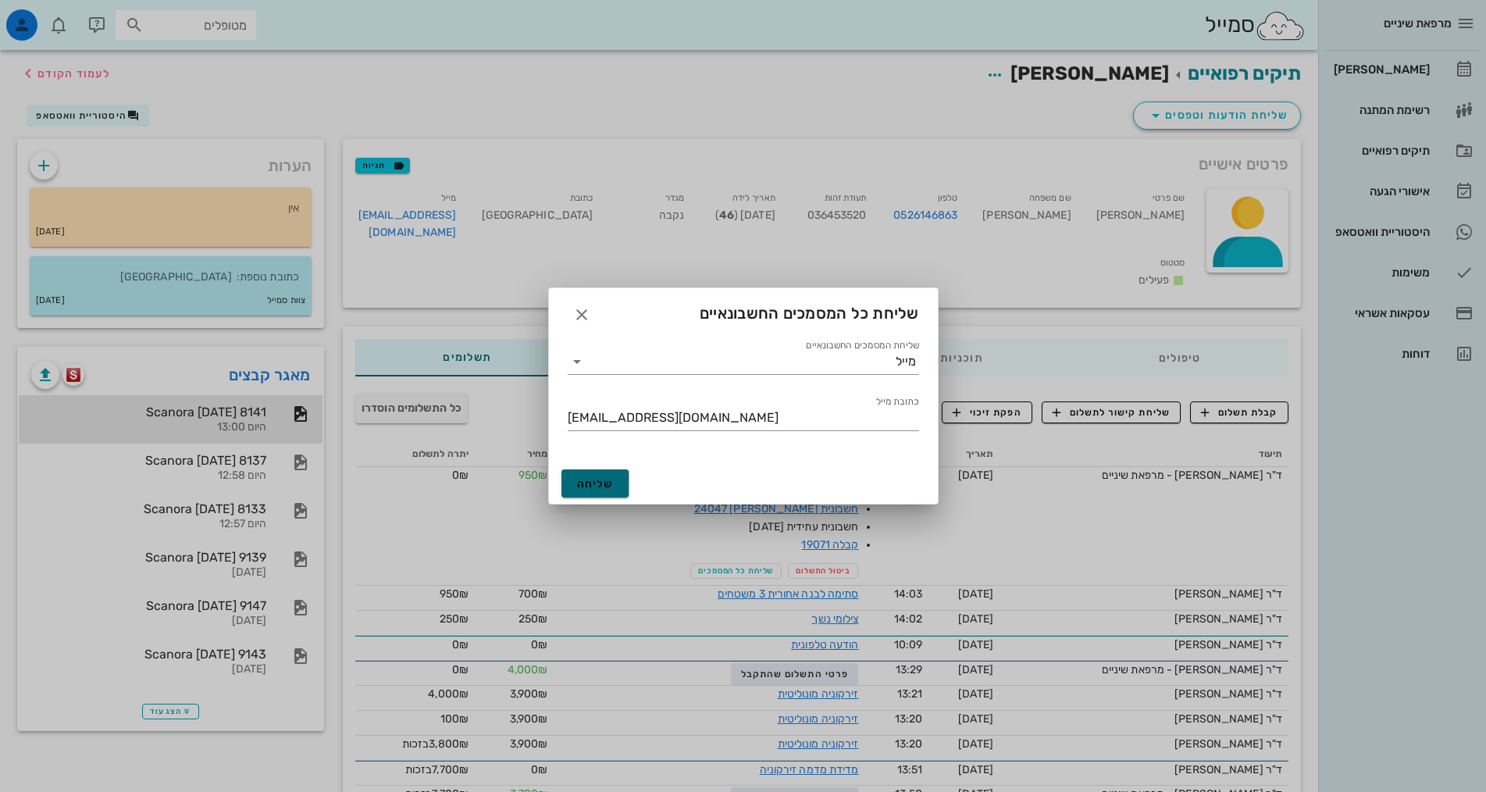
click at [590, 481] on span "שליחה" at bounding box center [595, 483] width 37 height 13
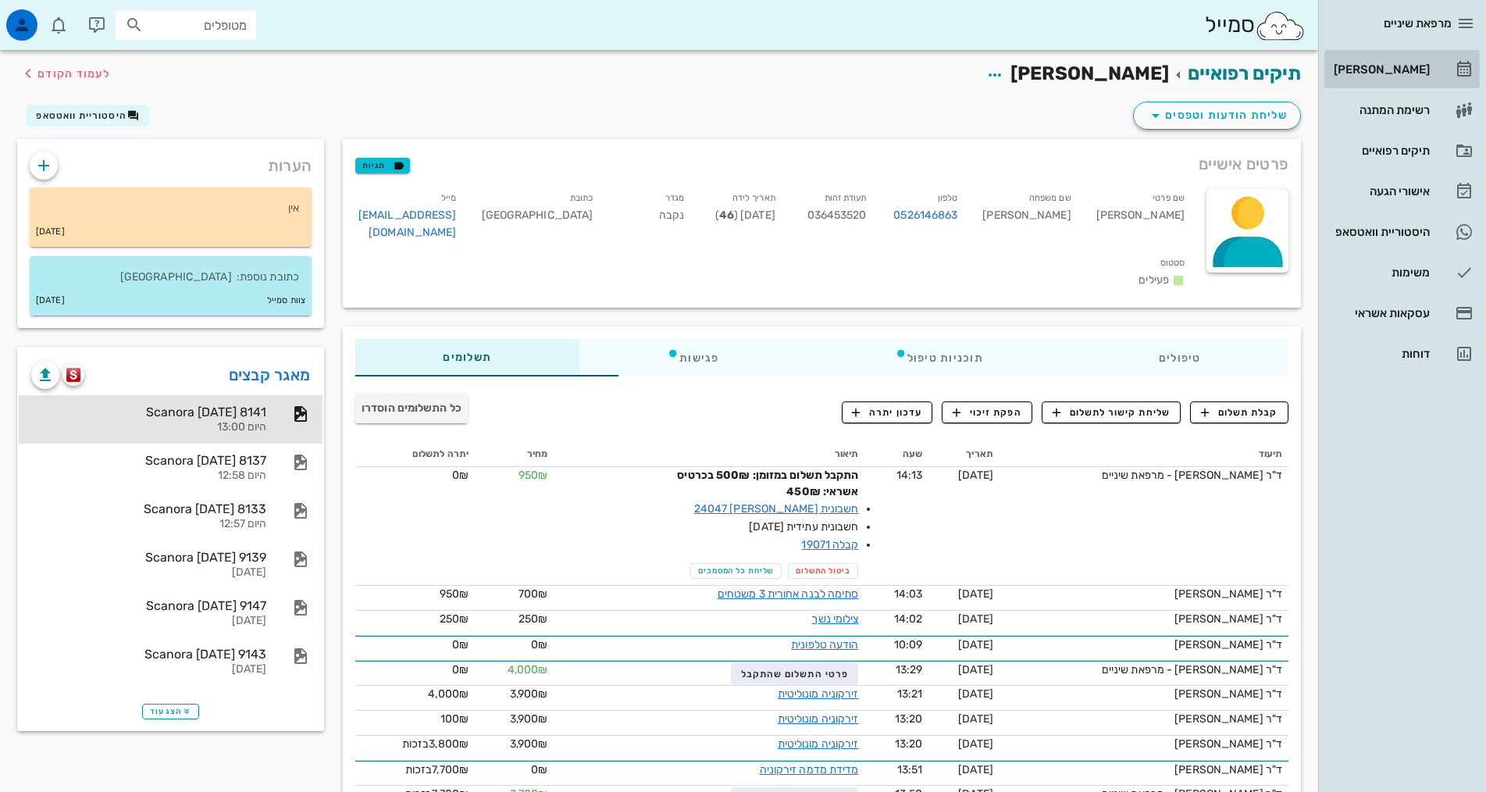
click at [1397, 73] on div "[PERSON_NAME]" at bounding box center [1379, 69] width 99 height 12
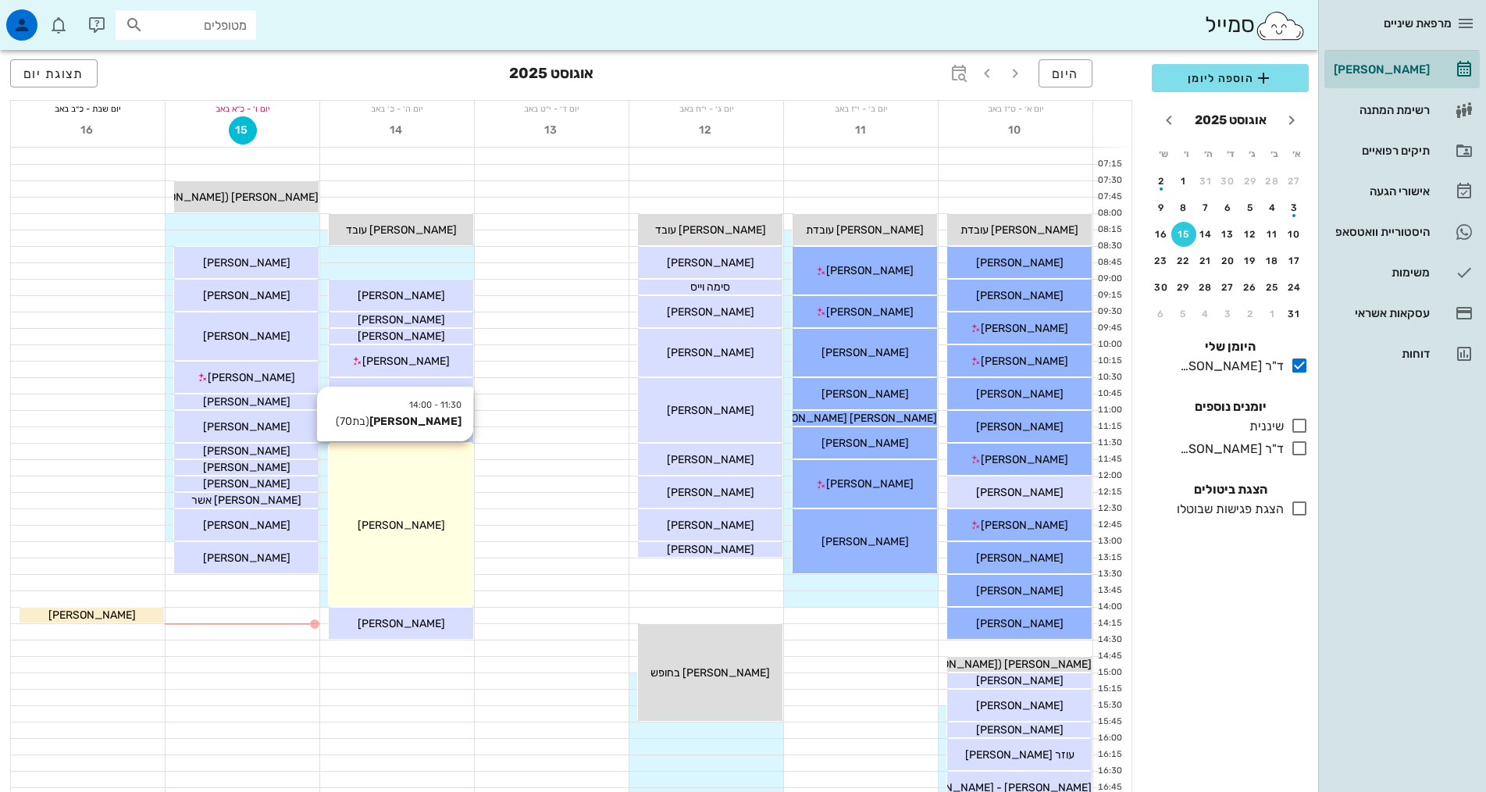
click at [435, 529] on div "[PERSON_NAME]" at bounding box center [401, 525] width 144 height 16
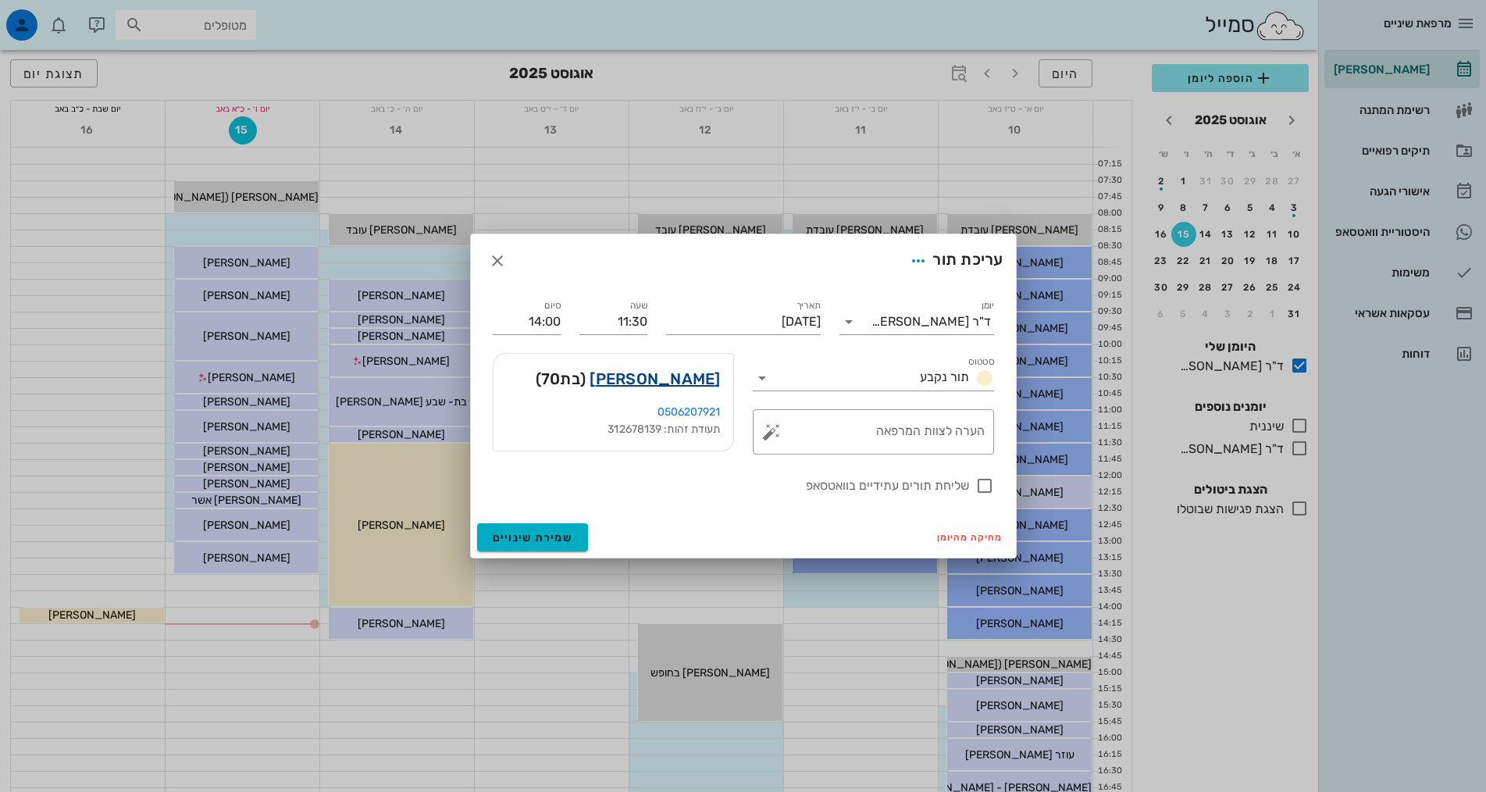
click at [685, 380] on link "[PERSON_NAME]" at bounding box center [654, 378] width 130 height 25
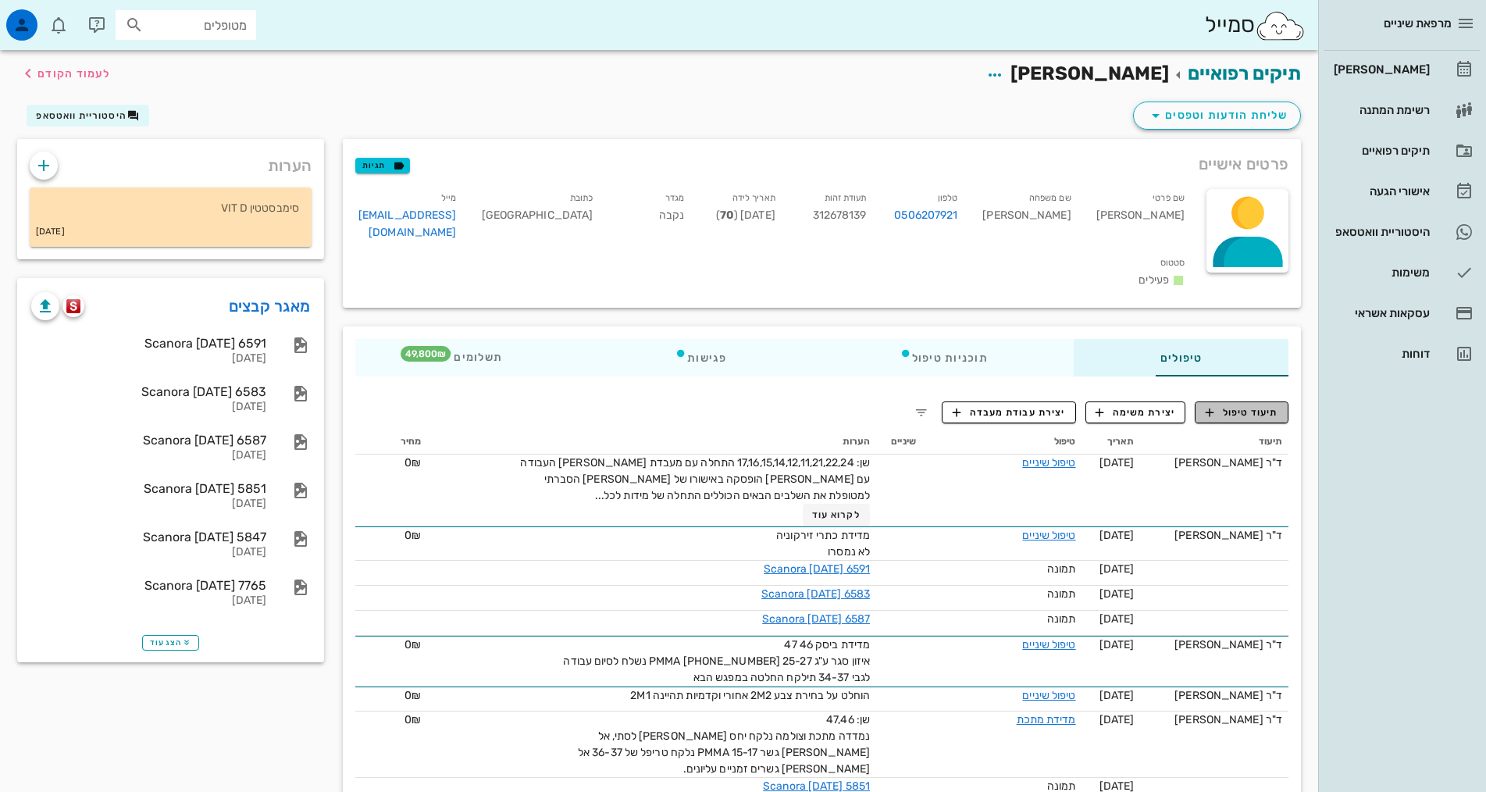
click at [1232, 405] on span "תיעוד טיפול" at bounding box center [1241, 412] width 73 height 14
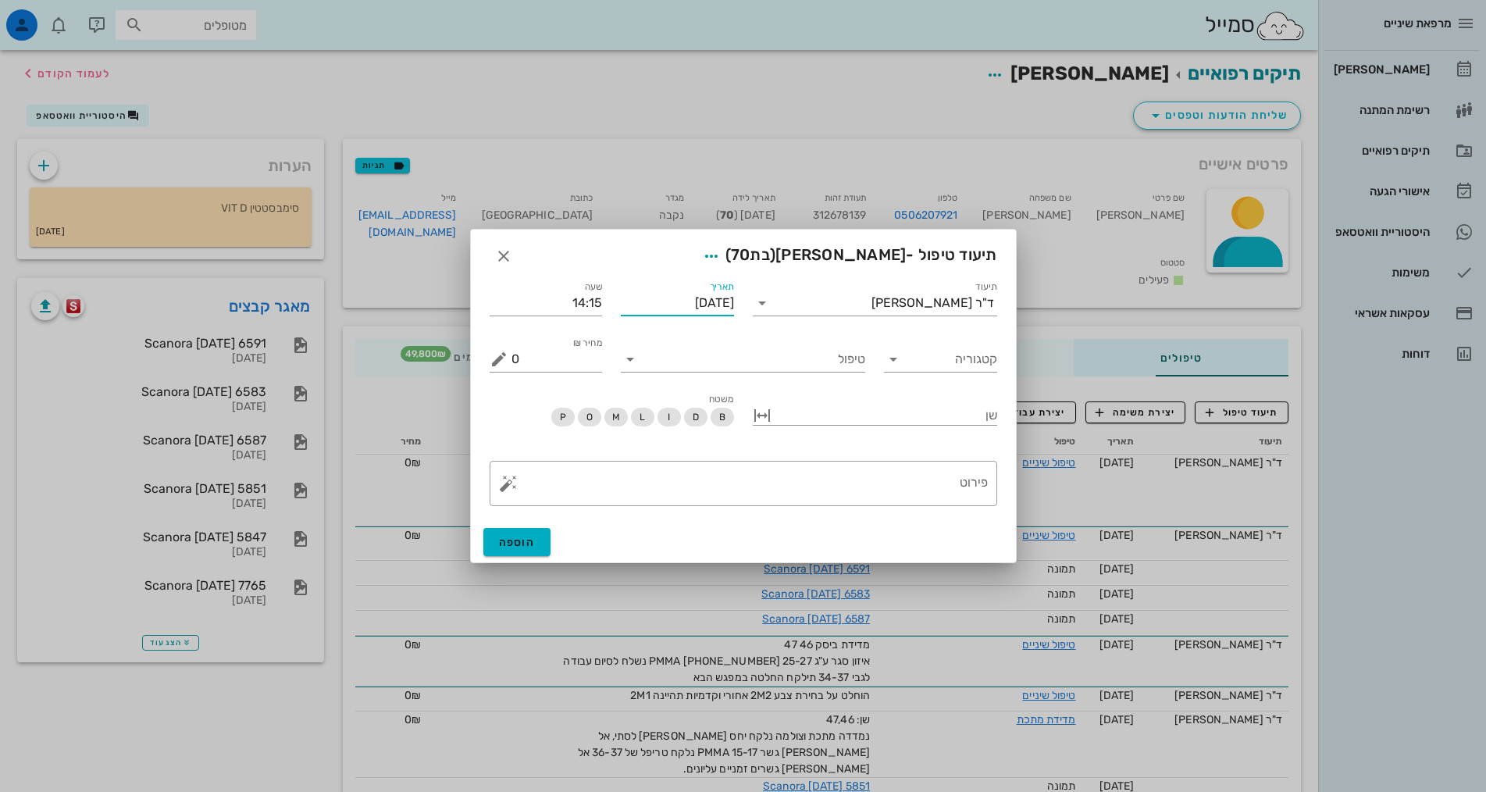
click at [681, 306] on input "[DATE]" at bounding box center [677, 302] width 113 height 25
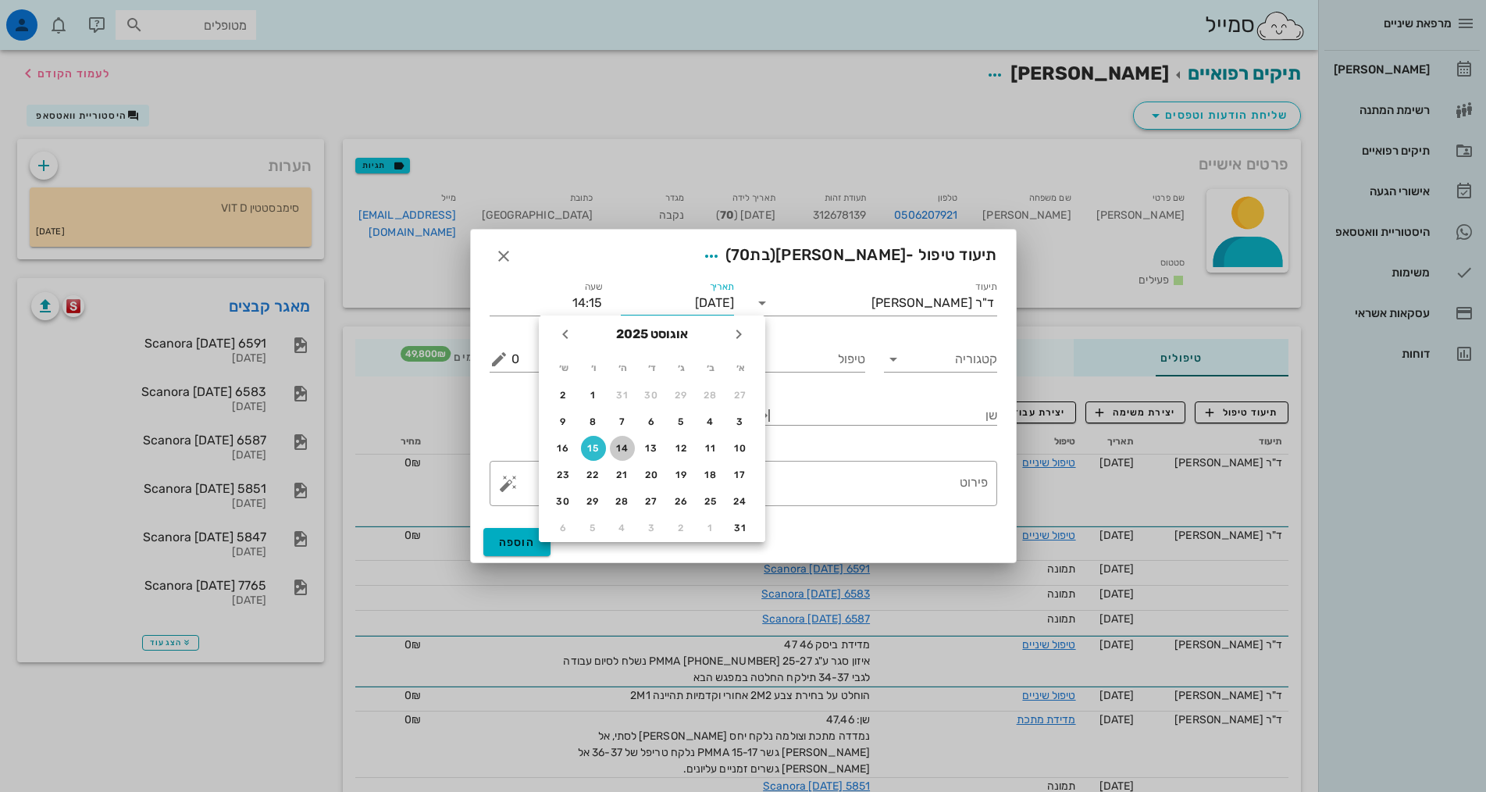
click at [624, 445] on div "14" at bounding box center [622, 448] width 25 height 11
type input "[DATE]"
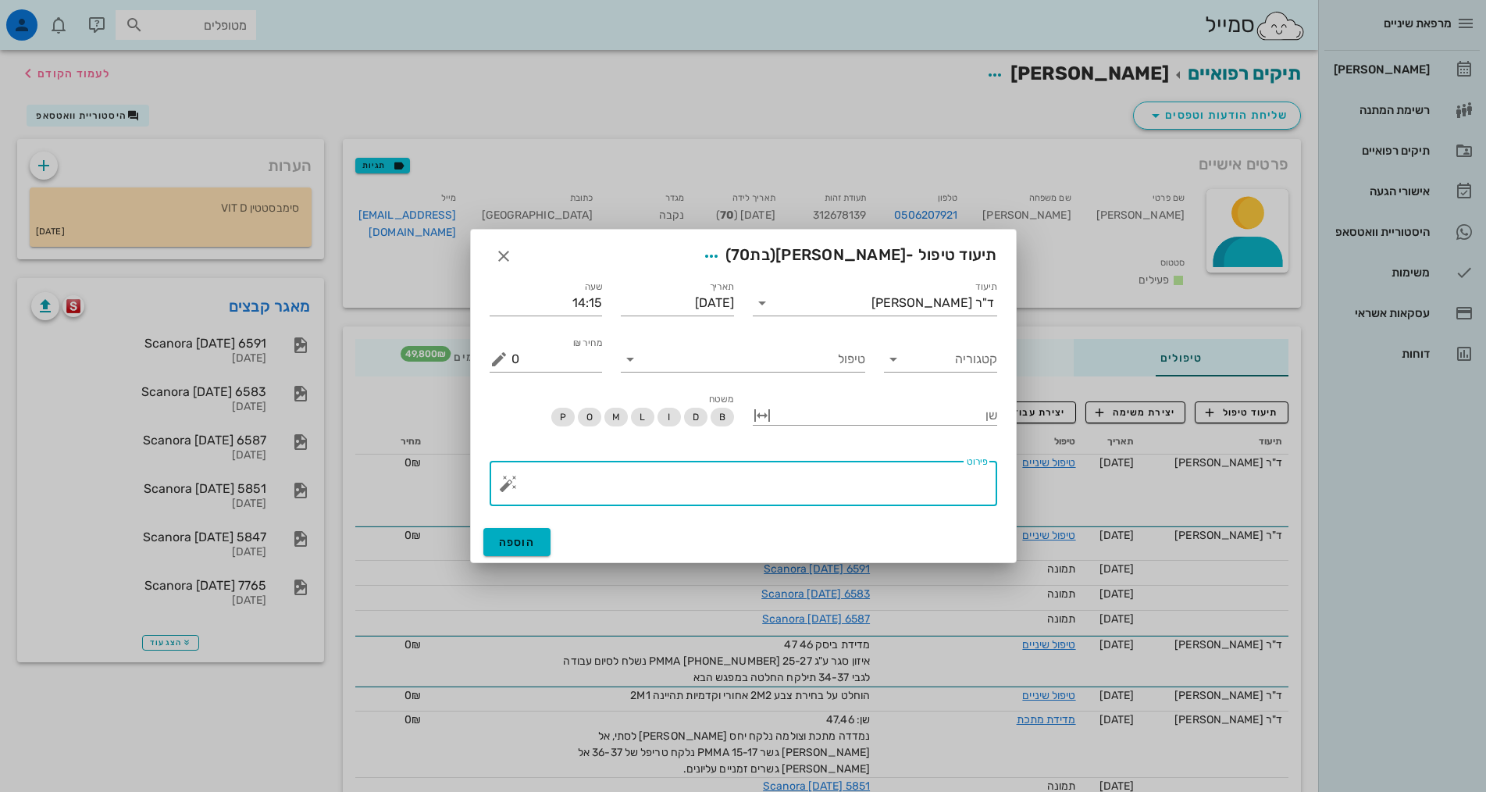
click at [926, 480] on textarea "פירוט" at bounding box center [749, 486] width 476 height 37
type textarea "מידות לשיניים"
click at [840, 361] on input "טיפול" at bounding box center [753, 359] width 222 height 25
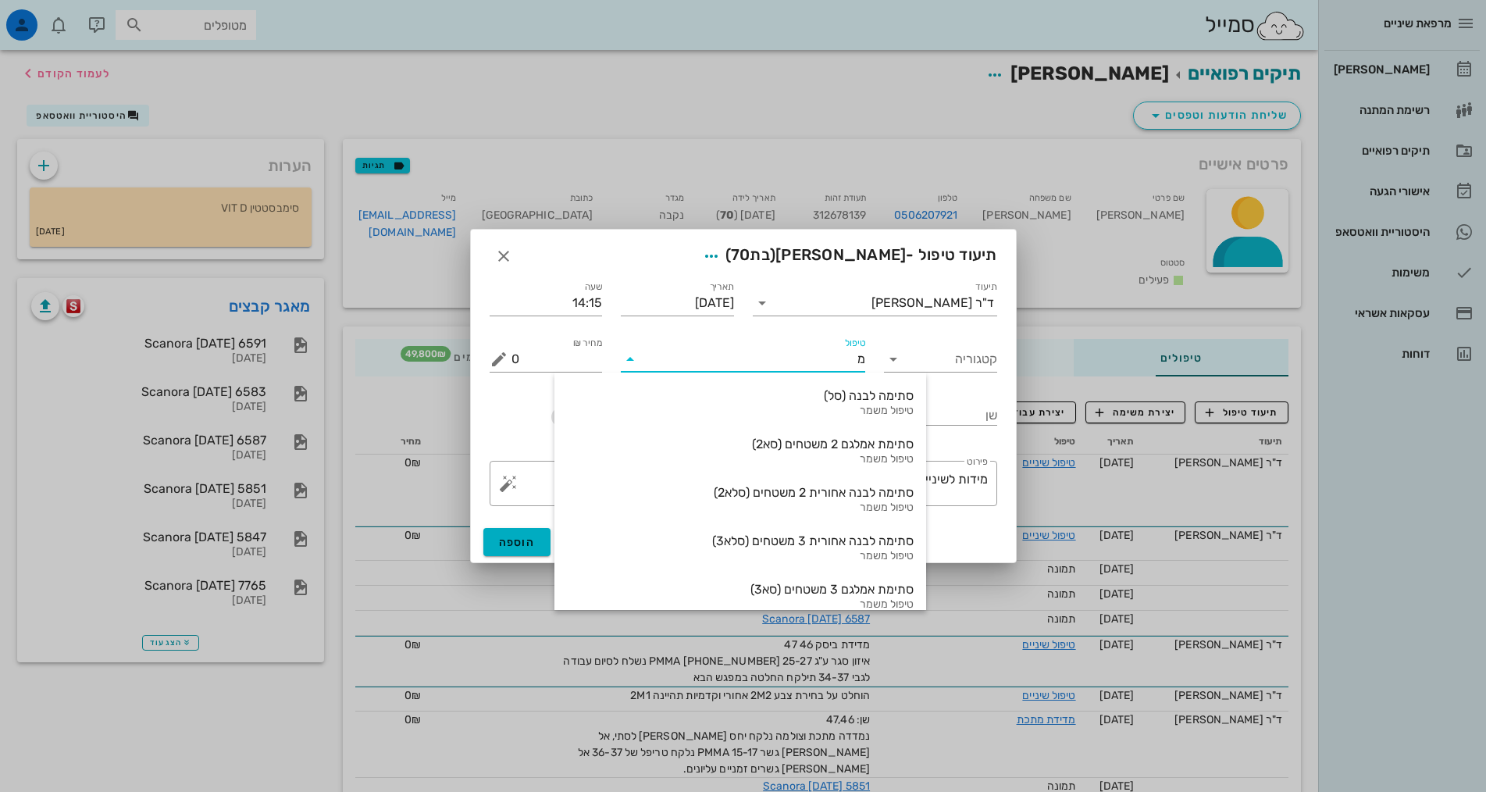
type input "מי"
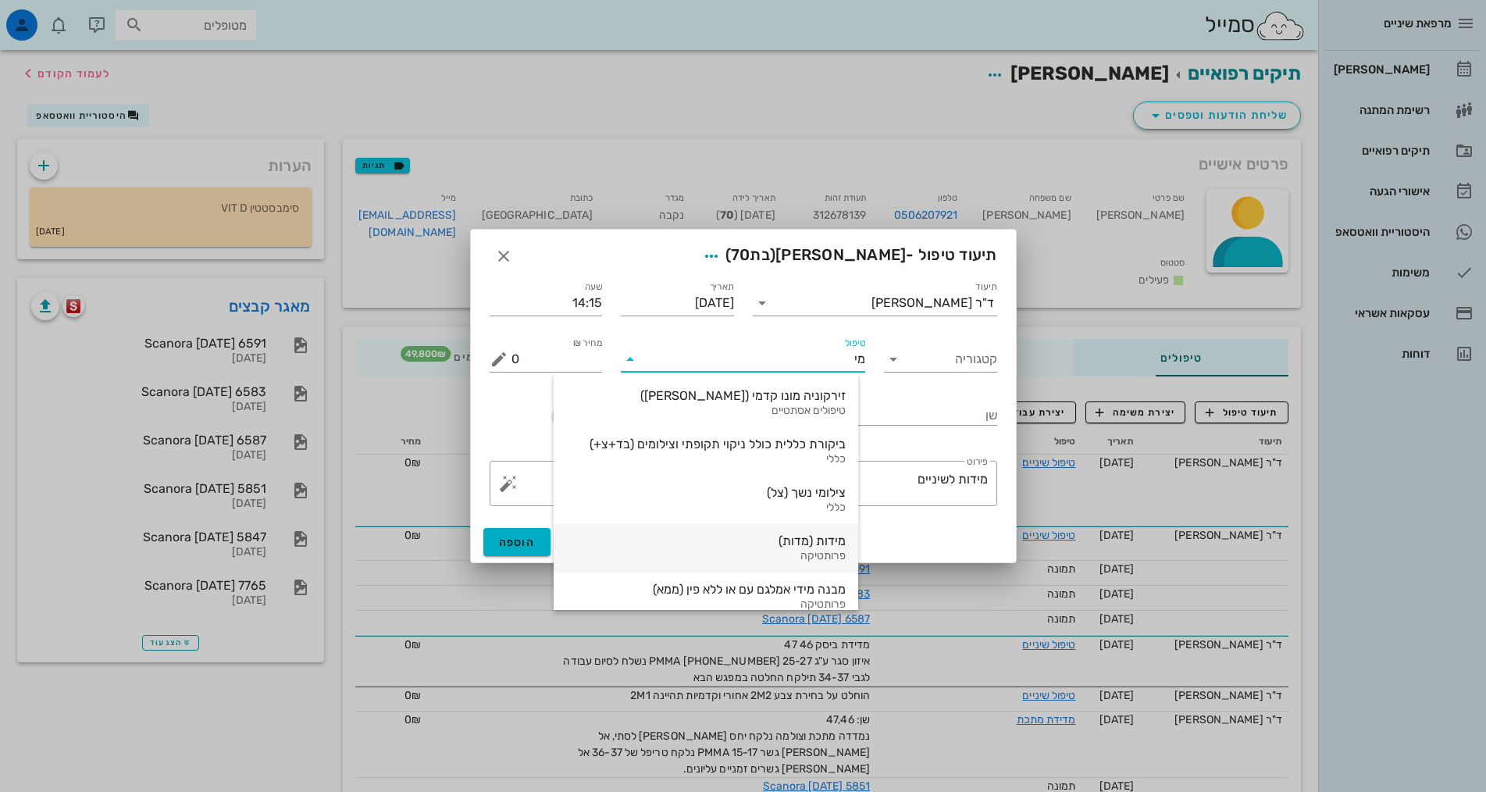
click at [819, 544] on div "מידות (מדות)" at bounding box center [705, 540] width 279 height 15
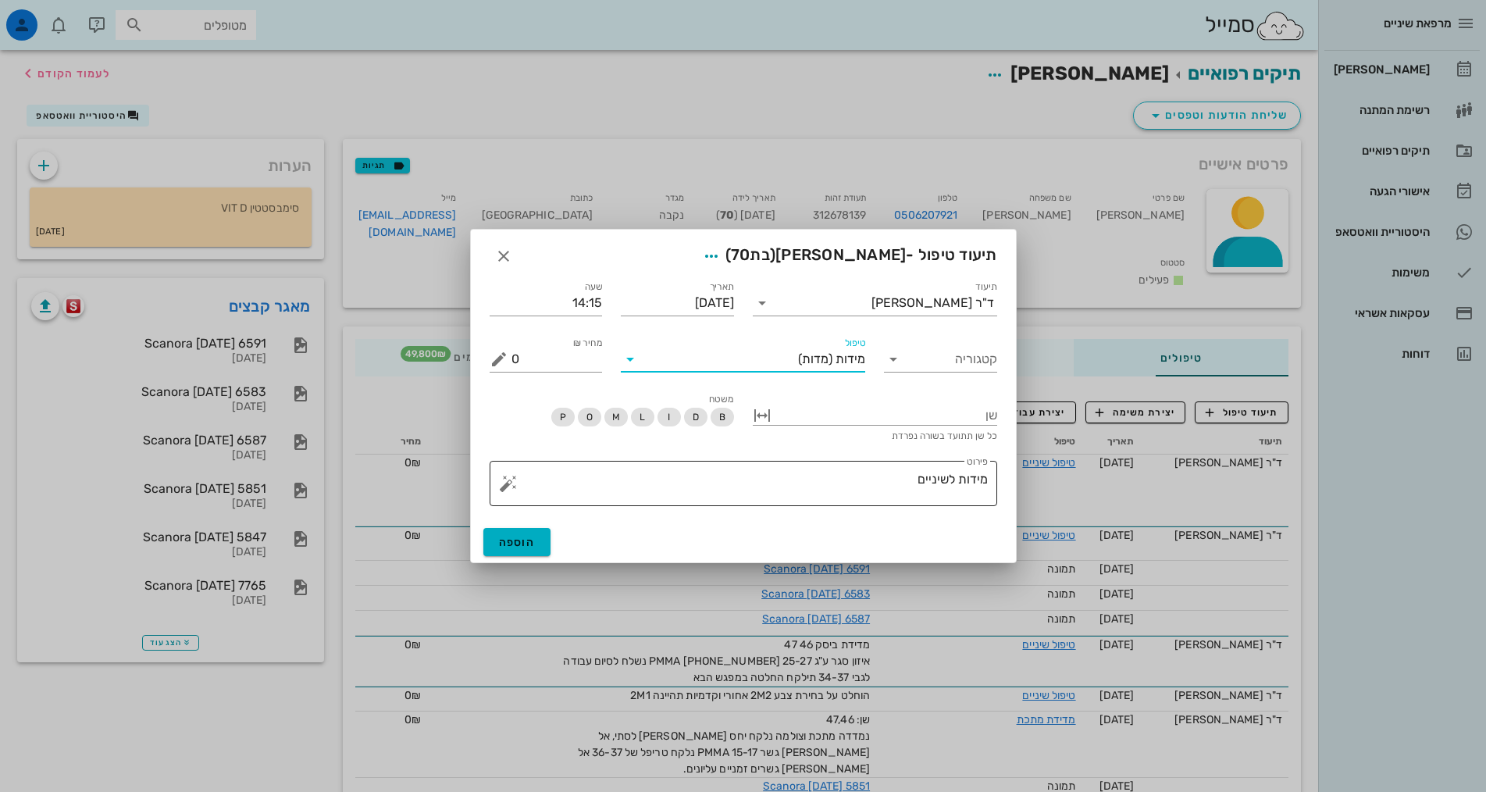
click at [885, 479] on textarea "מידות לשיניים" at bounding box center [749, 486] width 476 height 37
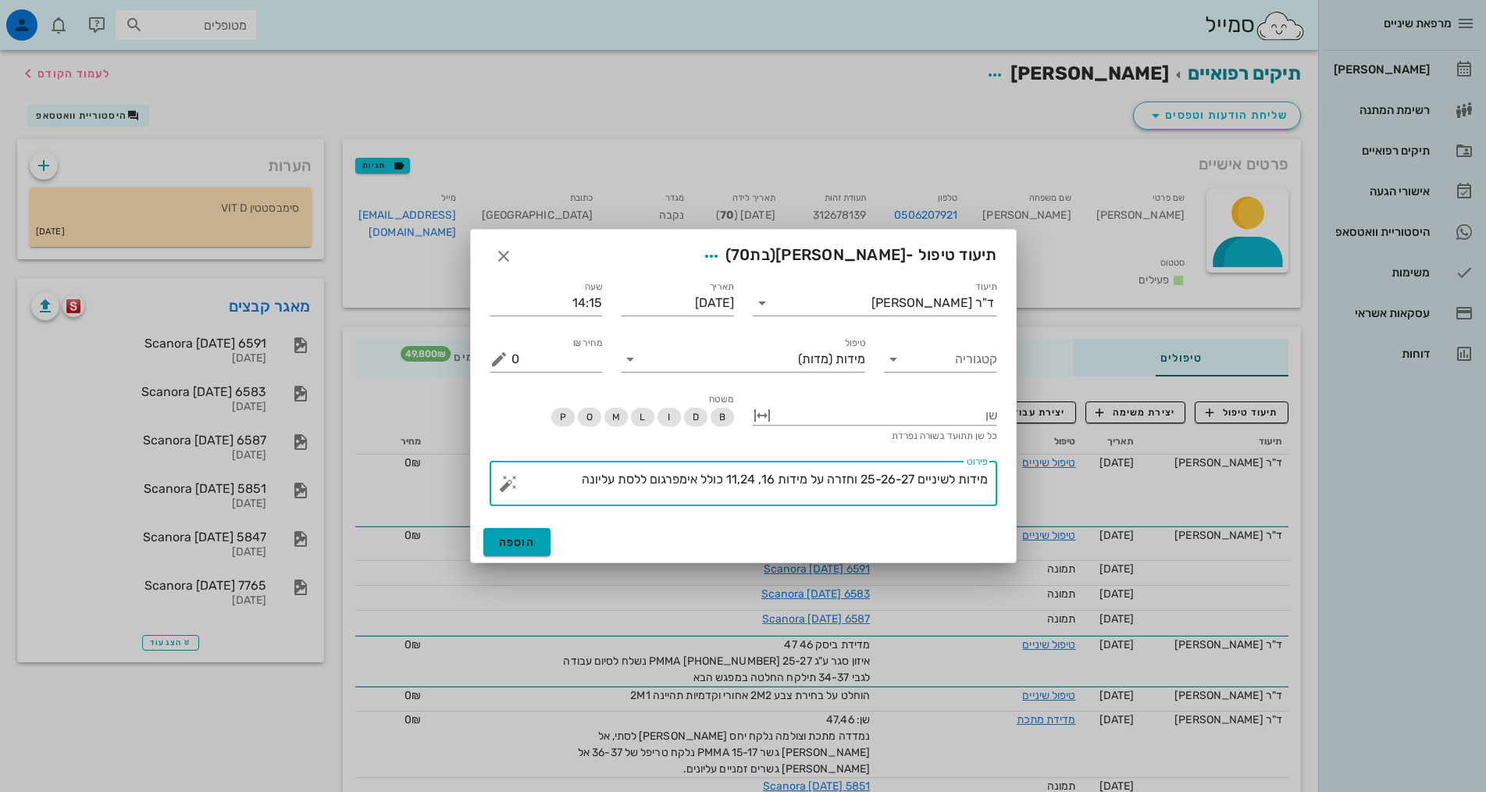
type textarea "מידות לשיניים 25-26-27 וחזרה על מידות 16, 11,24 כולל אימפרגום ללסת עליונה"
click at [511, 539] on span "הוספה" at bounding box center [517, 542] width 37 height 13
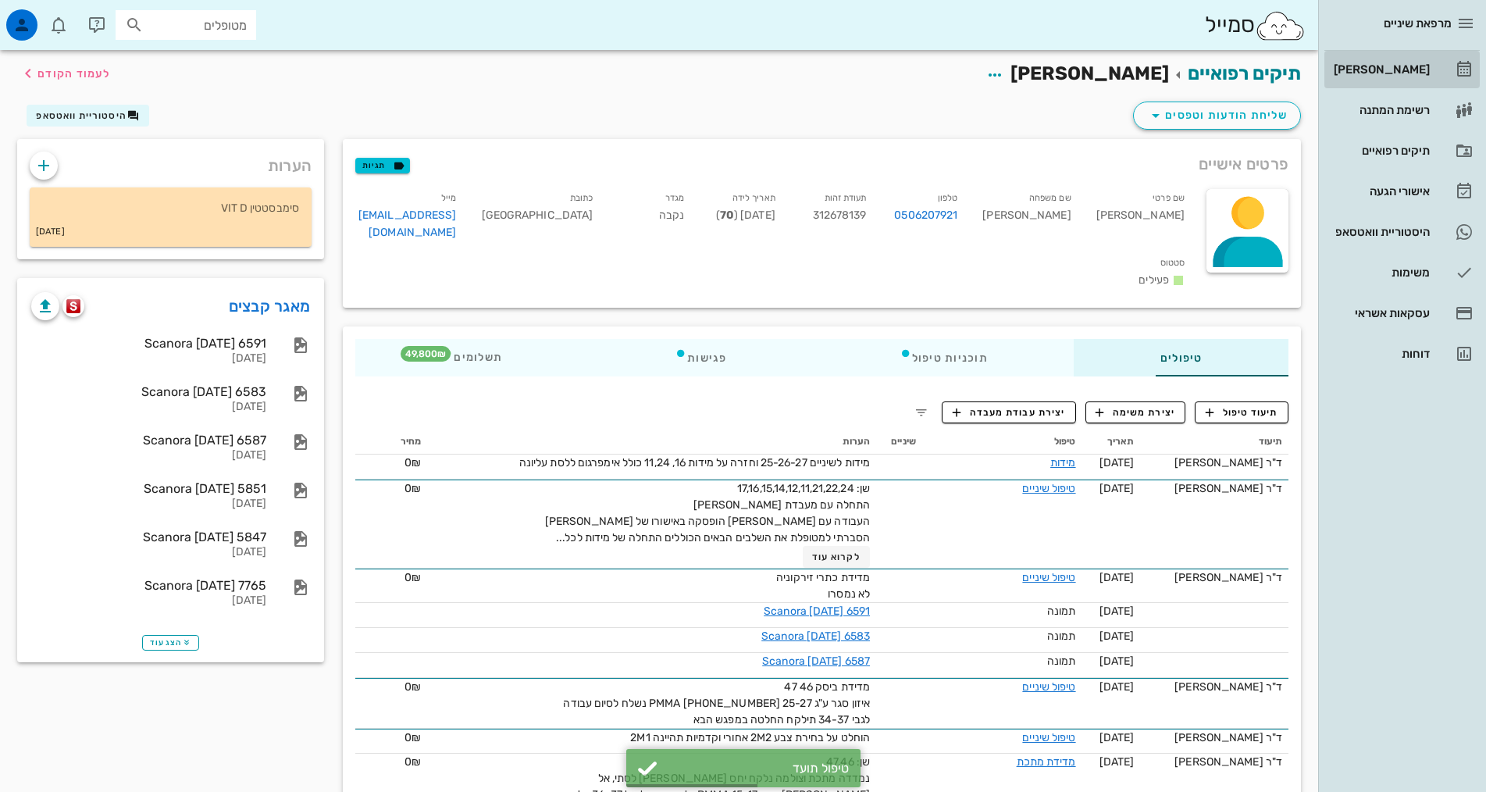
click at [1373, 70] on div "[PERSON_NAME]" at bounding box center [1379, 69] width 99 height 12
